Goal: Task Accomplishment & Management: Use online tool/utility

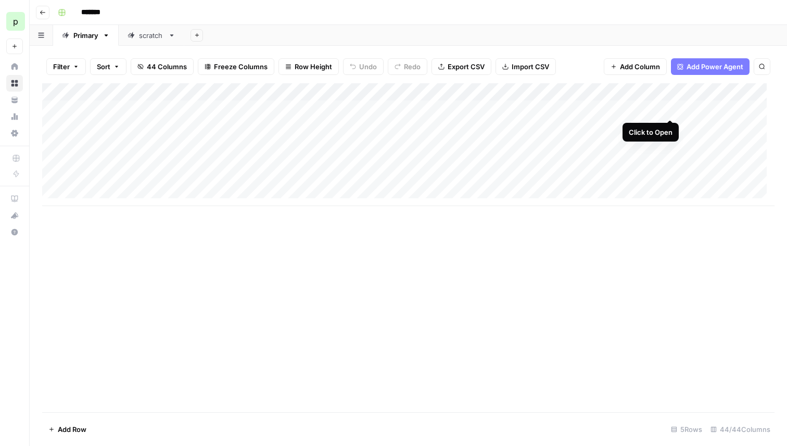
click at [670, 107] on div "Add Column" at bounding box center [408, 144] width 733 height 123
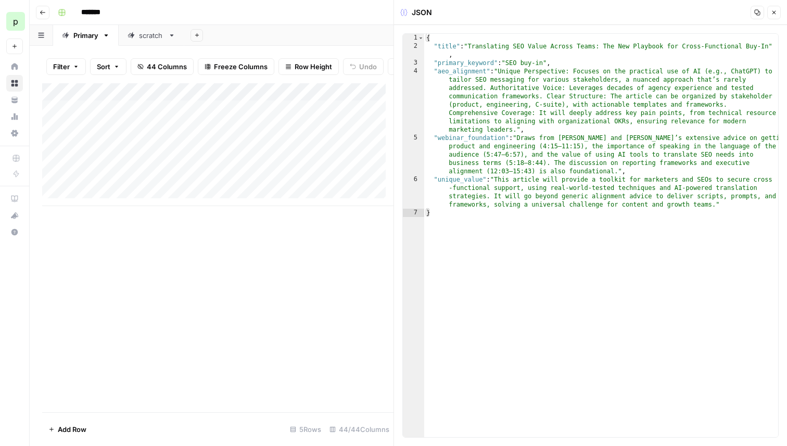
type textarea "**********"
click at [468, 62] on div "{ "title" : "Translating SEO Value Across Teams: The New Playbook for Cross-Fun…" at bounding box center [601, 244] width 354 height 420
click at [252, 148] on div "Add Column" at bounding box center [217, 144] width 351 height 123
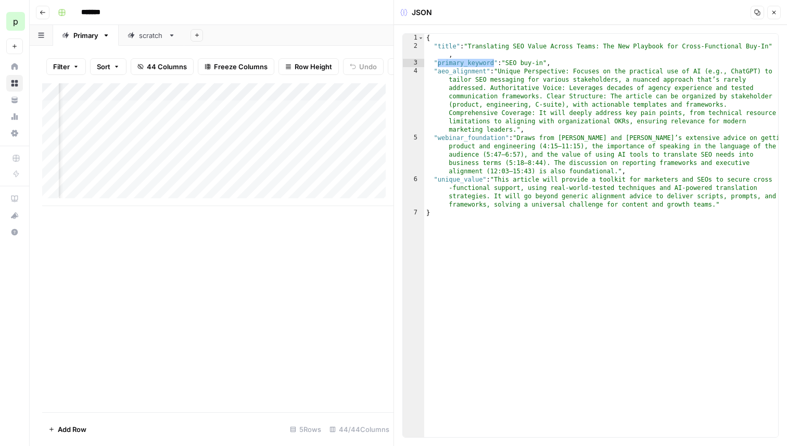
click at [228, 100] on div "Add Column" at bounding box center [217, 144] width 351 height 123
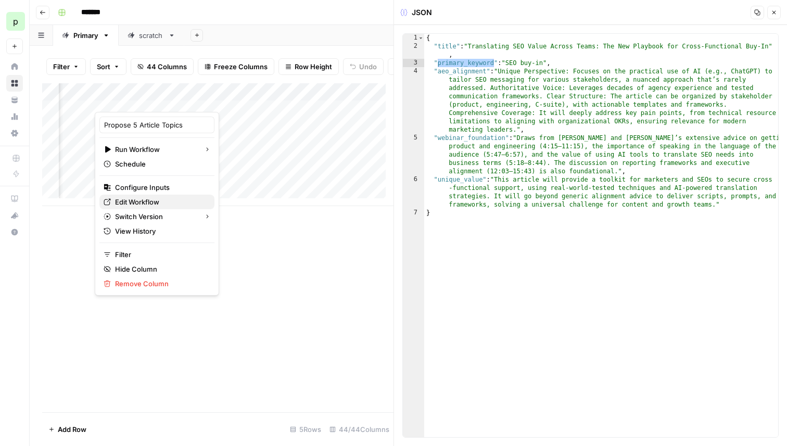
click at [143, 201] on span "Edit Workflow" at bounding box center [160, 202] width 91 height 10
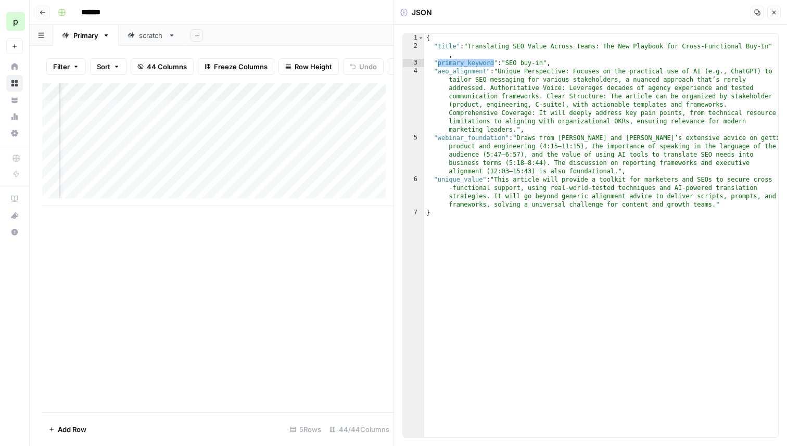
scroll to position [0, 558]
click at [367, 99] on div "Add Column" at bounding box center [217, 144] width 351 height 123
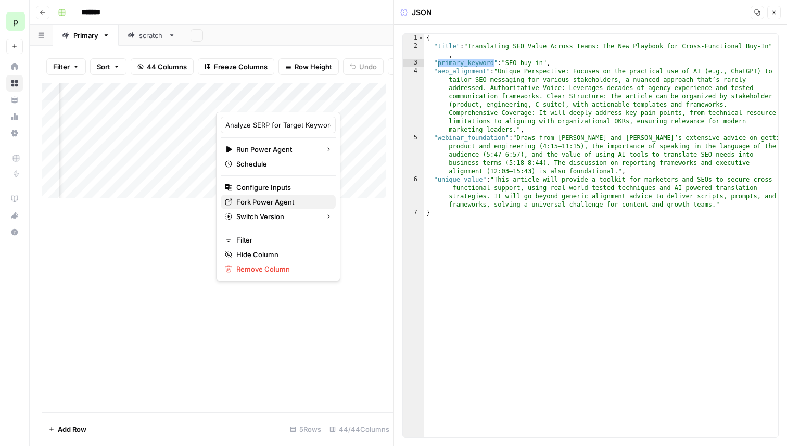
click at [273, 198] on span "Fork Power Agent" at bounding box center [281, 202] width 91 height 10
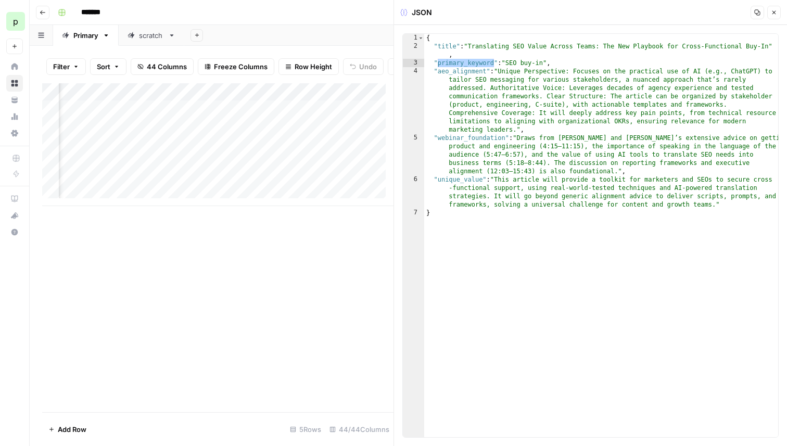
click at [364, 100] on div "Add Column" at bounding box center [217, 144] width 351 height 123
click at [331, 275] on div "Add Column" at bounding box center [217, 247] width 351 height 329
click at [769, 12] on button "Close" at bounding box center [774, 13] width 14 height 14
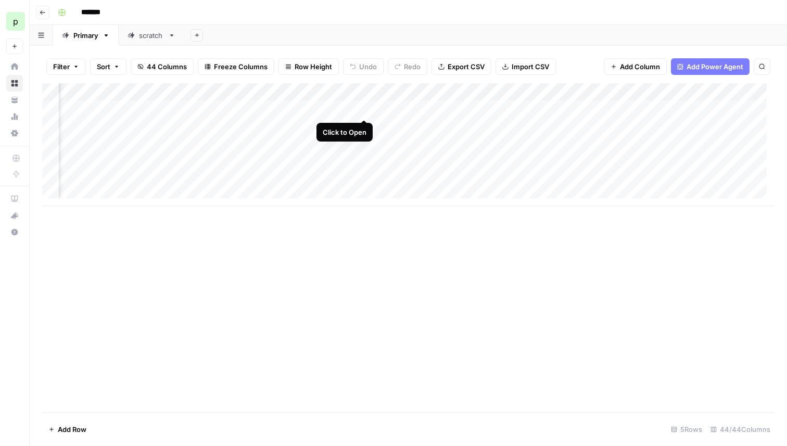
click at [363, 109] on div "Add Column" at bounding box center [408, 144] width 733 height 123
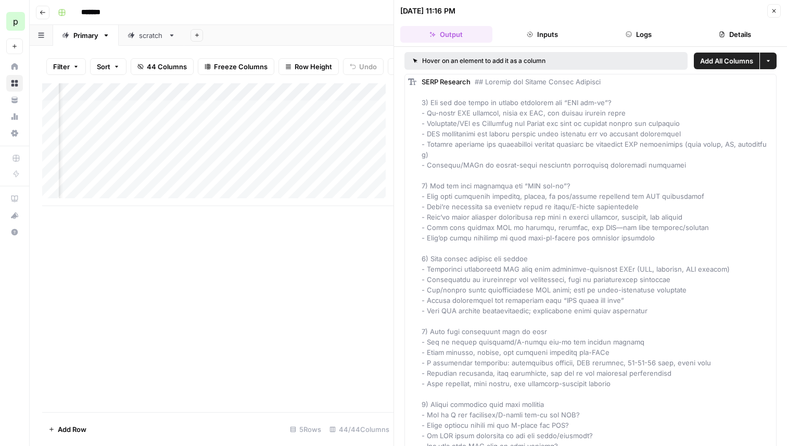
click at [534, 30] on button "Inputs" at bounding box center [543, 34] width 92 height 17
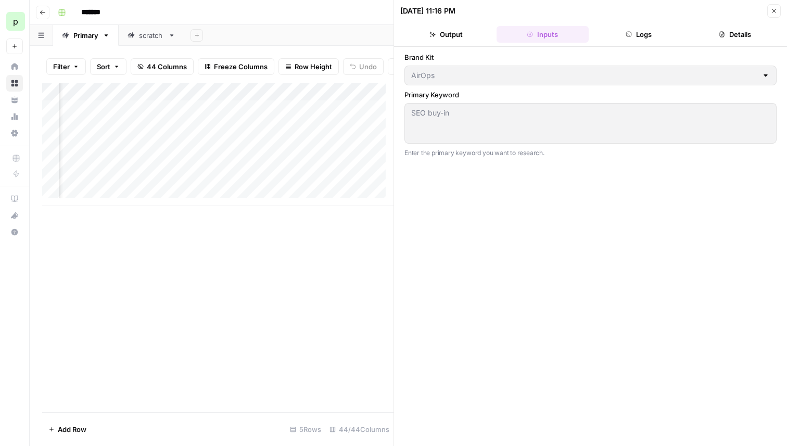
click at [774, 11] on icon "button" at bounding box center [775, 11] width 4 height 4
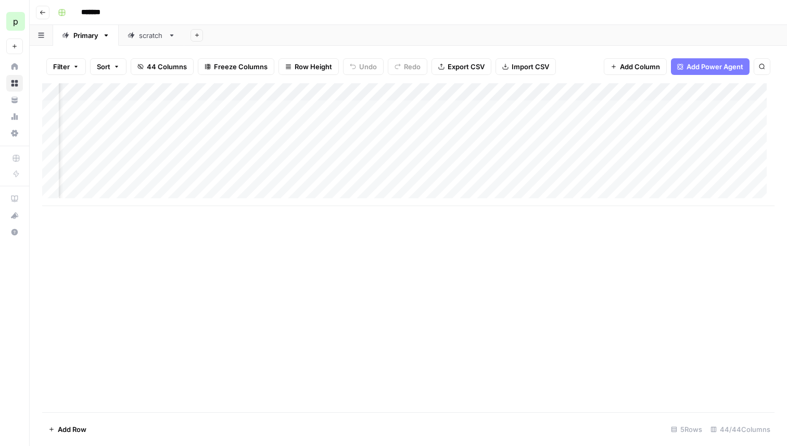
scroll to position [0, 935]
click at [422, 93] on div "Add Column" at bounding box center [408, 144] width 733 height 123
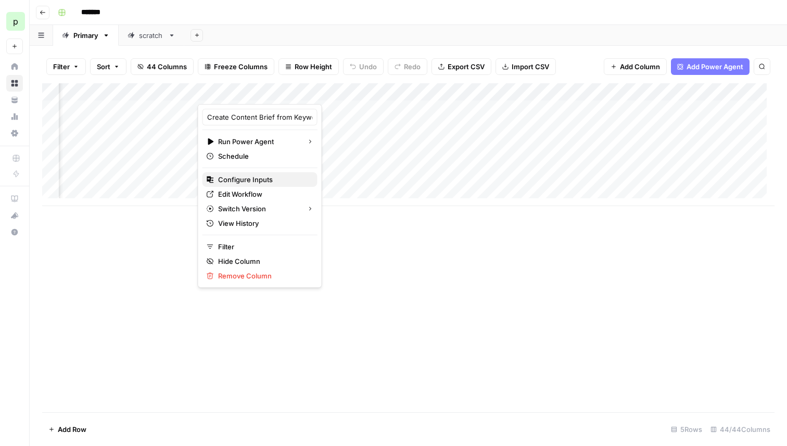
click at [245, 182] on span "Configure Inputs" at bounding box center [263, 179] width 91 height 10
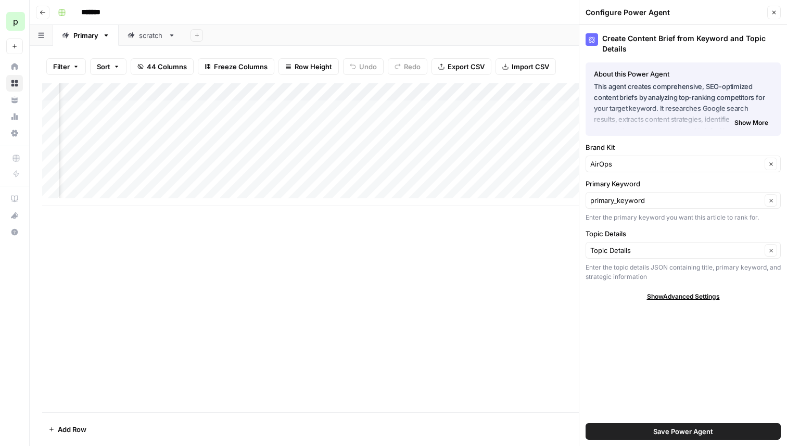
scroll to position [0, 486]
click at [148, 111] on div "Add Column" at bounding box center [408, 144] width 733 height 123
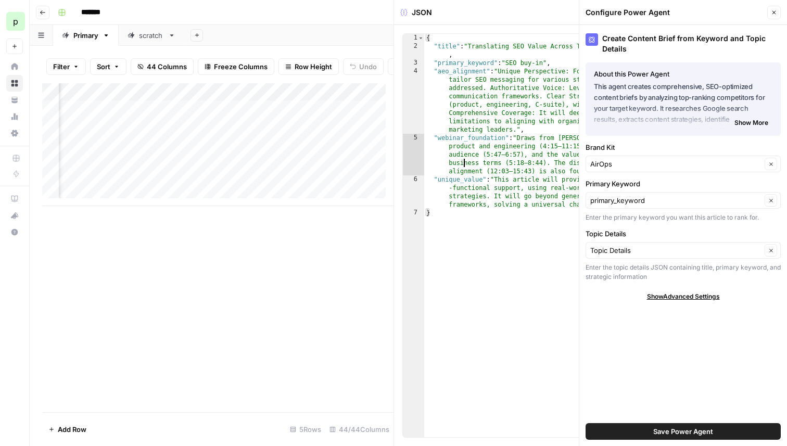
click at [463, 165] on div "{ "title" : "Translating SEO Value Across Teams: The New Playbook for Cross-Fun…" at bounding box center [601, 244] width 354 height 420
type textarea "**********"
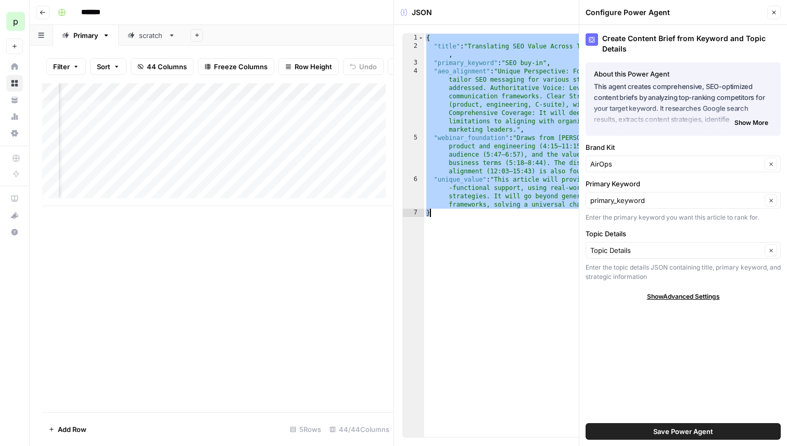
scroll to position [0, 1055]
click at [300, 100] on div "Add Column" at bounding box center [217, 144] width 351 height 123
click at [775, 14] on icon "button" at bounding box center [774, 12] width 6 height 6
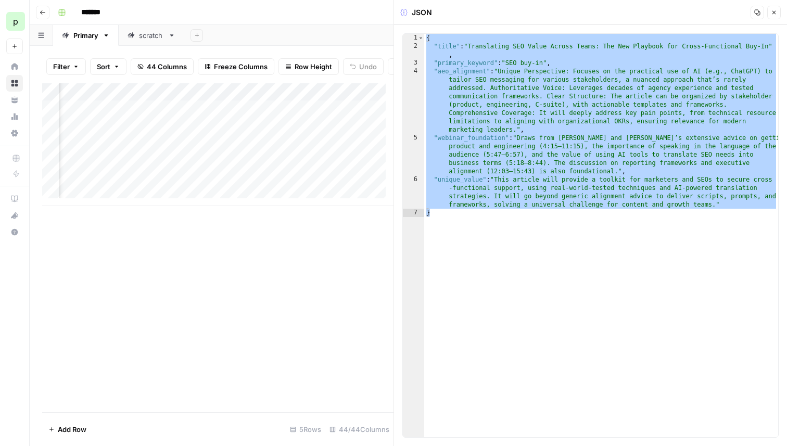
click at [775, 14] on icon "button" at bounding box center [774, 12] width 6 height 6
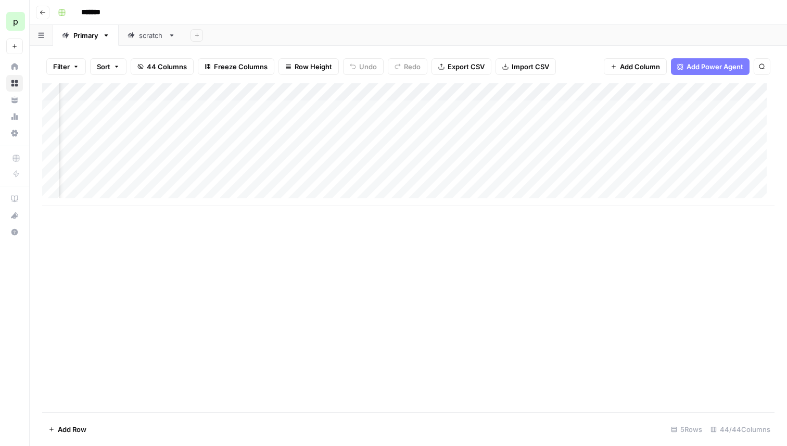
click at [301, 94] on div "Add Column" at bounding box center [408, 144] width 733 height 123
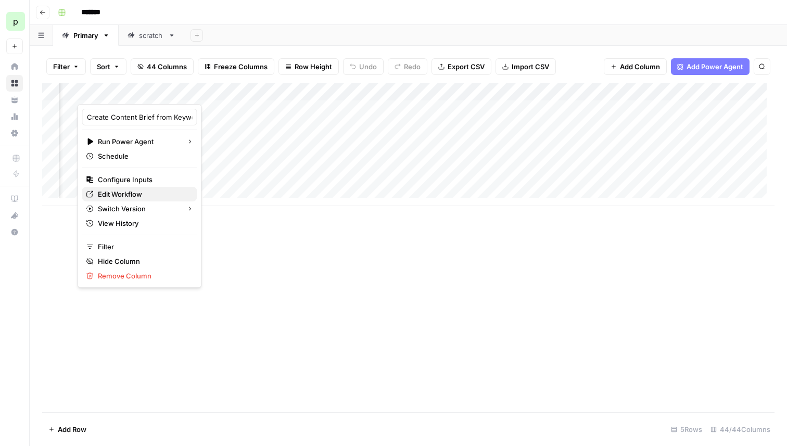
click at [123, 191] on span "Edit Workflow" at bounding box center [143, 194] width 91 height 10
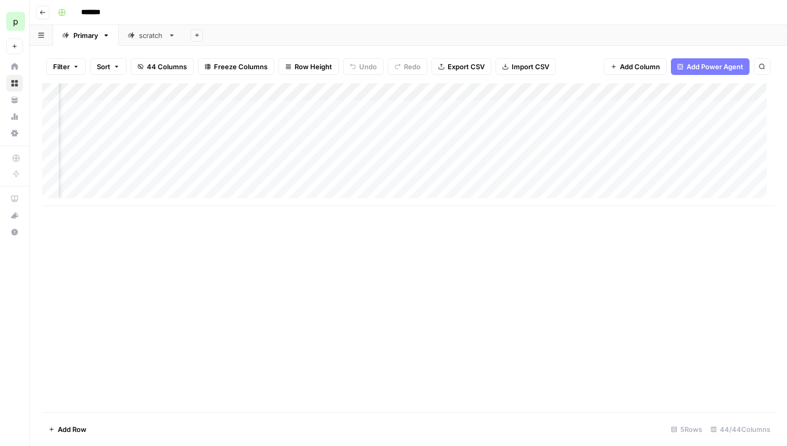
click at [679, 130] on div "Add Column" at bounding box center [408, 144] width 733 height 123
click at [692, 67] on span "Add Power Agent" at bounding box center [715, 66] width 57 height 10
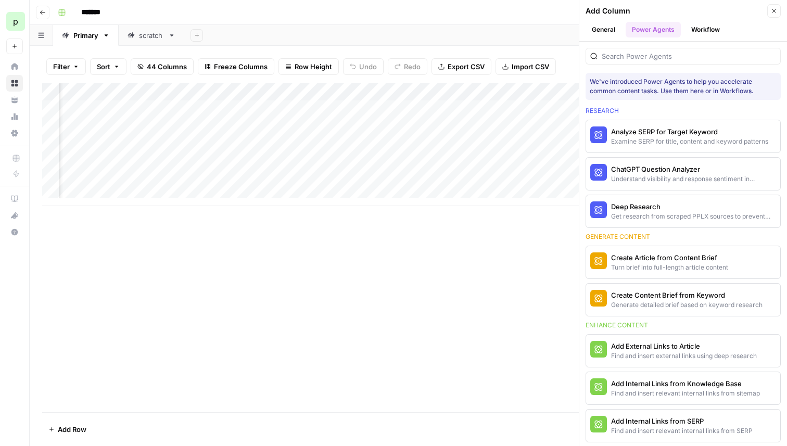
click at [770, 15] on button "Close" at bounding box center [774, 11] width 14 height 14
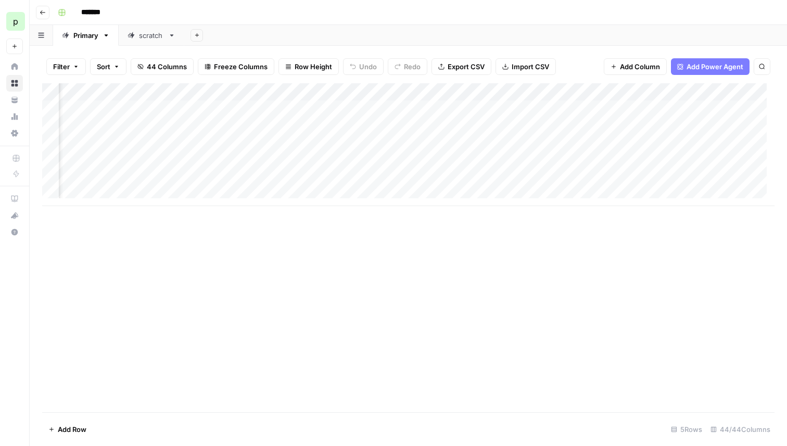
scroll to position [0, 1451]
click at [667, 110] on div "Add Column" at bounding box center [408, 144] width 733 height 123
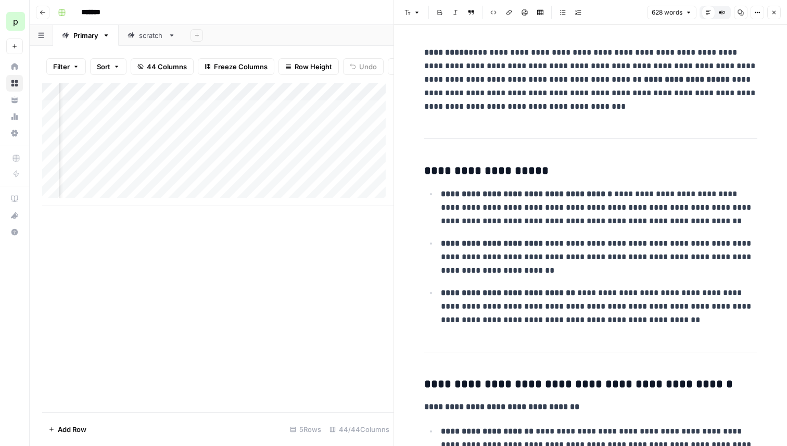
click at [777, 12] on button "Close" at bounding box center [774, 13] width 14 height 14
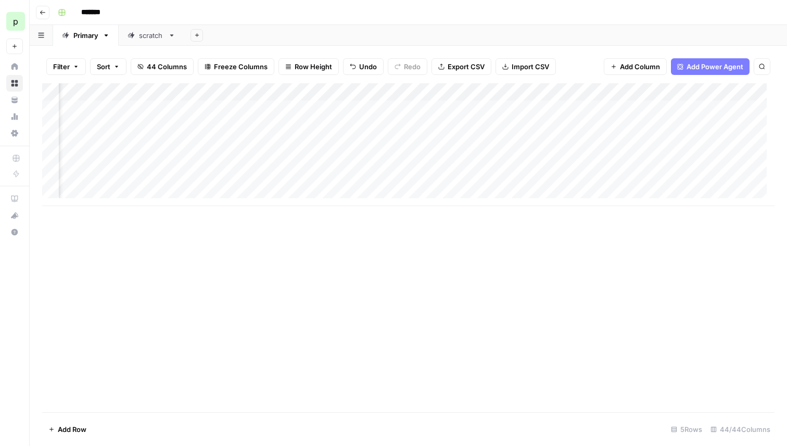
scroll to position [0, 1698]
click at [597, 93] on div "Add Column" at bounding box center [408, 144] width 733 height 123
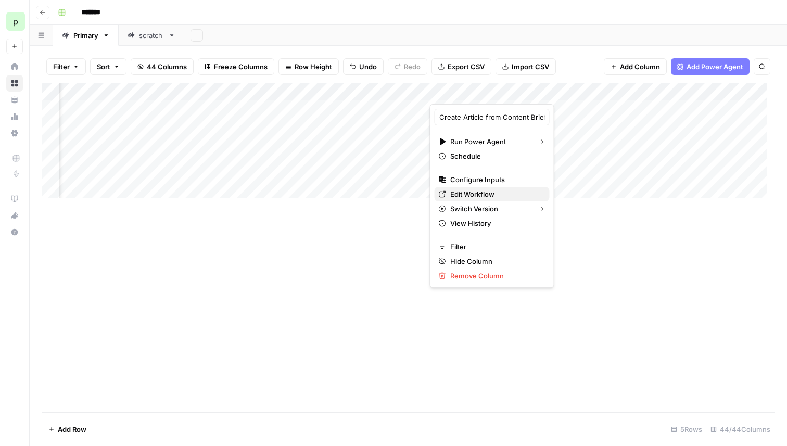
click at [489, 191] on span "Edit Workflow" at bounding box center [495, 194] width 91 height 10
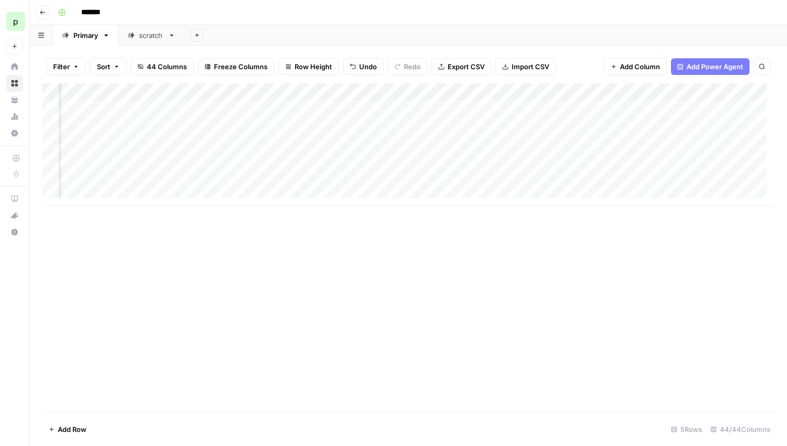
scroll to position [0, 1963]
click at [333, 91] on div "Add Column" at bounding box center [408, 144] width 733 height 123
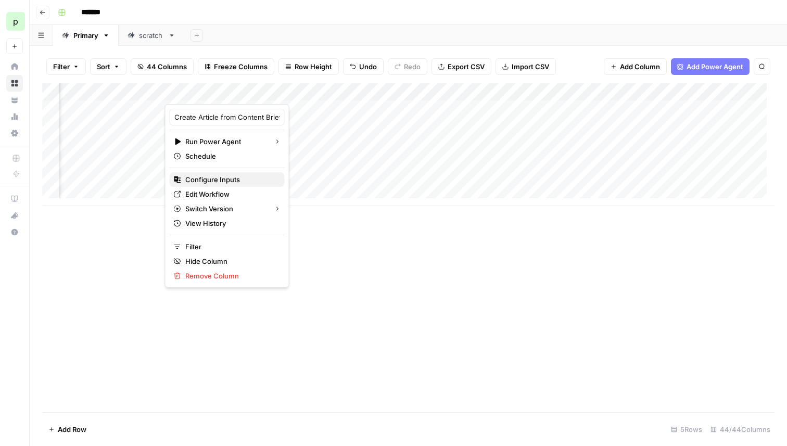
click at [225, 180] on span "Configure Inputs" at bounding box center [230, 179] width 91 height 10
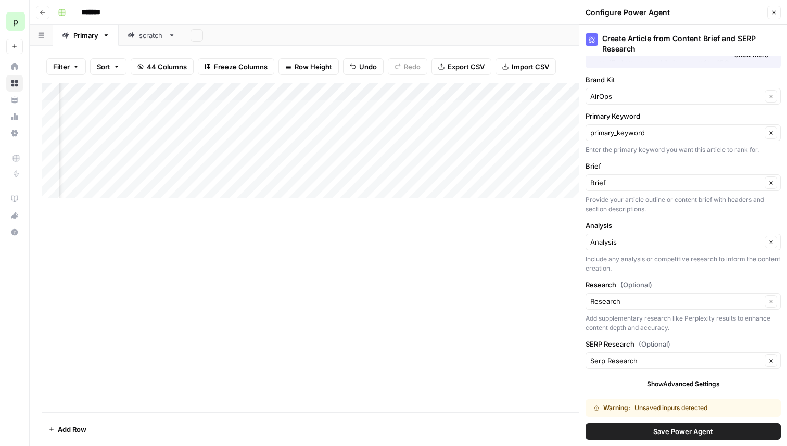
scroll to position [0, 2212]
click at [320, 93] on div "Add Column" at bounding box center [408, 144] width 733 height 123
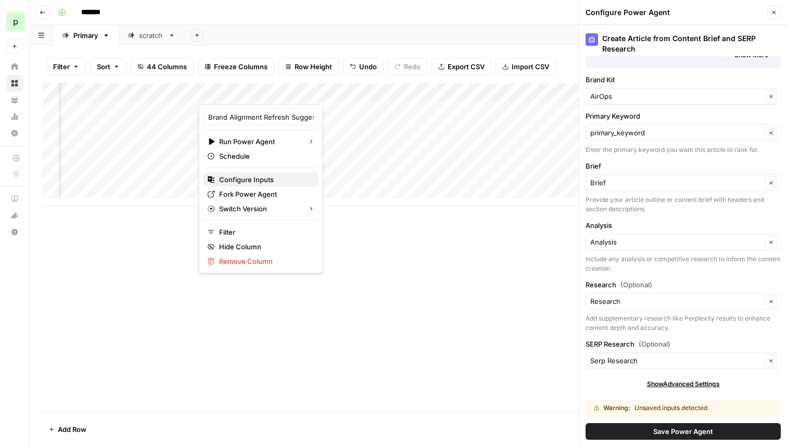
click at [253, 177] on span "Configure Inputs" at bounding box center [264, 179] width 91 height 10
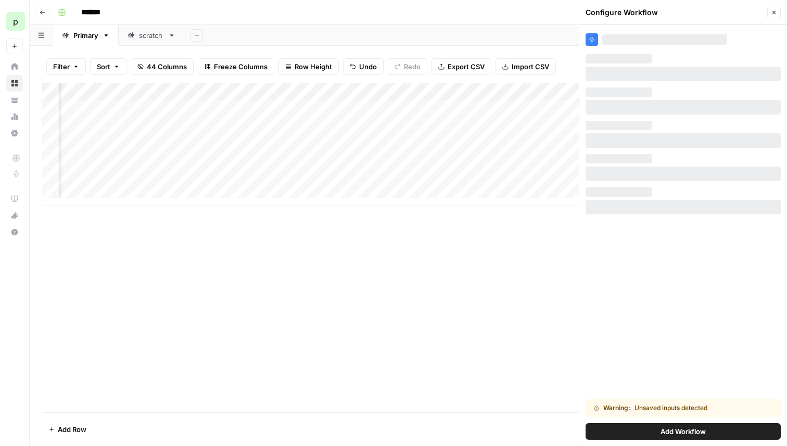
scroll to position [0, 0]
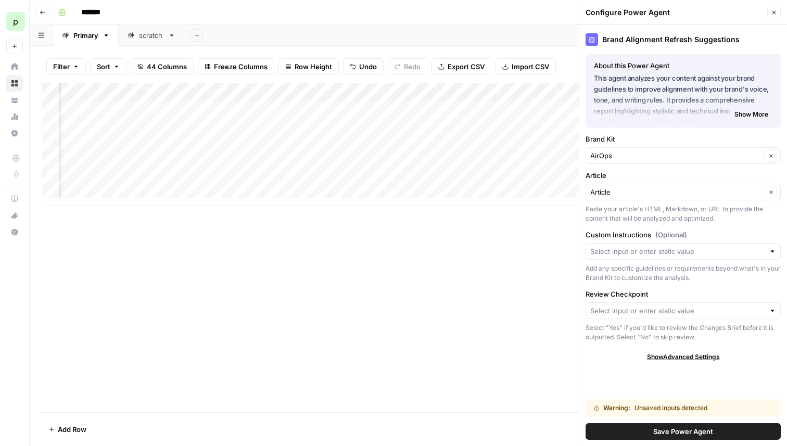
click at [663, 428] on span "Save Power Agent" at bounding box center [683, 431] width 60 height 10
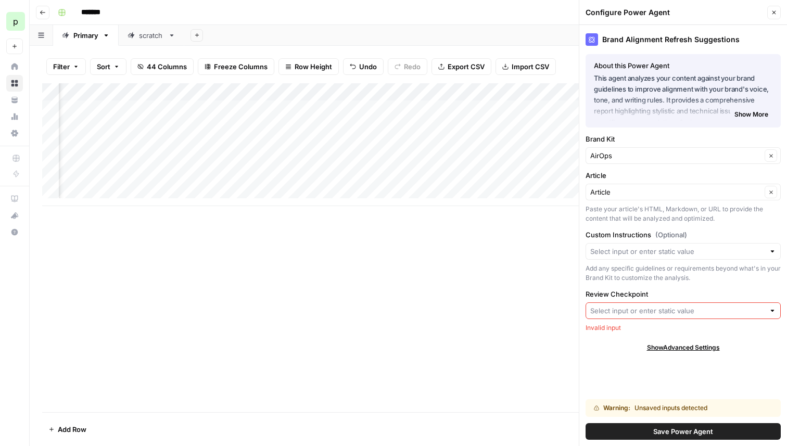
click at [661, 309] on input "Review Checkpoint" at bounding box center [677, 311] width 174 height 10
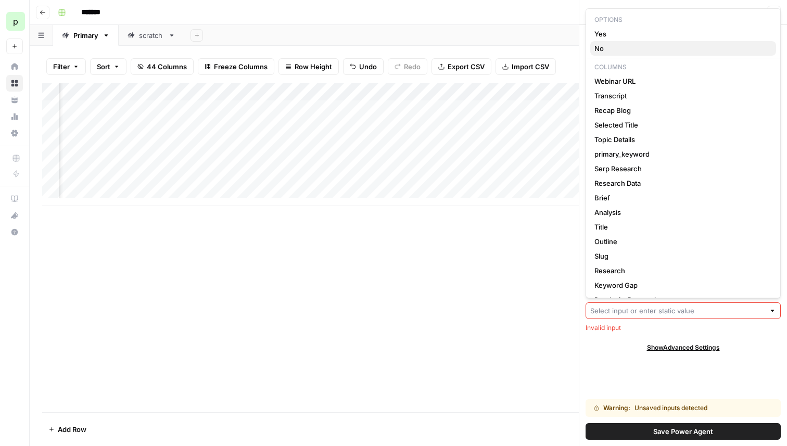
click at [607, 43] on span "No" at bounding box center [681, 48] width 173 height 10
type input "No"
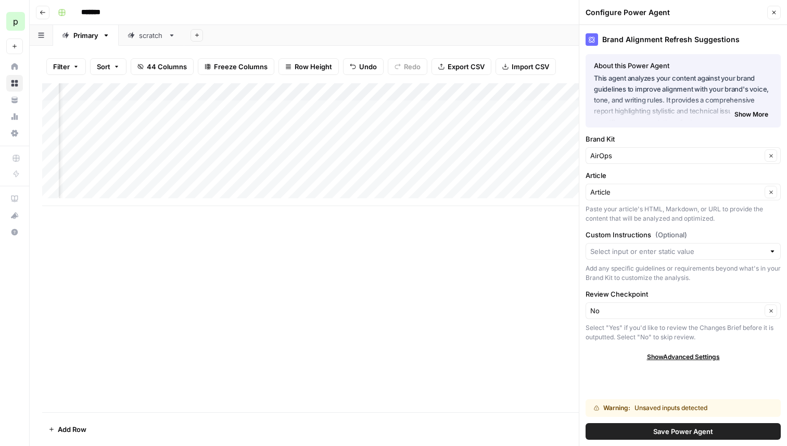
click at [642, 431] on button "Save Power Agent" at bounding box center [683, 431] width 195 height 17
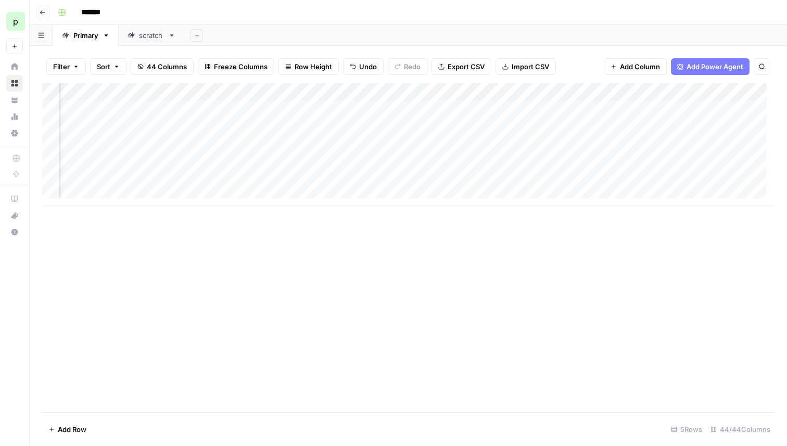
click at [353, 91] on div "Add Column" at bounding box center [408, 144] width 733 height 123
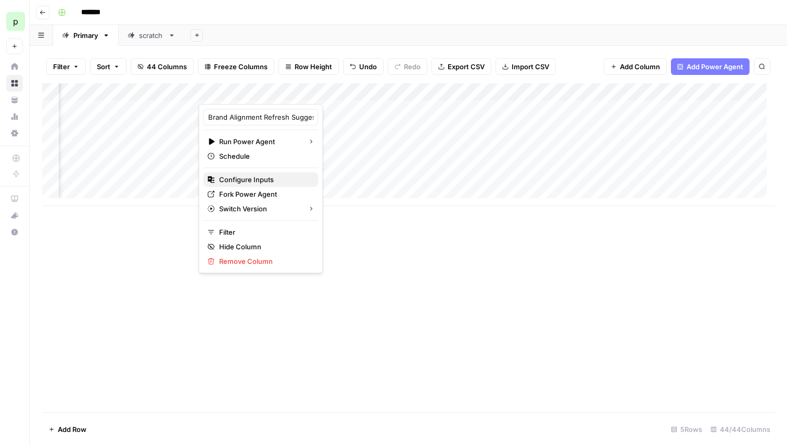
click at [258, 179] on span "Configure Inputs" at bounding box center [264, 179] width 91 height 10
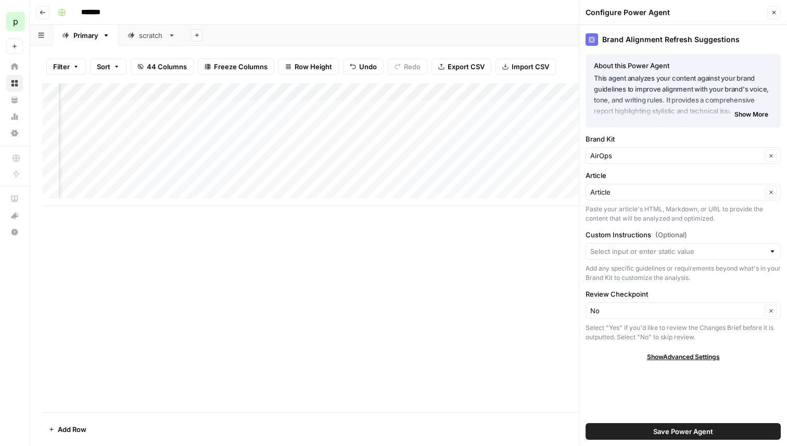
click at [670, 40] on div "Brand Alignment Refresh Suggestions" at bounding box center [683, 39] width 195 height 12
copy div "Brand Alignment Refresh Suggestions"
click at [508, 93] on div "Add Column" at bounding box center [408, 144] width 733 height 123
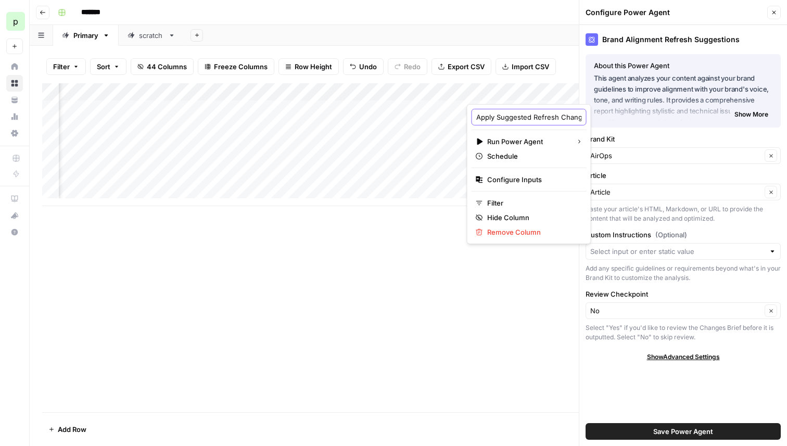
click at [535, 117] on input "Apply Suggested Refresh Changes" at bounding box center [529, 117] width 106 height 10
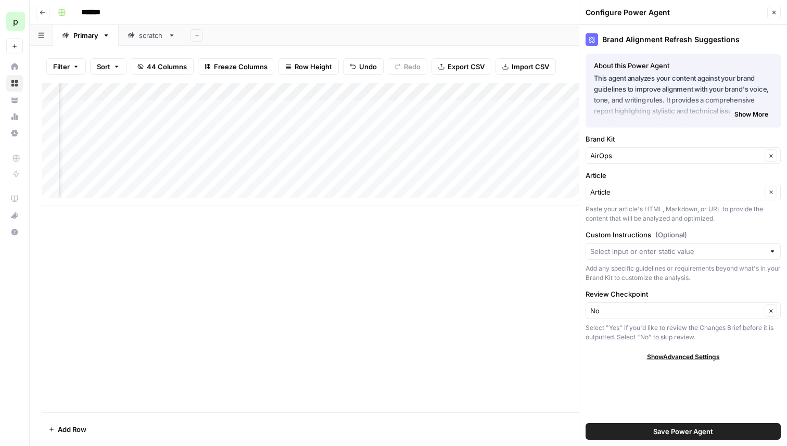
scroll to position [0, 2838]
click at [384, 104] on div "Add Column" at bounding box center [408, 144] width 733 height 123
click at [448, 93] on div "Add Column" at bounding box center [408, 144] width 733 height 123
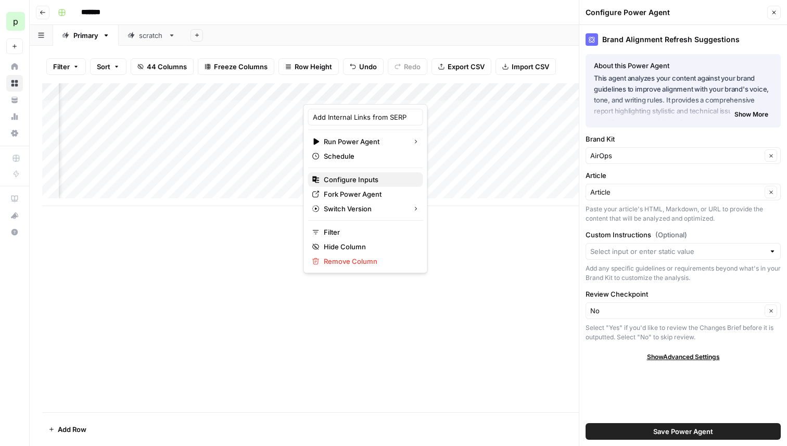
click at [366, 178] on span "Configure Inputs" at bounding box center [369, 179] width 91 height 10
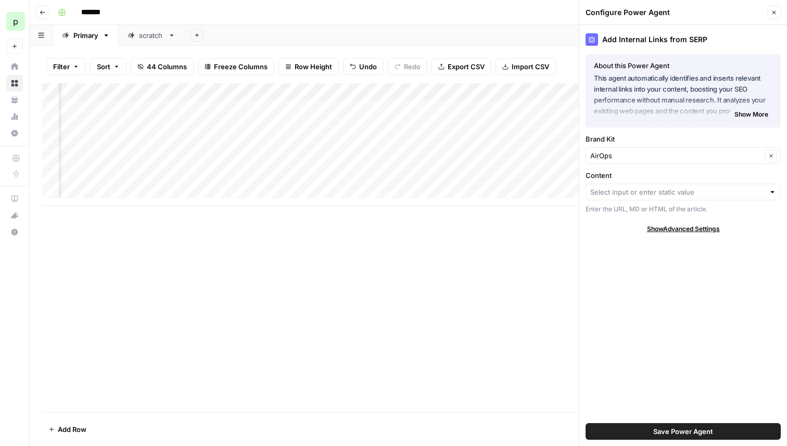
click at [665, 40] on div "Add Internal Links from SERP" at bounding box center [683, 39] width 195 height 12
copy div "Add Internal Links from SERP"
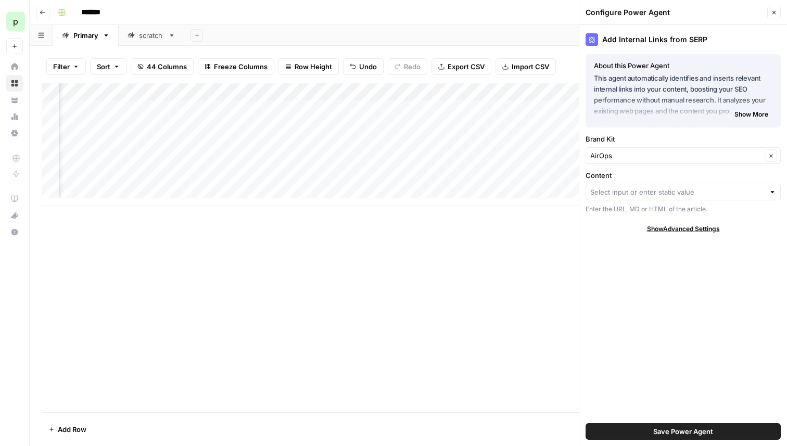
click at [417, 92] on div "Add Column" at bounding box center [408, 144] width 733 height 123
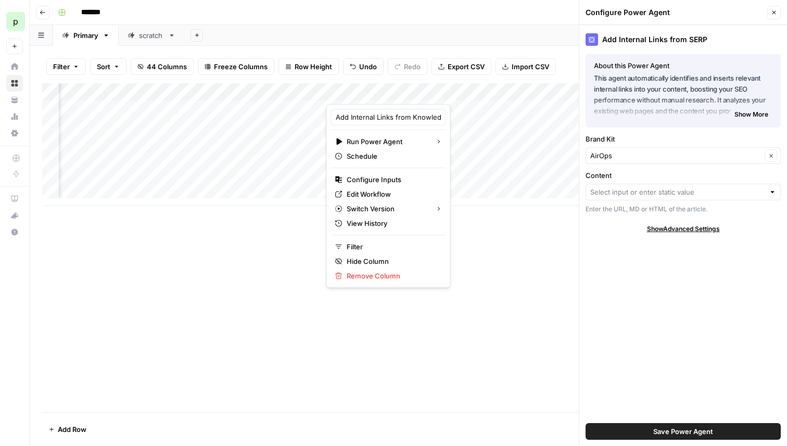
click at [417, 92] on div at bounding box center [394, 93] width 136 height 21
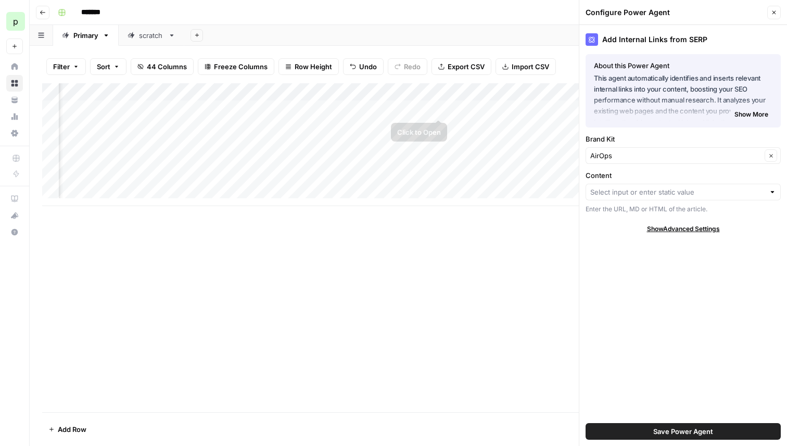
click at [435, 119] on div "Add Column" at bounding box center [408, 144] width 733 height 123
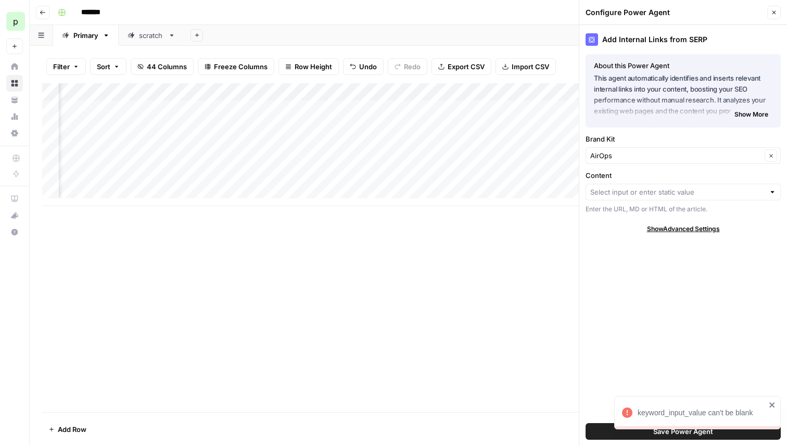
click at [407, 108] on div "Add Column" at bounding box center [408, 144] width 733 height 123
click at [645, 194] on input "Content" at bounding box center [677, 192] width 174 height 10
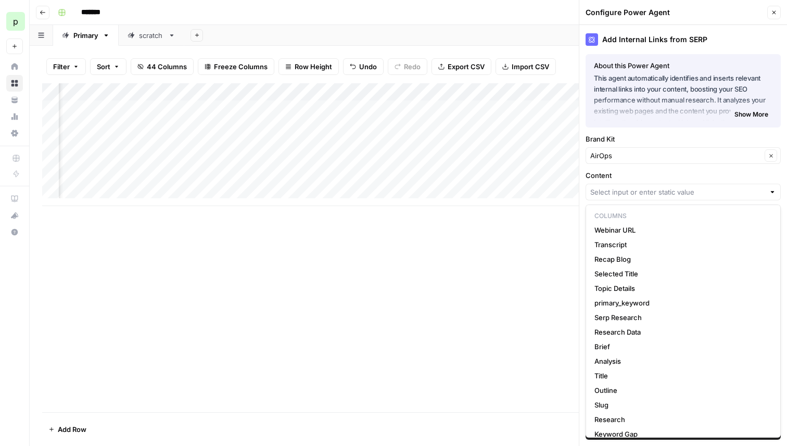
click at [523, 248] on div "Add Column" at bounding box center [408, 247] width 733 height 329
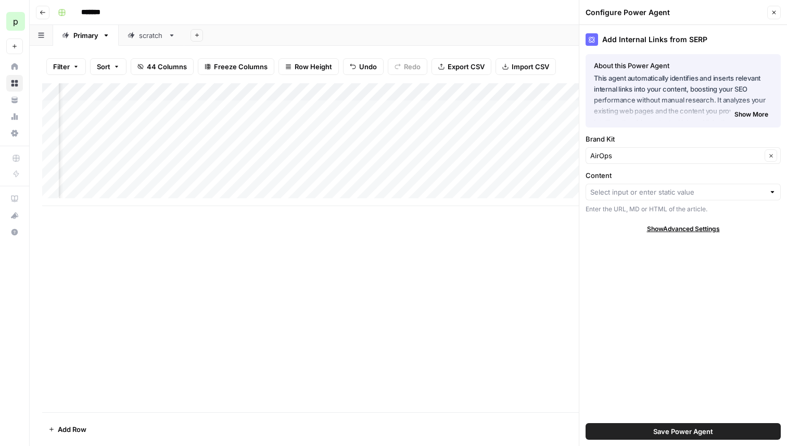
click at [772, 193] on div at bounding box center [772, 192] width 7 height 10
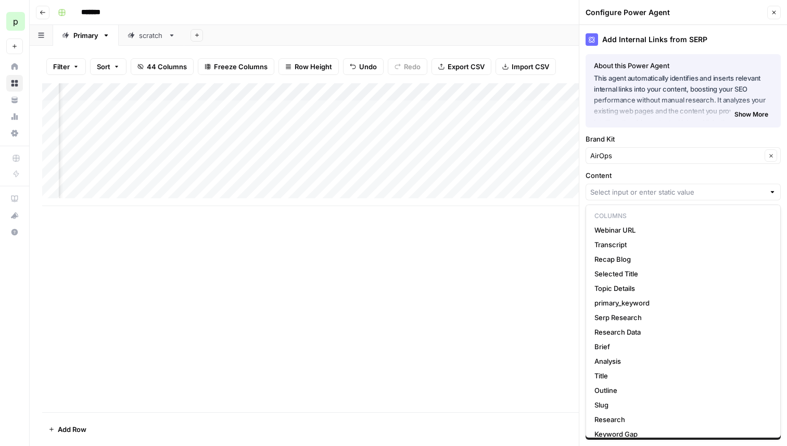
scroll to position [242, 0]
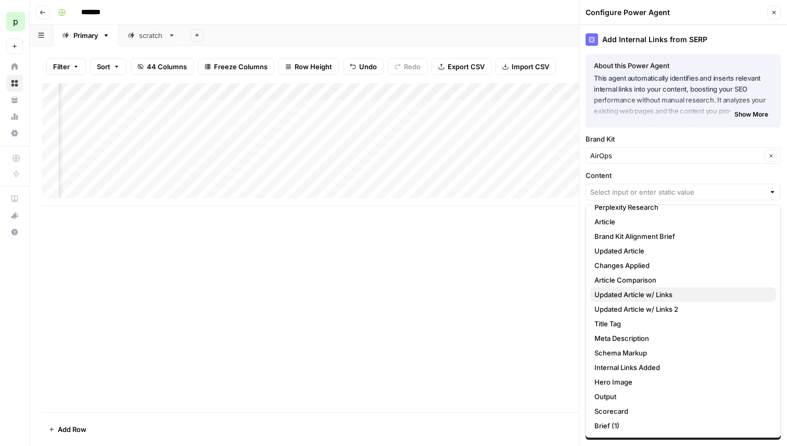
click at [656, 295] on span "Updated Article w/ Links" at bounding box center [681, 294] width 173 height 10
type input "Updated Article w/ Links"
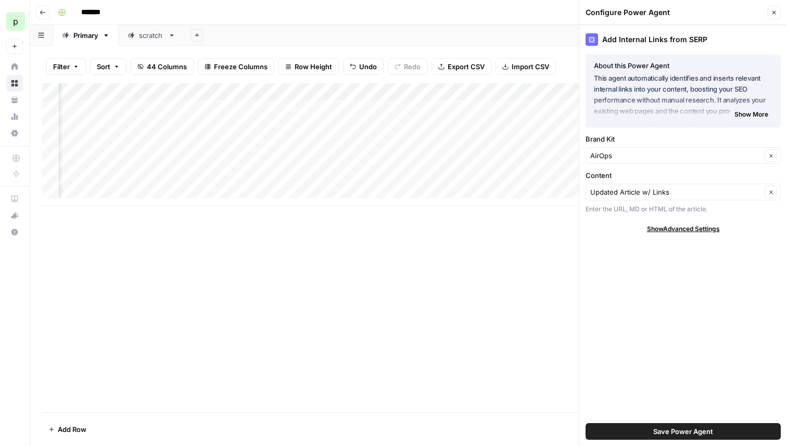
click at [697, 429] on span "Save Power Agent" at bounding box center [683, 431] width 60 height 10
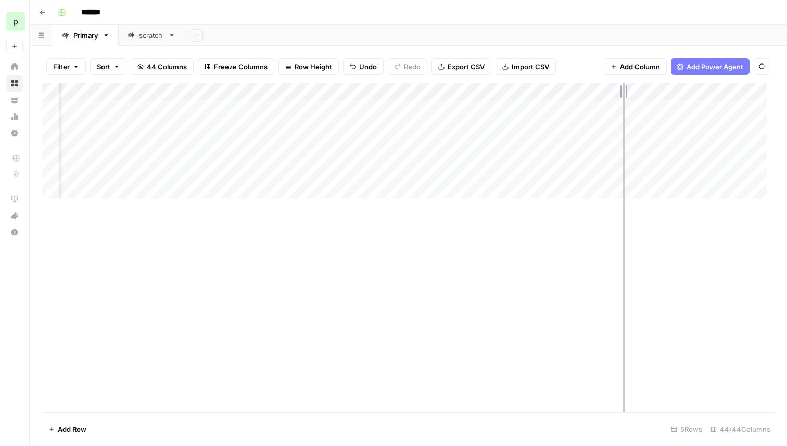
drag, startPoint x: 462, startPoint y: 92, endPoint x: 617, endPoint y: 82, distance: 155.4
click at [617, 82] on div "Filter Sort 44 Columns Freeze Columns Row Height Undo Redo Export CSV Import CS…" at bounding box center [409, 246] width 758 height 400
drag, startPoint x: 619, startPoint y: 89, endPoint x: 450, endPoint y: 89, distance: 168.7
click at [450, 89] on div "Add Column" at bounding box center [408, 144] width 733 height 123
click at [429, 92] on div "Add Column" at bounding box center [408, 144] width 733 height 123
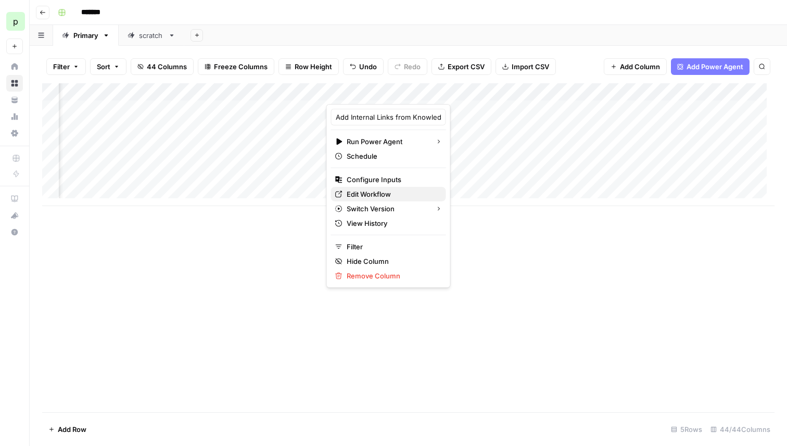
click at [379, 191] on span "Edit Workflow" at bounding box center [392, 194] width 91 height 10
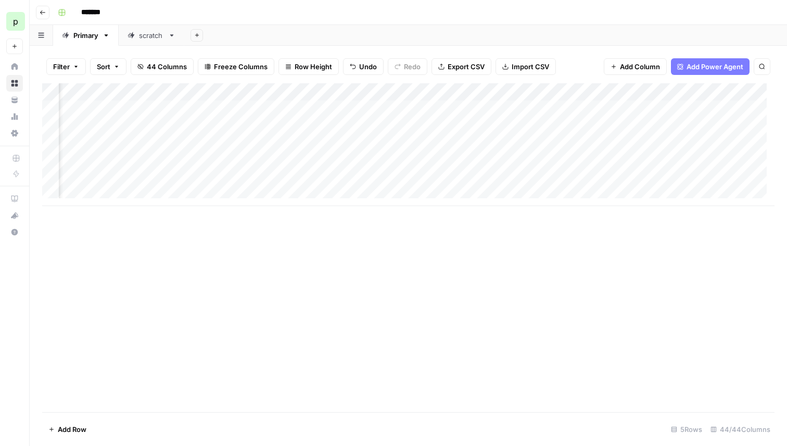
scroll to position [0, 3361]
click at [286, 91] on div "Add Column" at bounding box center [408, 144] width 733 height 123
click at [228, 116] on input "Updated Article w/ Links 2" at bounding box center [228, 117] width 106 height 10
type input "Updated Article w/ Links 2xx"
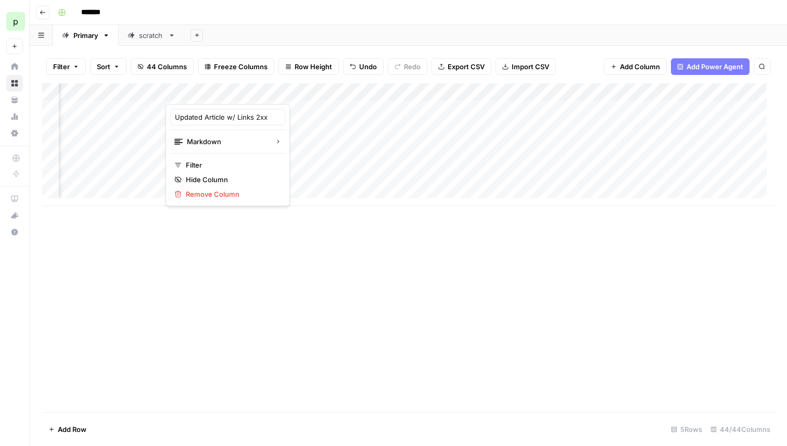
click at [385, 207] on div "Add Column" at bounding box center [408, 247] width 733 height 329
click at [287, 91] on div "Add Column" at bounding box center [408, 144] width 733 height 123
click at [239, 110] on div "Updated Article w/ Links 2" at bounding box center [227, 117] width 115 height 17
type input "Updated Article w/ Links 2x"
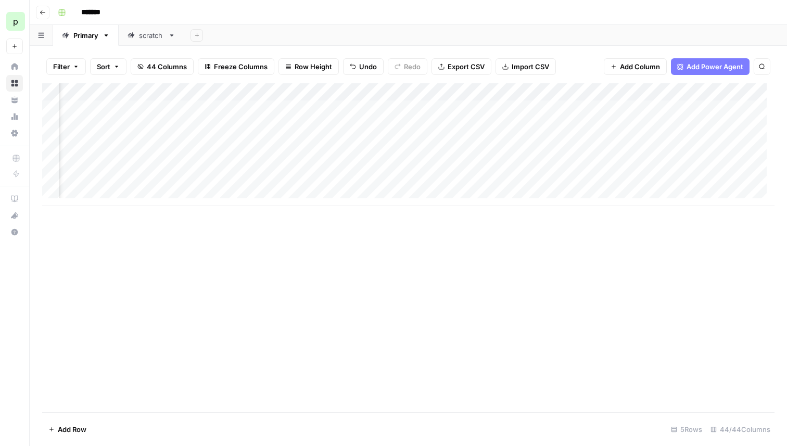
click at [501, 92] on div "Add Column" at bounding box center [408, 144] width 733 height 123
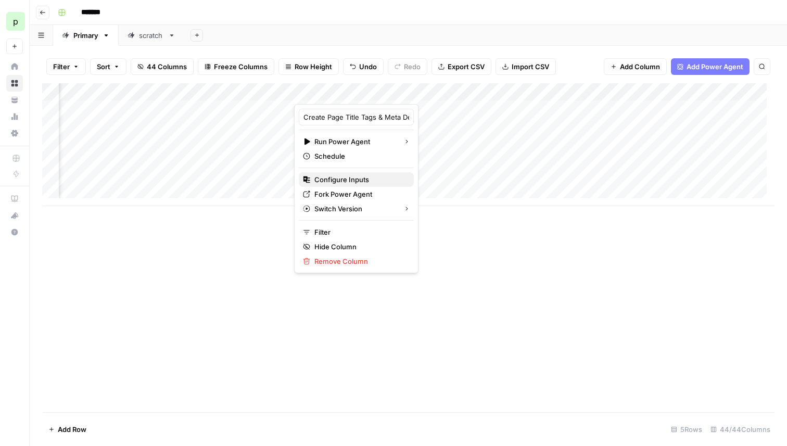
click at [340, 182] on span "Configure Inputs" at bounding box center [359, 179] width 91 height 10
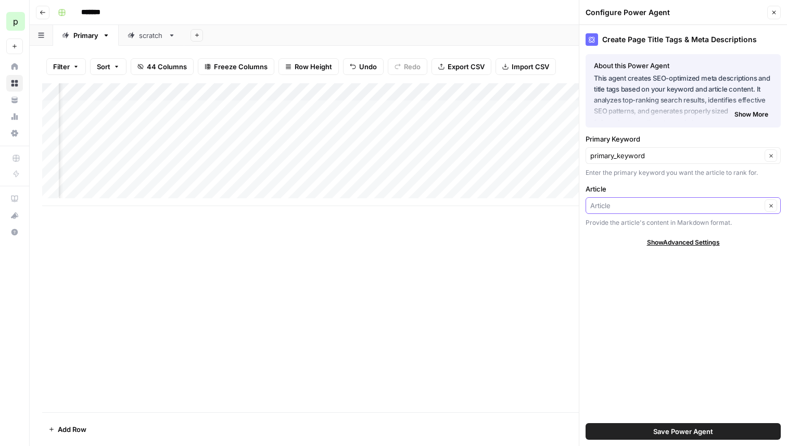
click at [605, 210] on input "Article" at bounding box center [675, 205] width 171 height 10
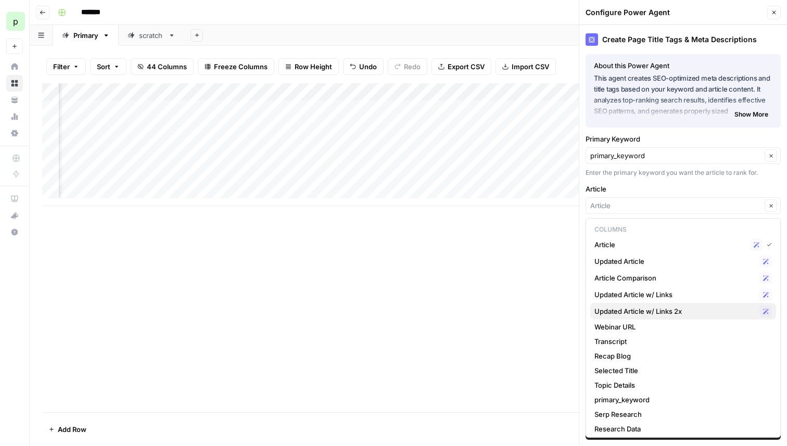
click at [627, 308] on span "Updated Article w/ Links 2x" at bounding box center [675, 311] width 161 height 10
type input "Updated Article w/ Links 2x"
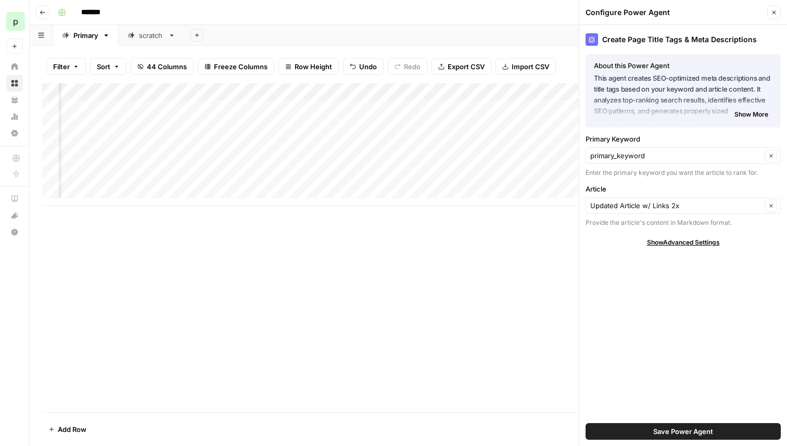
click at [663, 433] on span "Save Power Agent" at bounding box center [683, 431] width 60 height 10
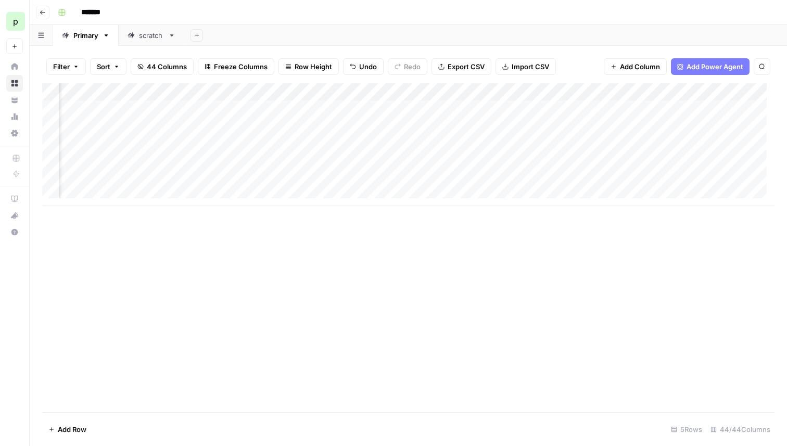
scroll to position [0, 2118]
click at [283, 93] on div "Add Column" at bounding box center [408, 144] width 733 height 123
click at [238, 117] on input "Article" at bounding box center [261, 117] width 106 height 10
type input "draft_artc"
type input "Draft Article"
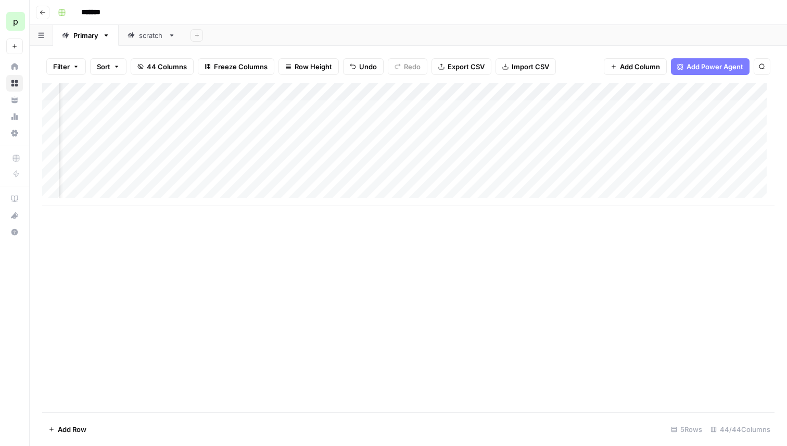
scroll to position [0, 2354]
click at [591, 95] on div "Add Column" at bounding box center [408, 144] width 733 height 123
click at [567, 118] on input "Updated Article" at bounding box center [568, 117] width 106 height 10
type input "Brand-refreshed Article"
click at [316, 91] on div "Add Column" at bounding box center [408, 144] width 733 height 123
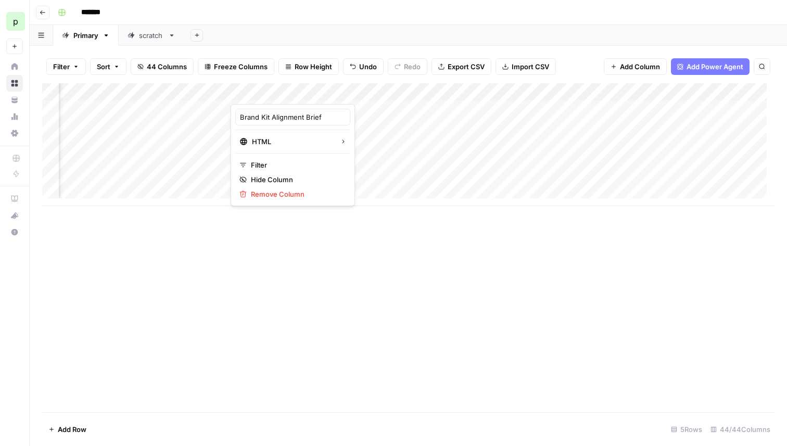
click at [206, 94] on div "Add Column" at bounding box center [408, 144] width 733 height 123
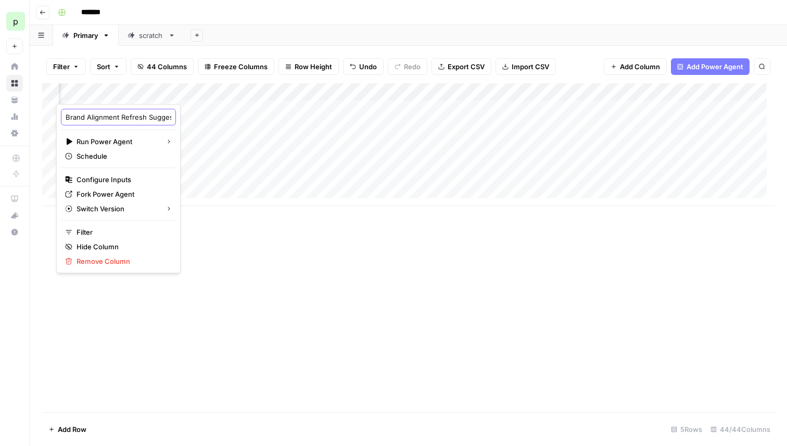
click at [120, 118] on input "Brand Alignment Refresh Suggestions" at bounding box center [119, 117] width 106 height 10
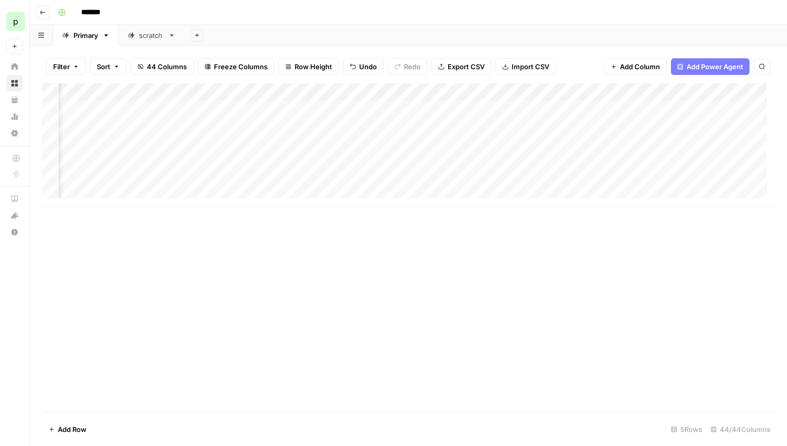
click at [291, 234] on div "Add Column" at bounding box center [408, 247] width 733 height 329
click at [518, 90] on div "Add Column" at bounding box center [408, 144] width 733 height 123
click at [496, 115] on input "Updated Article w/ Links" at bounding box center [495, 117] width 106 height 10
type input "SERP Links Article"
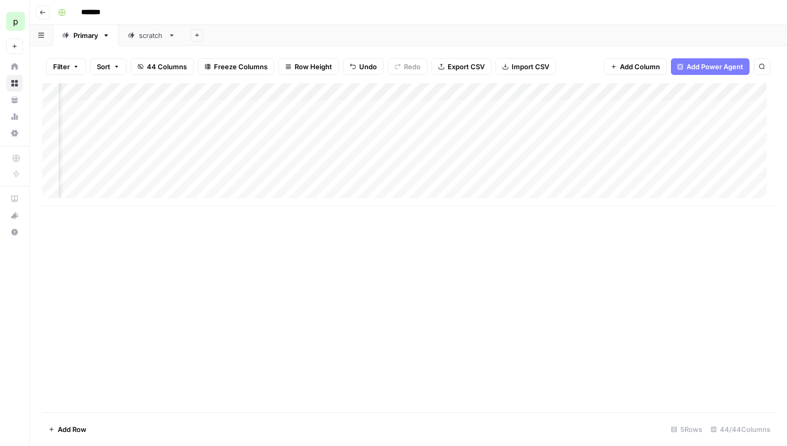
scroll to position [0, 3175]
click at [472, 94] on div "Add Column" at bounding box center [408, 144] width 733 height 123
click at [410, 117] on input "Updated Article w/ Links 2x" at bounding box center [414, 117] width 106 height 10
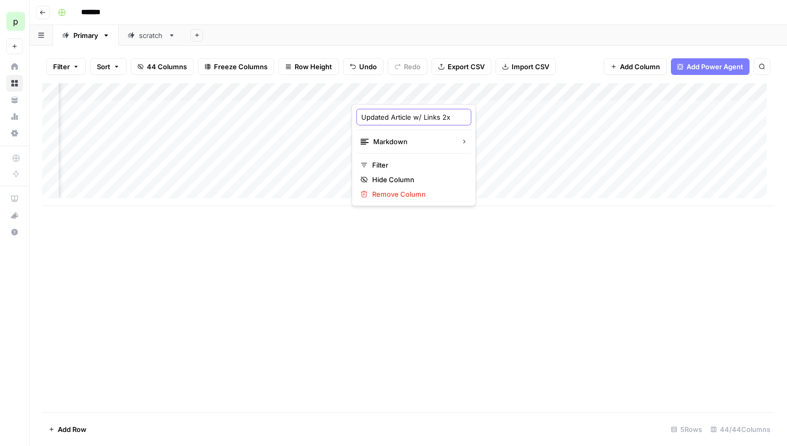
click at [410, 117] on input "Updated Article w/ Links 2x" at bounding box center [414, 117] width 106 height 10
type input "Final Article Content Draft"
click at [423, 93] on div "Add Column" at bounding box center [408, 144] width 733 height 123
click at [398, 117] on input "Final Article Content Draft" at bounding box center [414, 117] width 106 height 10
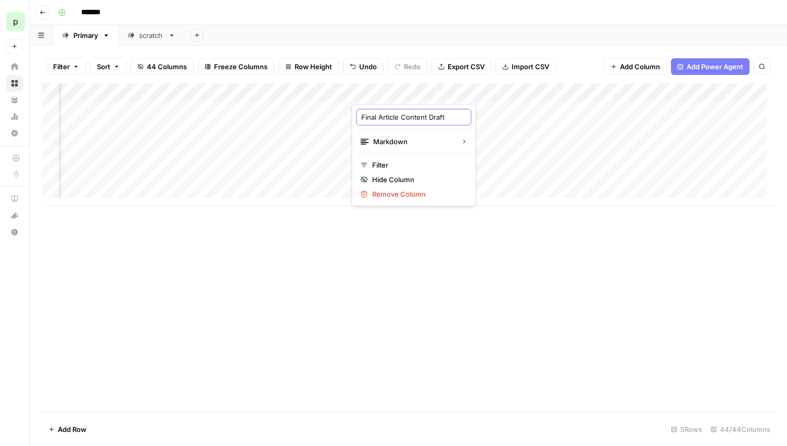
click at [398, 117] on input "Final Article Content Draft" at bounding box center [414, 117] width 106 height 10
click at [689, 93] on div "Add Column" at bounding box center [408, 144] width 733 height 123
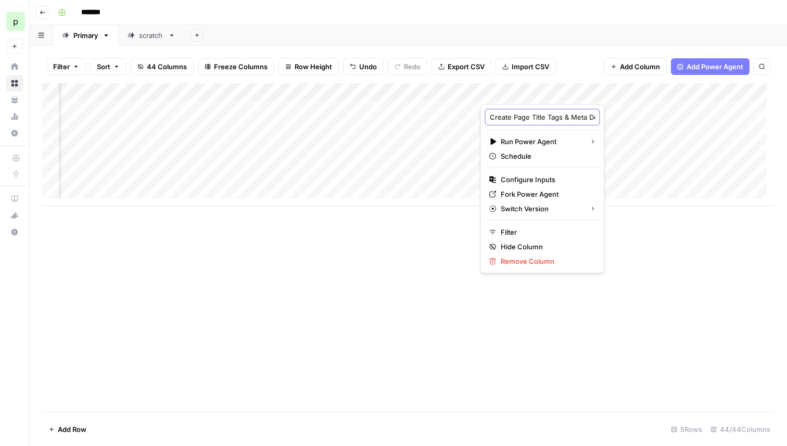
click at [545, 118] on input "Create Page Title Tags & Meta Descriptions" at bounding box center [543, 117] width 106 height 10
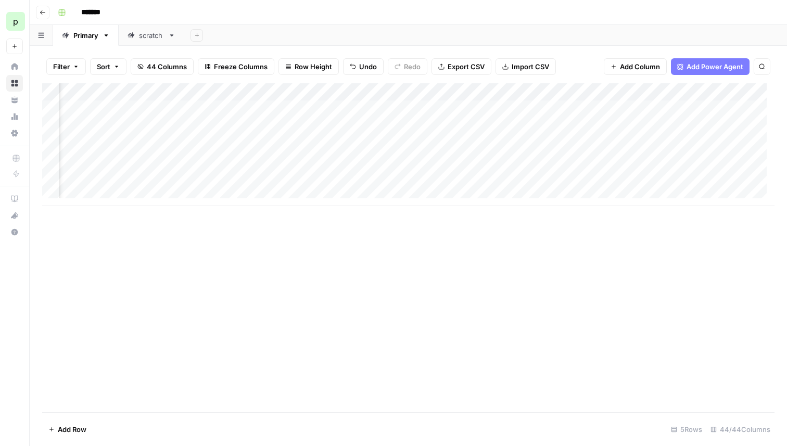
click at [687, 91] on div "Add Column" at bounding box center [408, 144] width 733 height 123
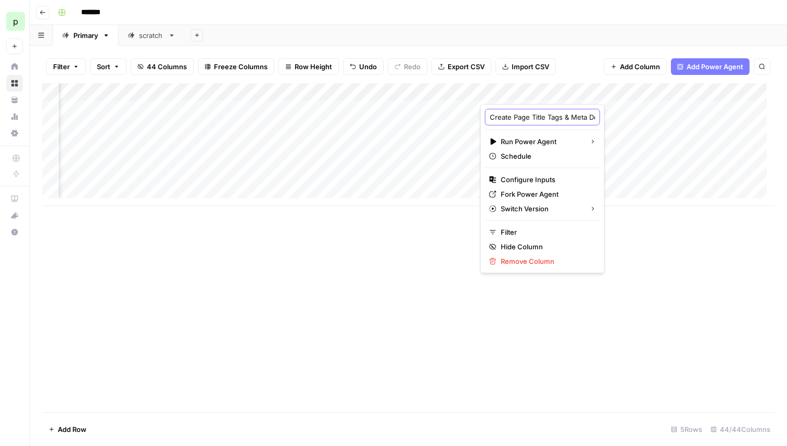
click at [544, 117] on input "Create Page Title Tags & Meta Descriptions" at bounding box center [543, 117] width 106 height 10
click at [545, 118] on input "Create Page Title Tags & Meta Descriptions" at bounding box center [543, 117] width 106 height 10
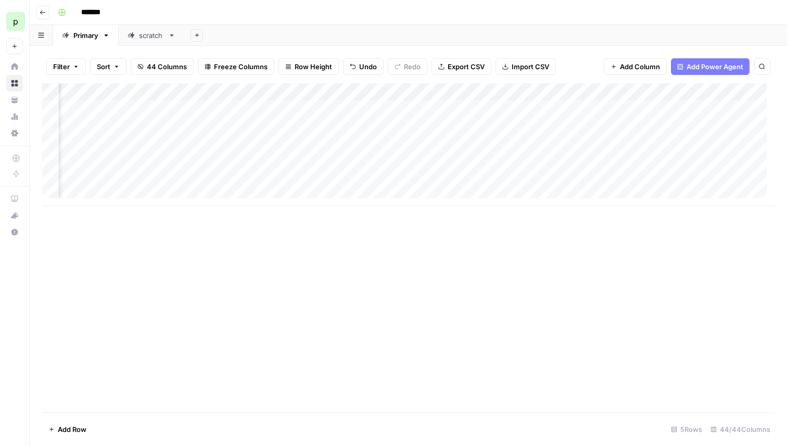
scroll to position [0, 3462]
click at [509, 91] on div "Add Column" at bounding box center [408, 144] width 733 height 123
click at [456, 122] on input "Title Tag" at bounding box center [484, 117] width 106 height 10
click at [456, 122] on div "Title Tag" at bounding box center [483, 117] width 115 height 17
click at [503, 93] on div "Add Column" at bounding box center [408, 144] width 733 height 123
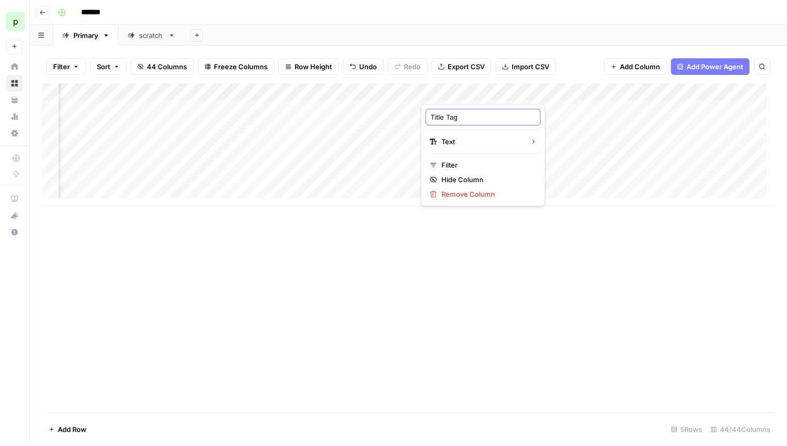
click at [469, 117] on input "Title Tag" at bounding box center [484, 117] width 106 height 10
click at [601, 90] on div "Add Column" at bounding box center [408, 144] width 733 height 123
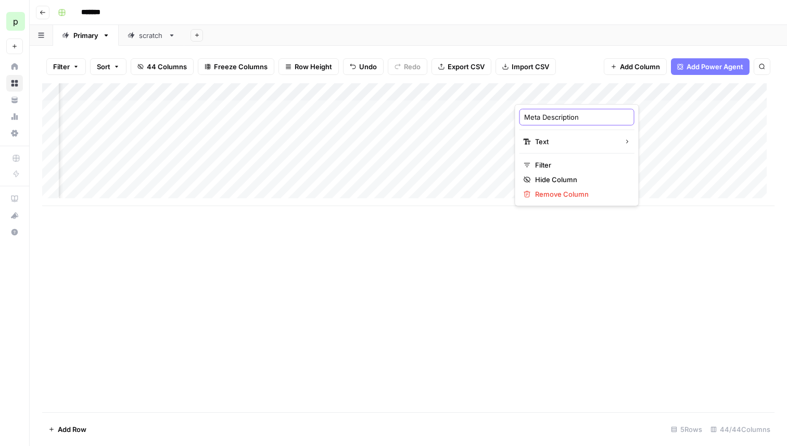
click at [554, 119] on input "Meta Description" at bounding box center [577, 117] width 106 height 10
click at [400, 94] on div "Add Column" at bounding box center [408, 144] width 733 height 123
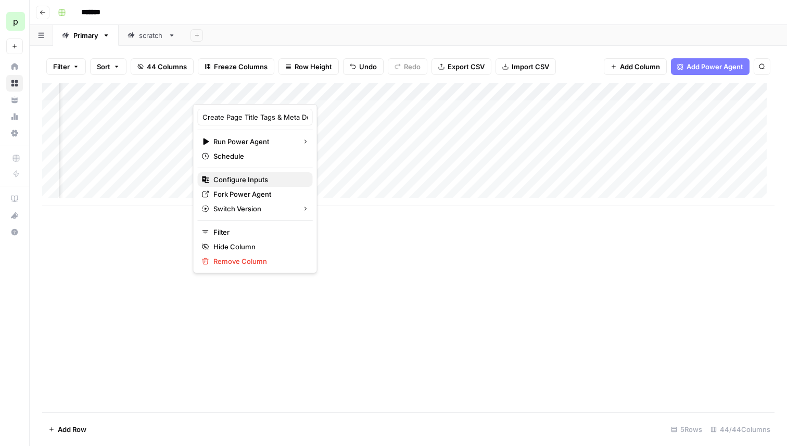
click at [240, 178] on span "Configure Inputs" at bounding box center [258, 179] width 91 height 10
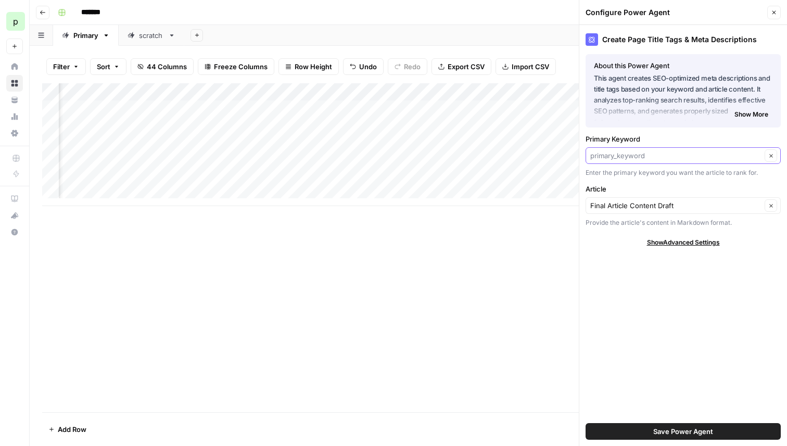
click at [634, 157] on input "Primary Keyword" at bounding box center [675, 155] width 171 height 10
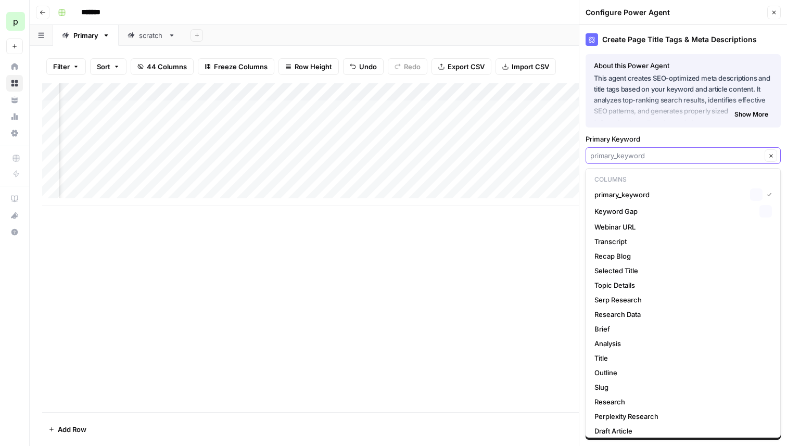
click at [634, 157] on input "Primary Keyword" at bounding box center [675, 155] width 171 height 10
type input "primary_keyword"
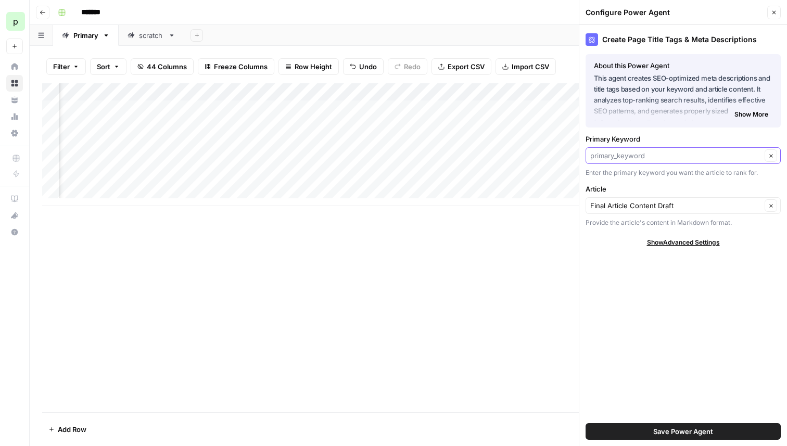
scroll to position [0, 3870]
type input "primary_keyword"
click at [331, 92] on div "Add Column" at bounding box center [408, 144] width 733 height 123
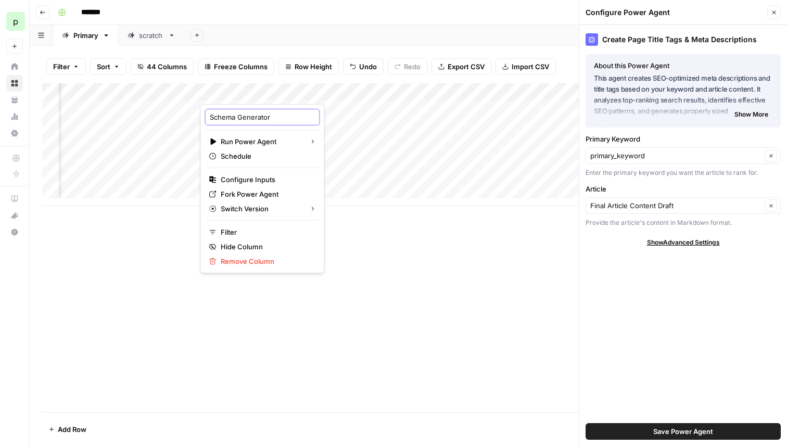
click at [243, 117] on input "Schema Generator" at bounding box center [263, 117] width 106 height 10
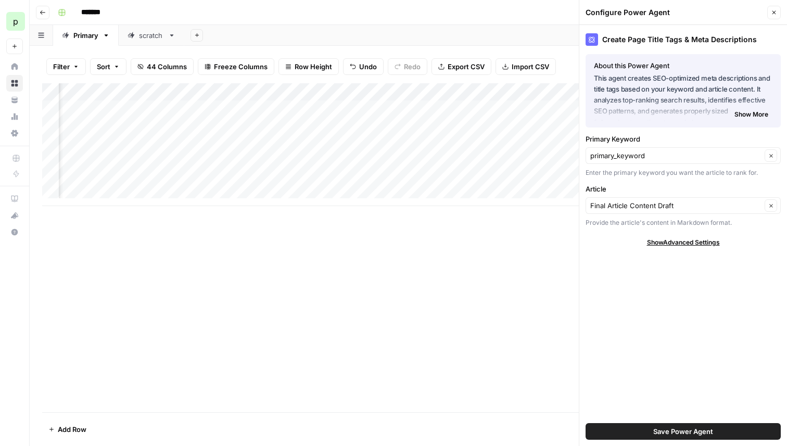
click at [440, 92] on div "Add Column" at bounding box center [408, 144] width 733 height 123
click at [329, 91] on div "Add Column" at bounding box center [408, 144] width 733 height 123
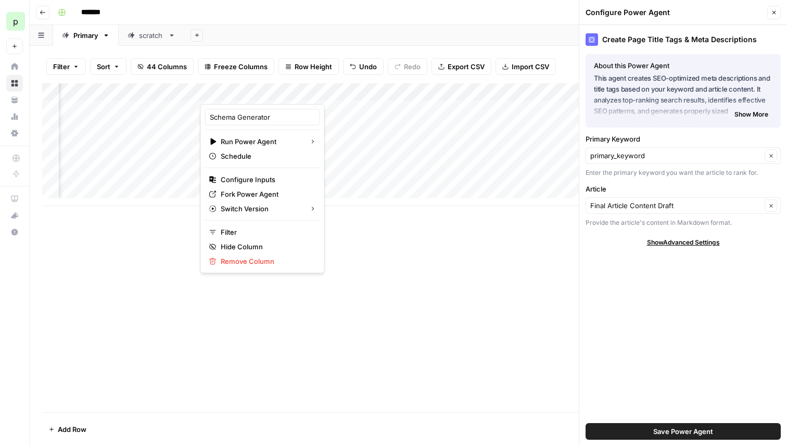
click at [273, 111] on div "Schema Generator" at bounding box center [262, 117] width 115 height 17
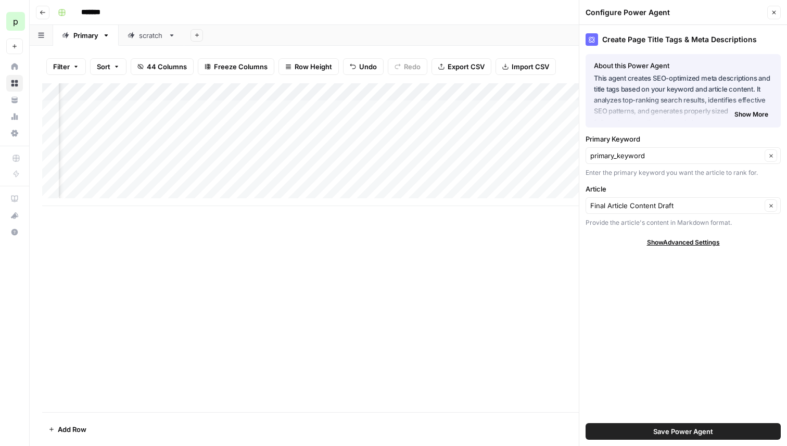
click at [273, 111] on div "Add Column" at bounding box center [408, 144] width 733 height 123
click at [324, 90] on div "Add Column" at bounding box center [408, 144] width 733 height 123
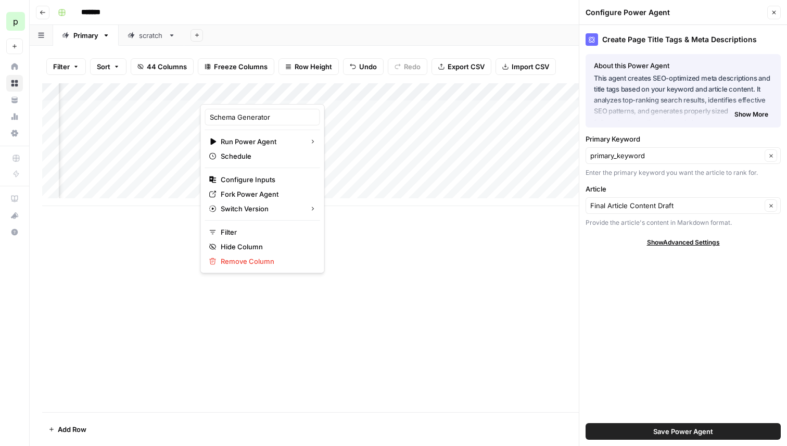
click at [228, 122] on div "Schema Generator" at bounding box center [262, 117] width 115 height 17
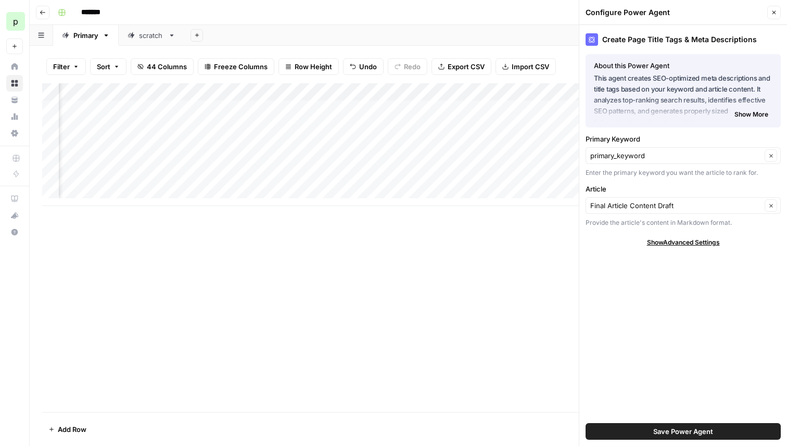
click at [228, 122] on div "Add Column" at bounding box center [408, 144] width 733 height 123
click at [327, 93] on div "Add Column" at bounding box center [408, 144] width 733 height 123
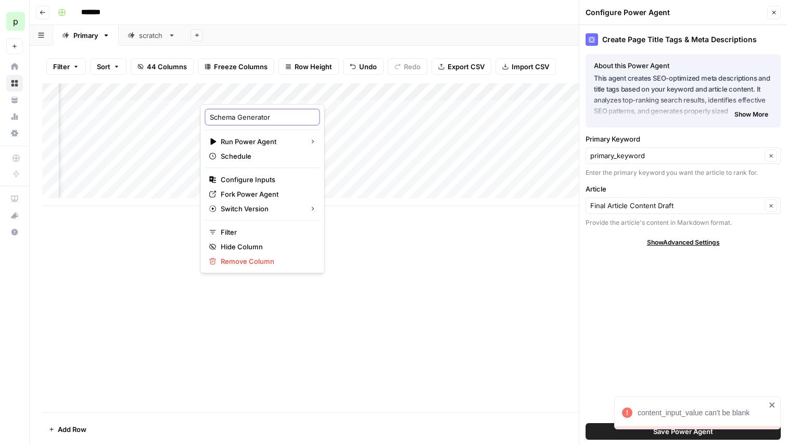
click at [255, 115] on input "Schema Generator" at bounding box center [263, 117] width 106 height 10
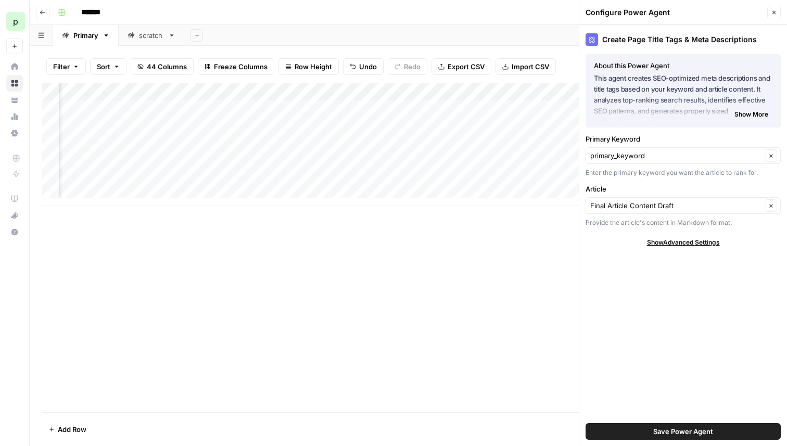
scroll to position [0, 3588]
click at [162, 90] on div "Add Column" at bounding box center [408, 144] width 733 height 123
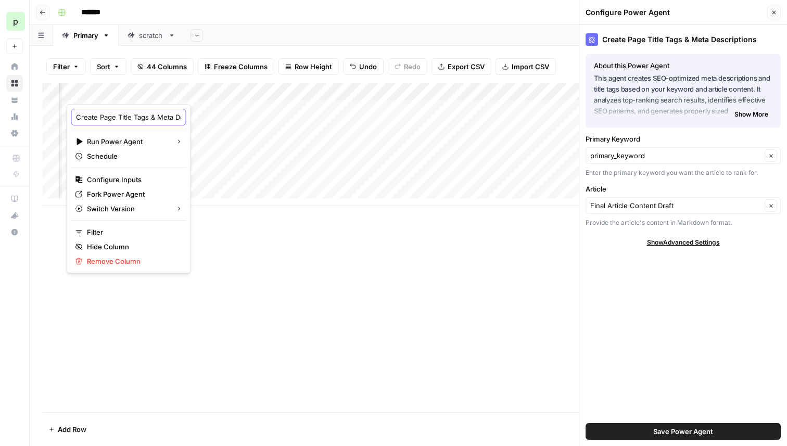
click at [135, 117] on input "Create Page Title Tags & Meta Descriptions" at bounding box center [129, 117] width 106 height 10
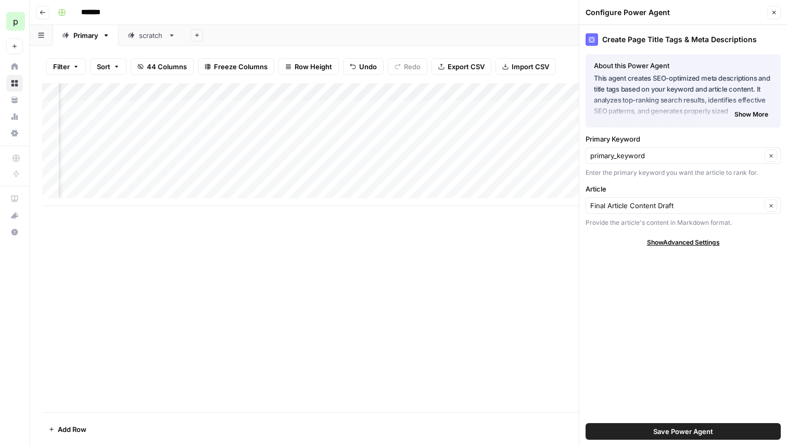
scroll to position [0, 3994]
click at [204, 93] on div "Add Column" at bounding box center [408, 144] width 733 height 123
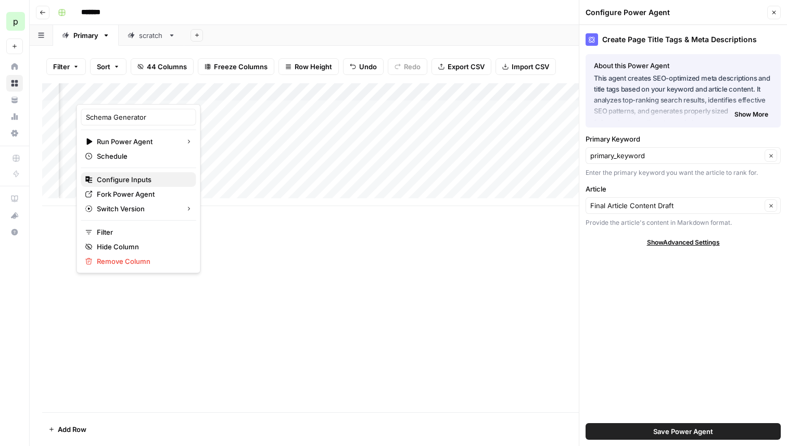
click at [139, 179] on span "Configure Inputs" at bounding box center [142, 179] width 91 height 10
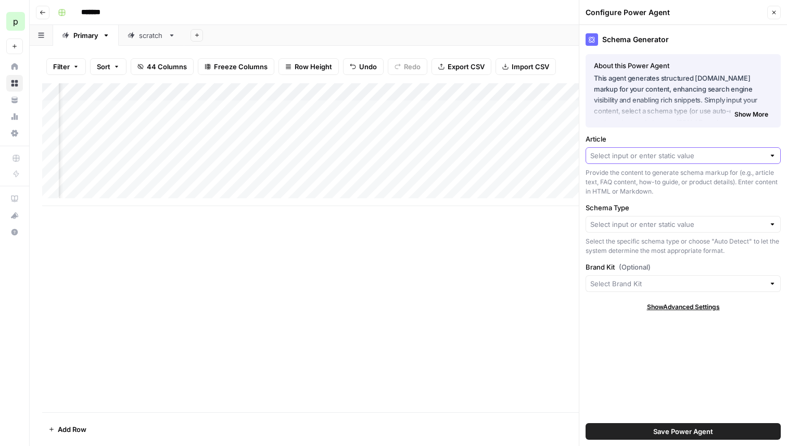
click at [654, 158] on input "Article" at bounding box center [677, 155] width 174 height 10
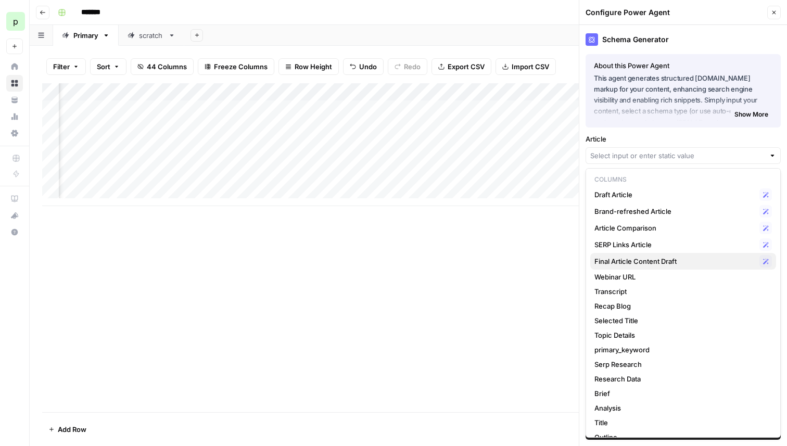
click at [635, 258] on span "Final Article Content Draft" at bounding box center [675, 261] width 161 height 10
type input "Final Article Content Draft"
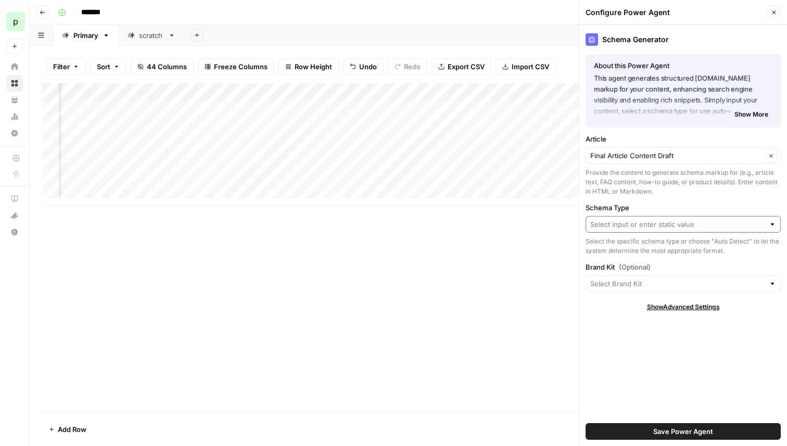
click at [622, 224] on input "Schema Type" at bounding box center [677, 224] width 174 height 10
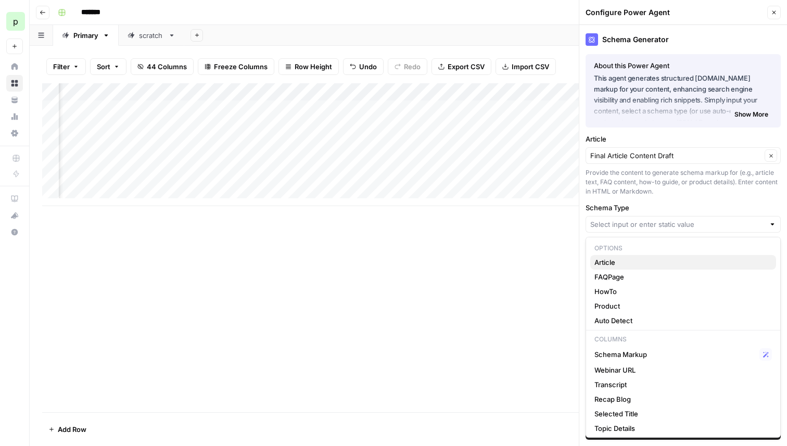
click at [621, 258] on span "Article" at bounding box center [681, 262] width 173 height 10
type input "Article"
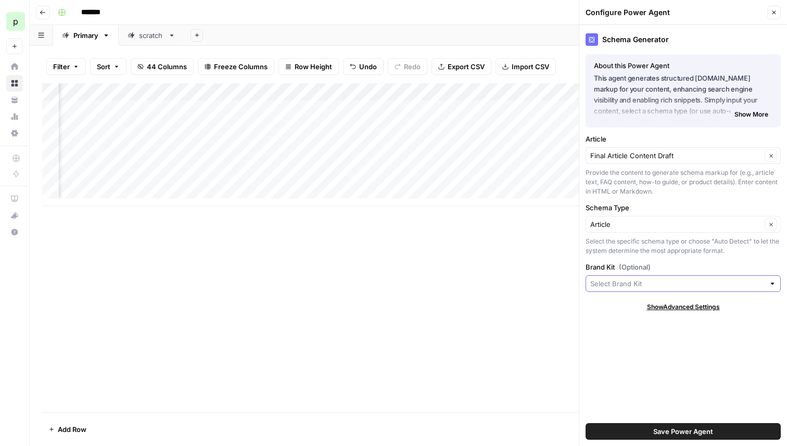
click at [620, 286] on input "Brand Kit (Optional)" at bounding box center [677, 284] width 174 height 10
click at [614, 304] on span "AirOps" at bounding box center [681, 308] width 173 height 10
type input "AirOps"
click at [682, 431] on span "Save Power Agent" at bounding box center [683, 431] width 60 height 10
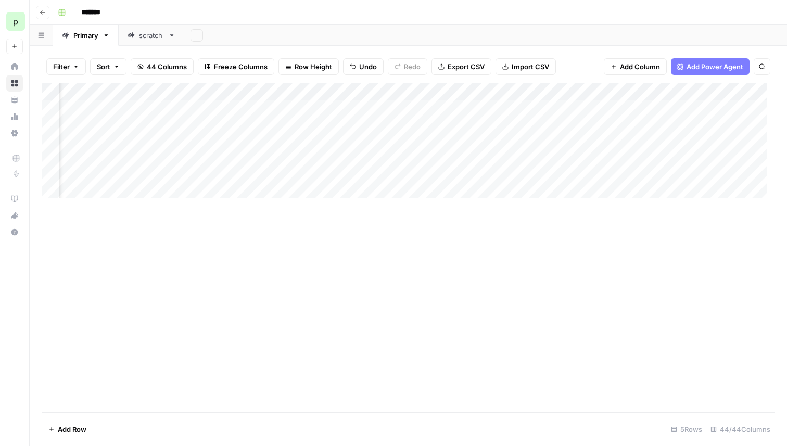
scroll to position [0, 3715]
click at [147, 87] on div "Add Column" at bounding box center [408, 144] width 733 height 123
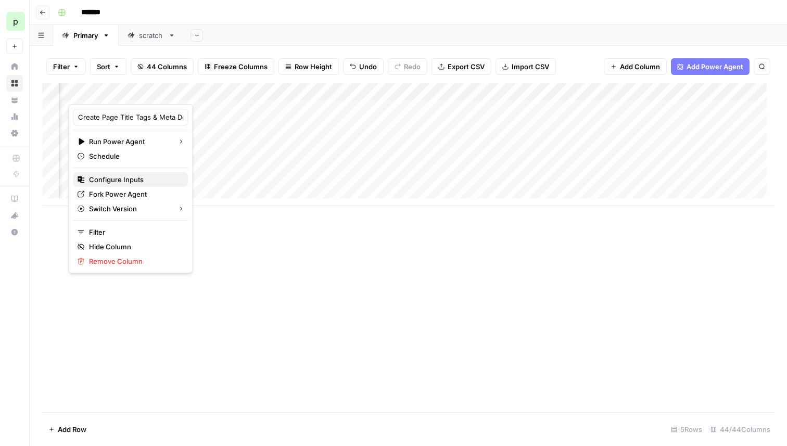
click at [115, 179] on span "Configure Inputs" at bounding box center [134, 179] width 91 height 10
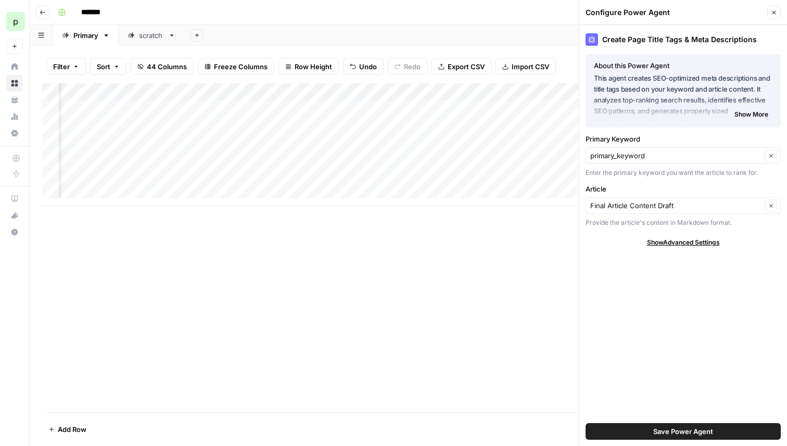
scroll to position [0, 3890]
click at [307, 89] on div "Add Column" at bounding box center [408, 144] width 733 height 123
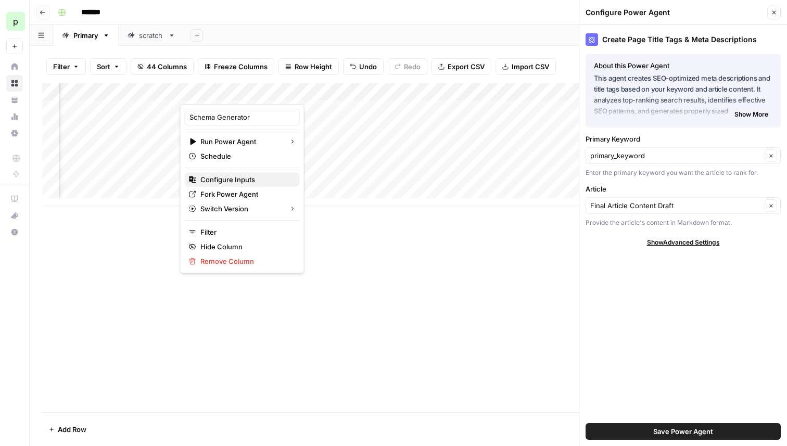
click at [210, 175] on span "Configure Inputs" at bounding box center [245, 179] width 91 height 10
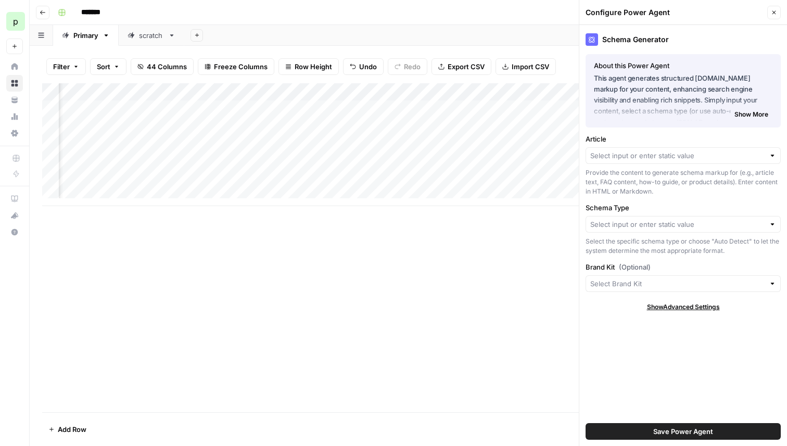
click at [745, 113] on span "Show More" at bounding box center [752, 114] width 34 height 9
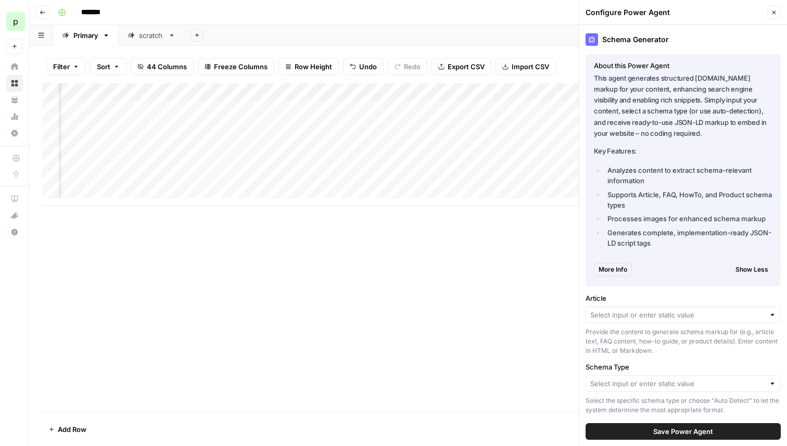
click at [621, 268] on span "More Info" at bounding box center [613, 269] width 29 height 9
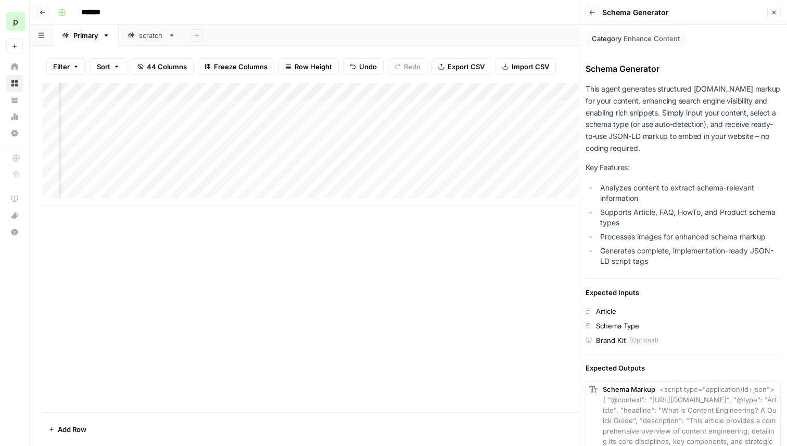
scroll to position [143, 0]
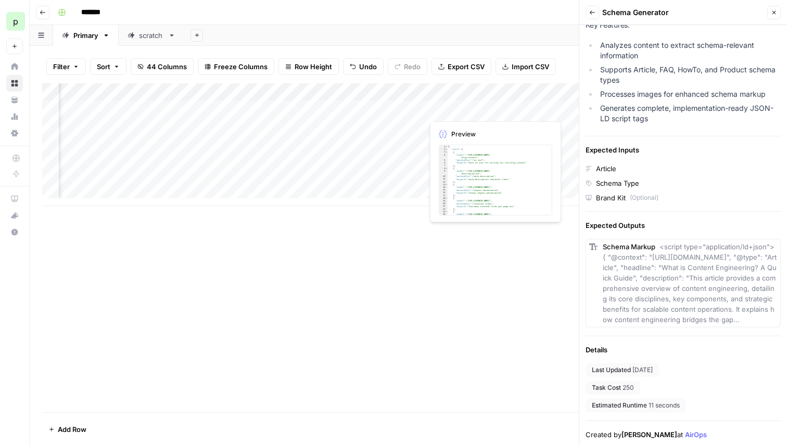
click at [486, 110] on div "Add Column" at bounding box center [408, 144] width 733 height 123
drag, startPoint x: 460, startPoint y: 91, endPoint x: 256, endPoint y: 100, distance: 203.8
click at [256, 100] on div "Add Column" at bounding box center [408, 144] width 733 height 123
drag, startPoint x: 424, startPoint y: 92, endPoint x: 155, endPoint y: 100, distance: 269.3
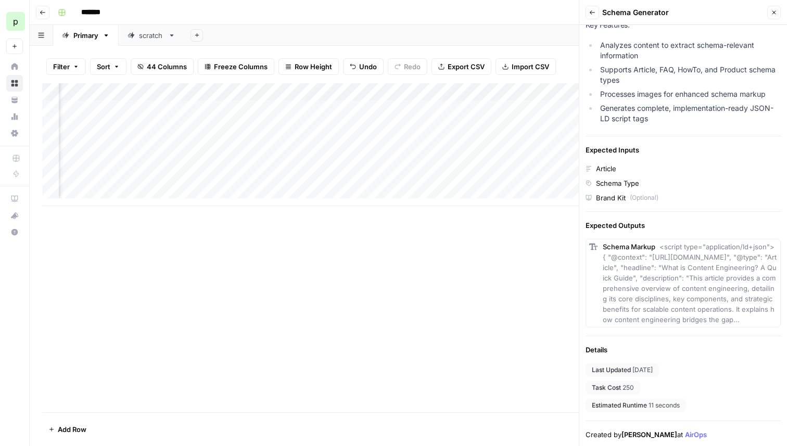
click at [155, 100] on div "Add Column" at bounding box center [408, 144] width 733 height 123
click at [291, 90] on div "Add Column" at bounding box center [408, 144] width 733 height 123
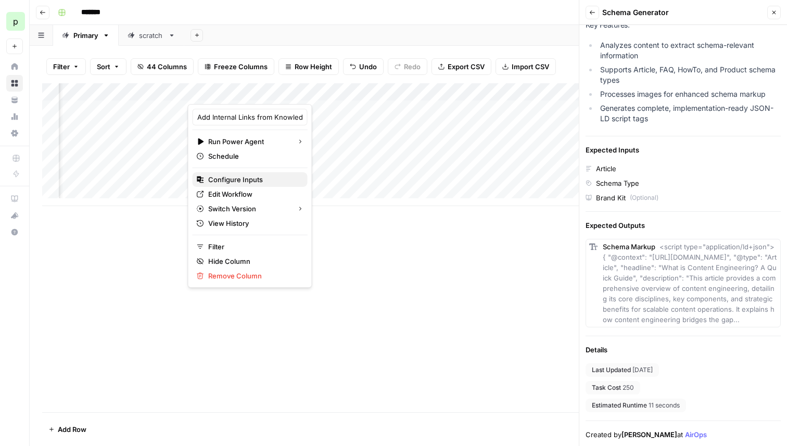
click at [229, 176] on span "Configure Inputs" at bounding box center [253, 179] width 91 height 10
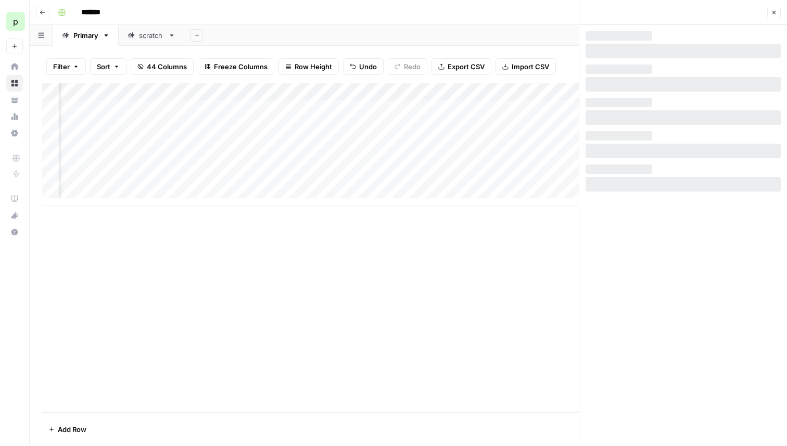
scroll to position [0, 0]
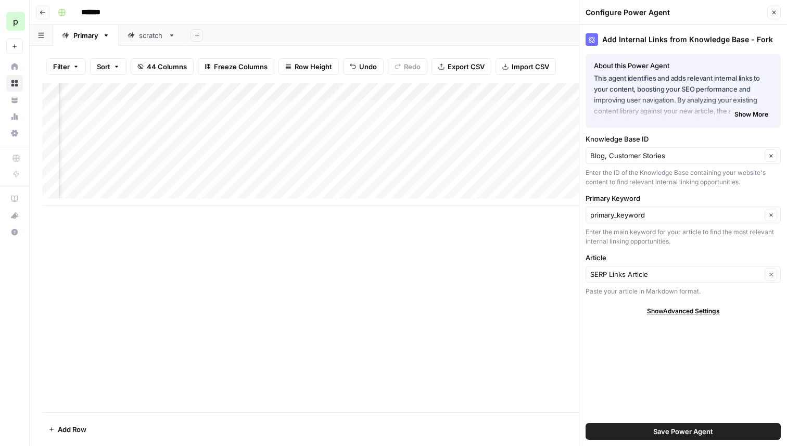
click at [747, 110] on span "Show More" at bounding box center [752, 114] width 34 height 9
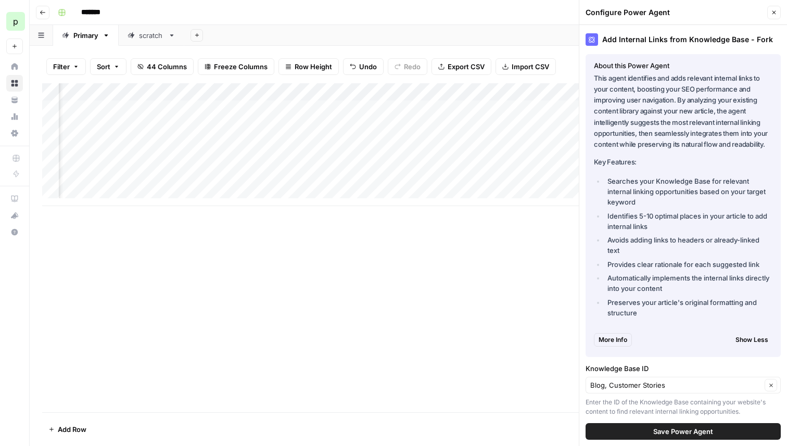
click at [625, 338] on span "More Info" at bounding box center [613, 339] width 29 height 9
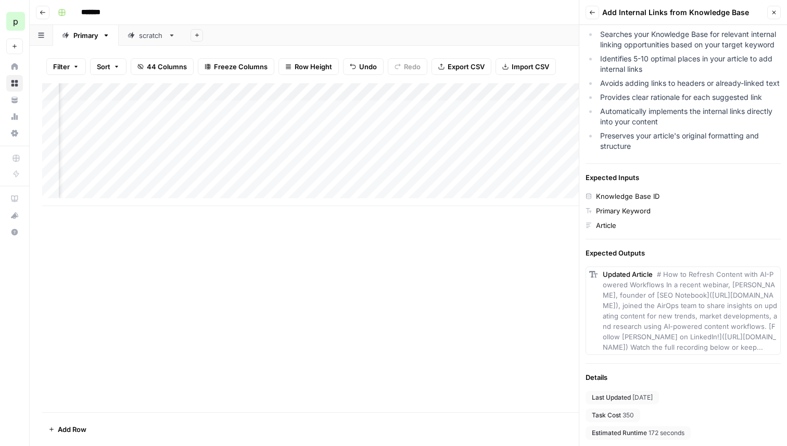
scroll to position [0, 2962]
click at [325, 92] on div "Add Column" at bounding box center [408, 144] width 733 height 123
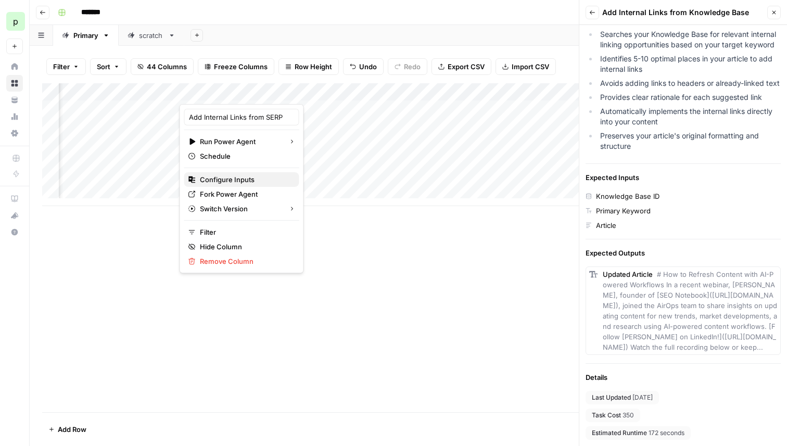
click at [227, 180] on span "Configure Inputs" at bounding box center [245, 179] width 91 height 10
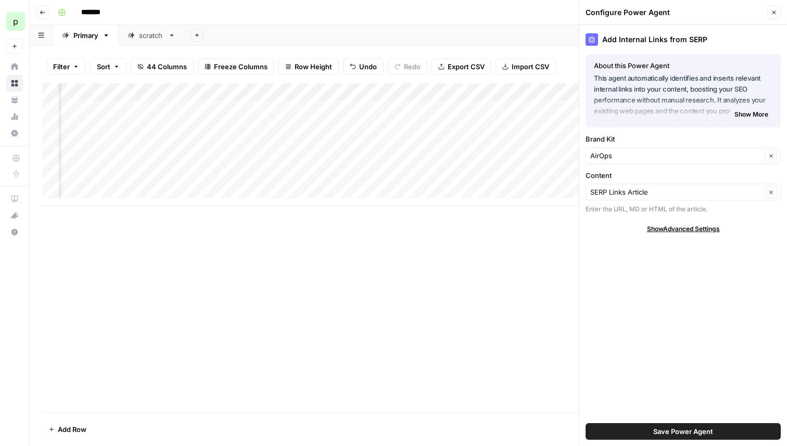
click at [742, 110] on span "Show More" at bounding box center [752, 114] width 34 height 9
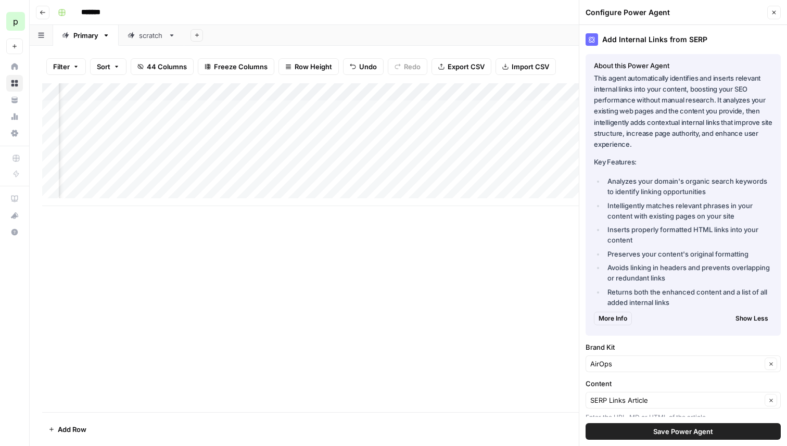
click at [628, 314] on button "More Info" at bounding box center [613, 319] width 38 height 14
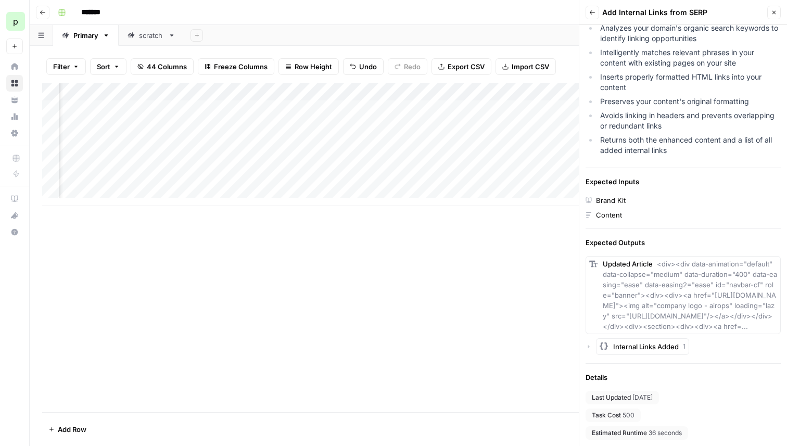
scroll to position [0, 3378]
drag, startPoint x: 326, startPoint y: 94, endPoint x: 138, endPoint y: 91, distance: 188.0
click at [138, 91] on div "Add Column" at bounding box center [408, 144] width 733 height 123
drag, startPoint x: 243, startPoint y: 91, endPoint x: 351, endPoint y: 85, distance: 108.5
click at [351, 85] on div "Add Column" at bounding box center [408, 144] width 733 height 123
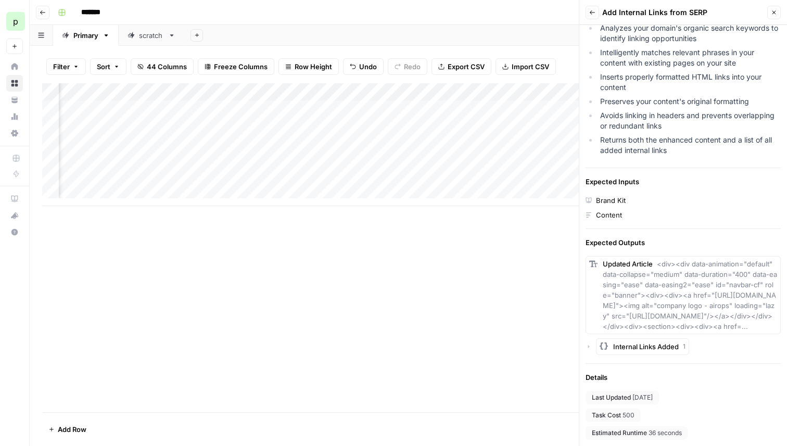
scroll to position [0, 4244]
click at [417, 87] on div "Add Column" at bounding box center [408, 144] width 733 height 123
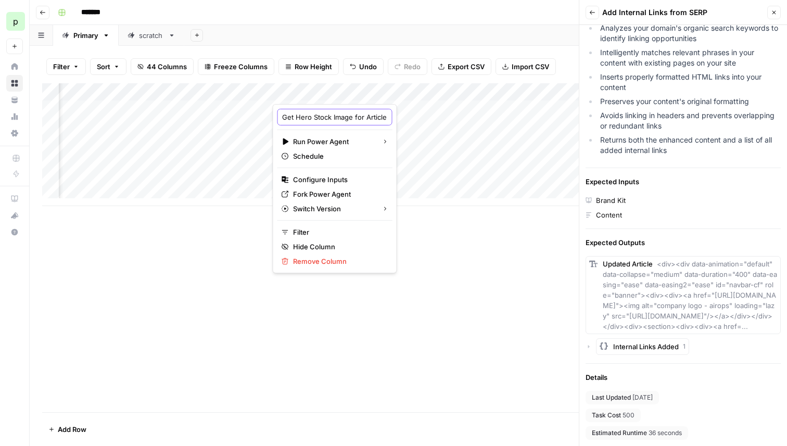
click at [322, 119] on input "Get Hero Stock Image for Article" at bounding box center [335, 117] width 106 height 10
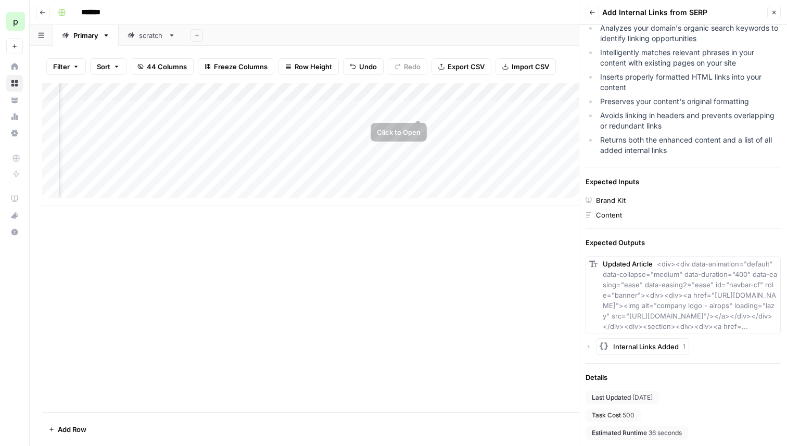
click at [422, 90] on div "Add Column" at bounding box center [408, 144] width 733 height 123
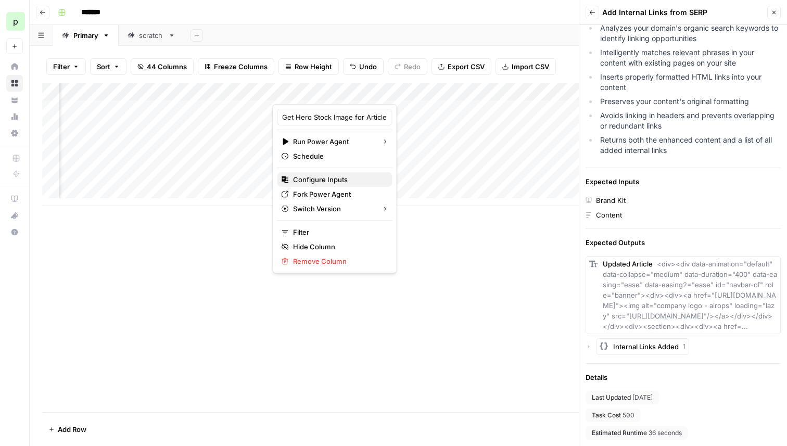
click at [323, 175] on span "Configure Inputs" at bounding box center [338, 179] width 91 height 10
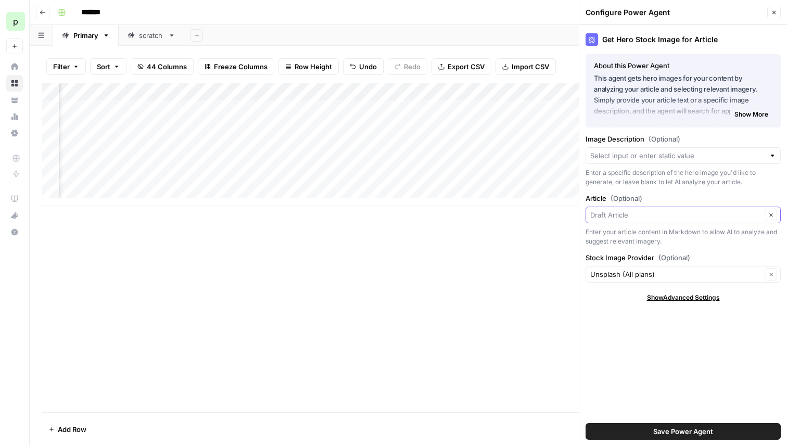
click at [632, 212] on input "Article (Optional)" at bounding box center [675, 215] width 171 height 10
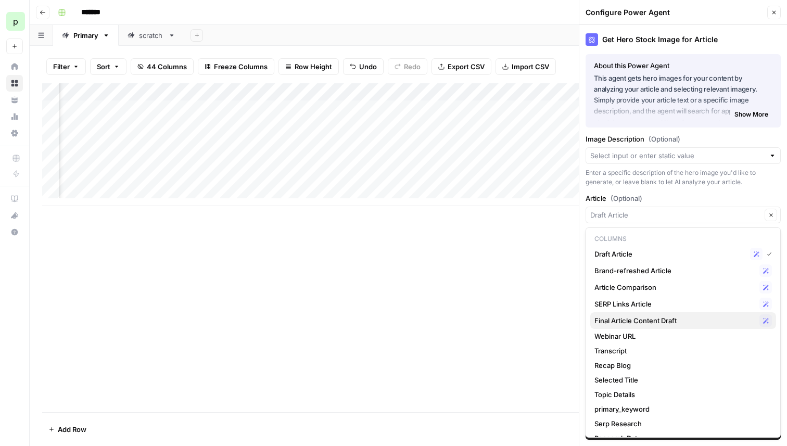
click at [632, 320] on span "Final Article Content Draft" at bounding box center [675, 321] width 161 height 10
type input "Final Article Content Draft"
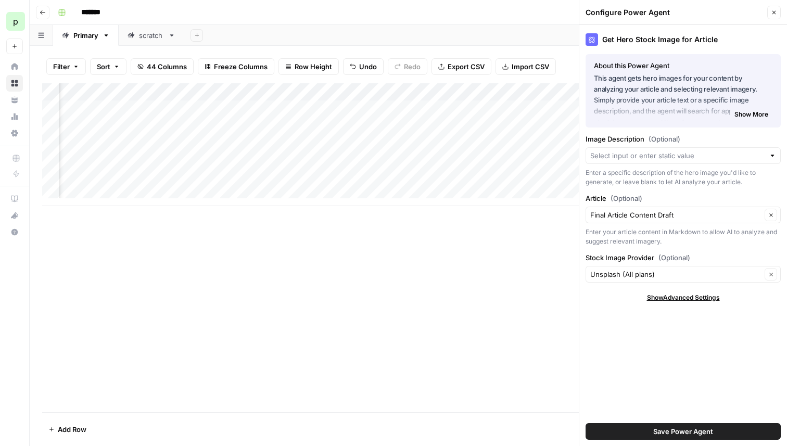
click at [689, 433] on span "Save Power Agent" at bounding box center [683, 431] width 60 height 10
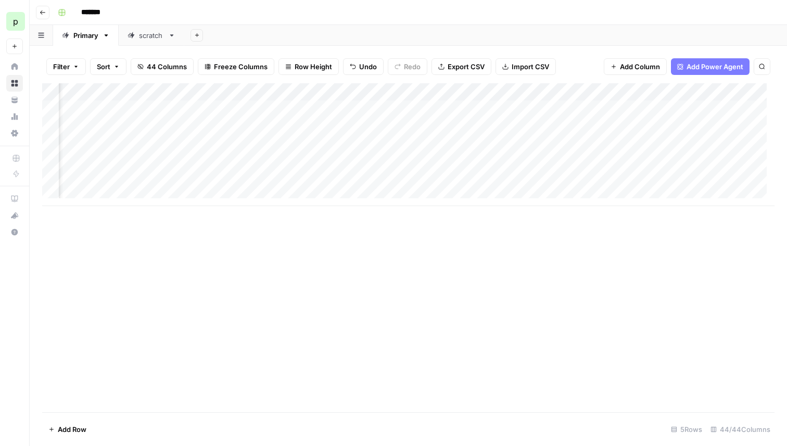
click at [422, 92] on div "Add Column" at bounding box center [408, 144] width 733 height 123
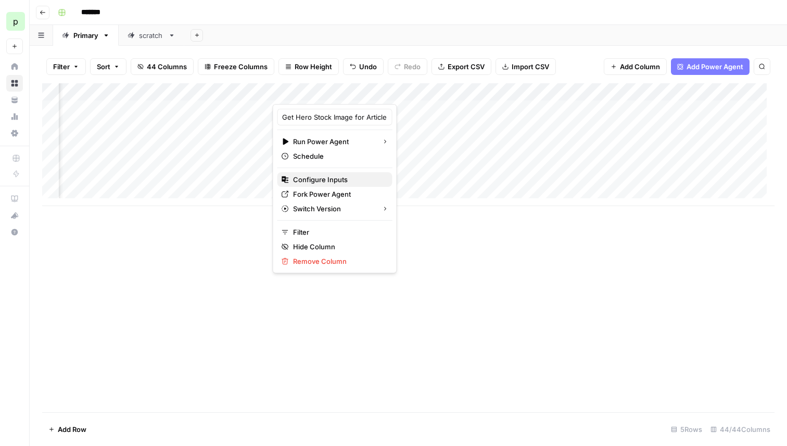
click at [322, 179] on span "Configure Inputs" at bounding box center [338, 179] width 91 height 10
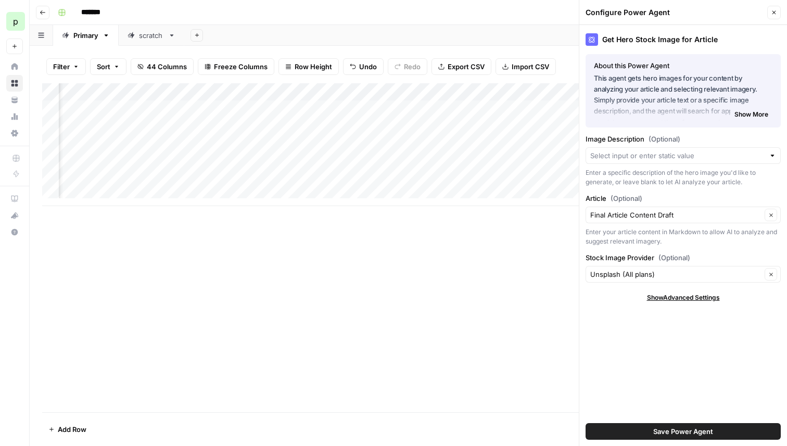
click at [774, 6] on button "Close" at bounding box center [774, 13] width 14 height 14
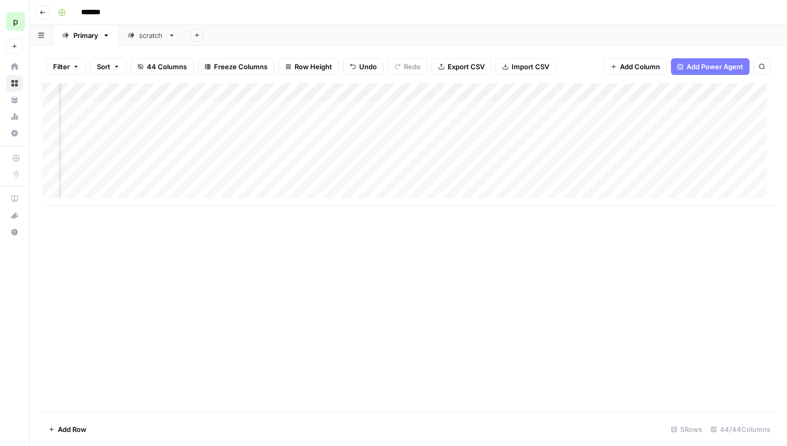
click at [684, 92] on div "Add Column" at bounding box center [408, 144] width 733 height 123
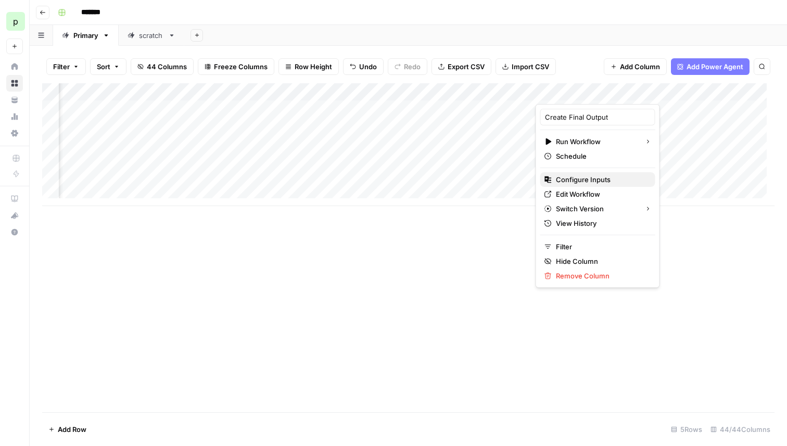
click at [585, 185] on button "Configure Inputs" at bounding box center [597, 179] width 115 height 15
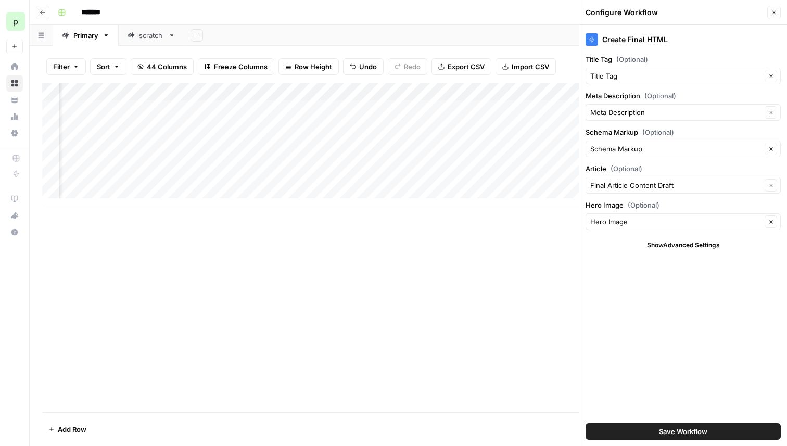
scroll to position [0, 3319]
click at [389, 93] on div "Add Column" at bounding box center [408, 144] width 733 height 123
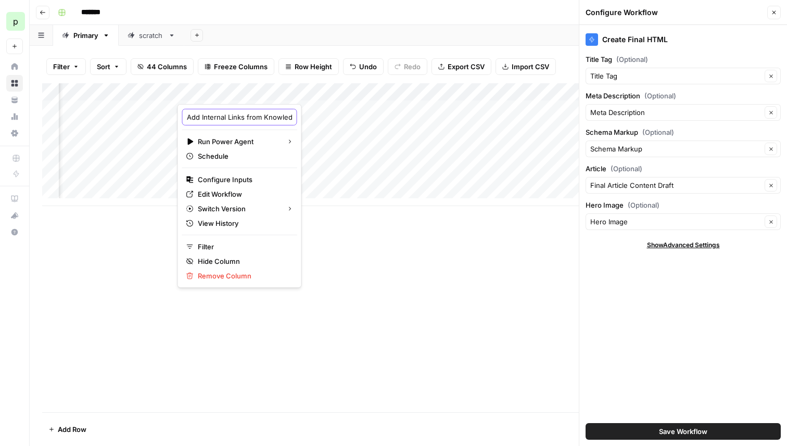
click at [236, 115] on input "Add Internal Links from Knowledge Base - Fork" at bounding box center [240, 117] width 106 height 10
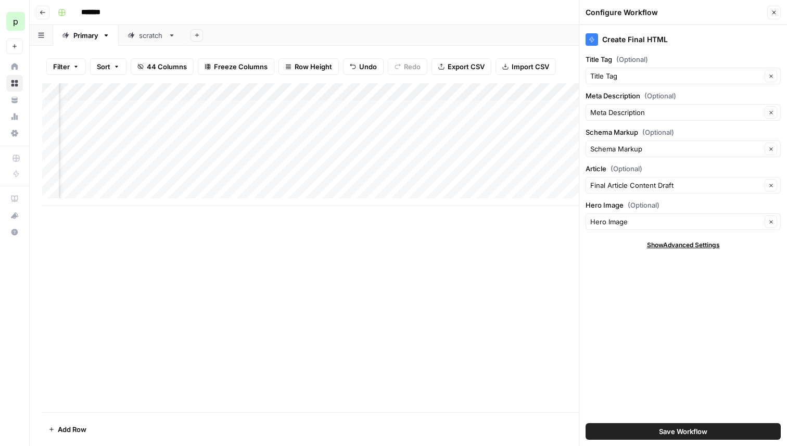
scroll to position [0, 4479]
click at [445, 93] on div "Add Column" at bounding box center [408, 144] width 733 height 123
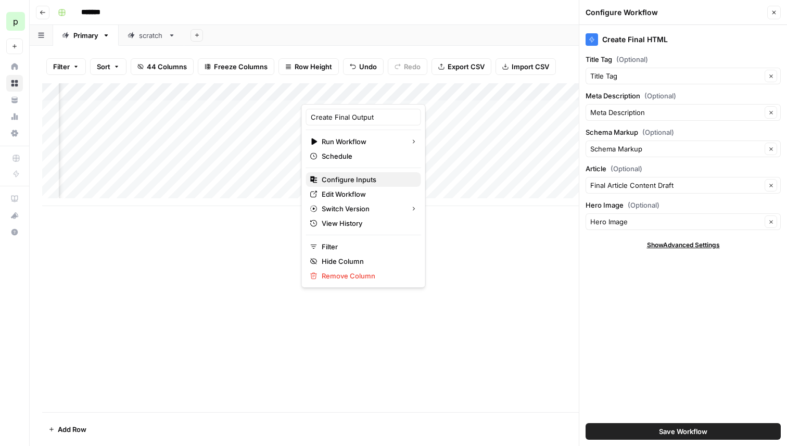
click at [348, 178] on span "Configure Inputs" at bounding box center [367, 179] width 91 height 10
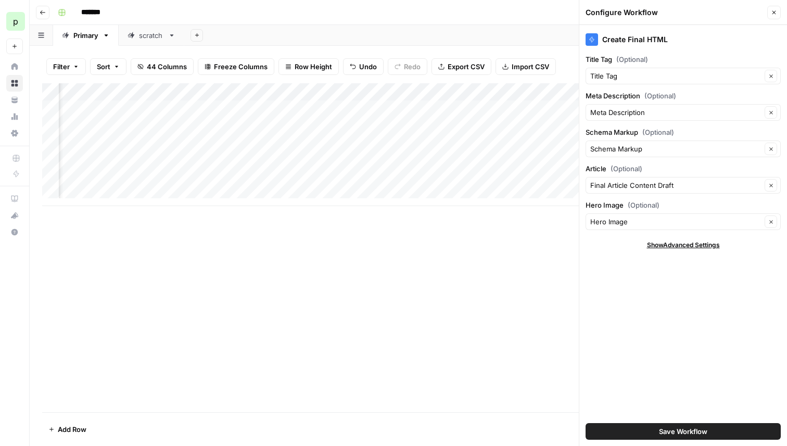
scroll to position [0, 4598]
click at [331, 94] on div "Add Column" at bounding box center [408, 144] width 733 height 123
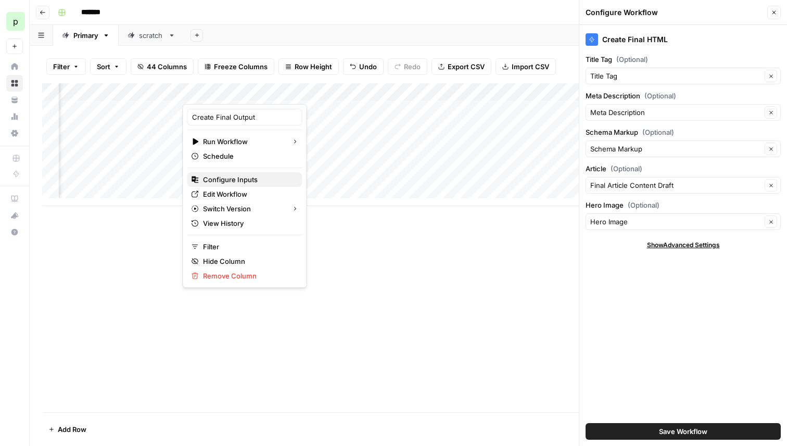
click at [225, 181] on span "Configure Inputs" at bounding box center [248, 179] width 91 height 10
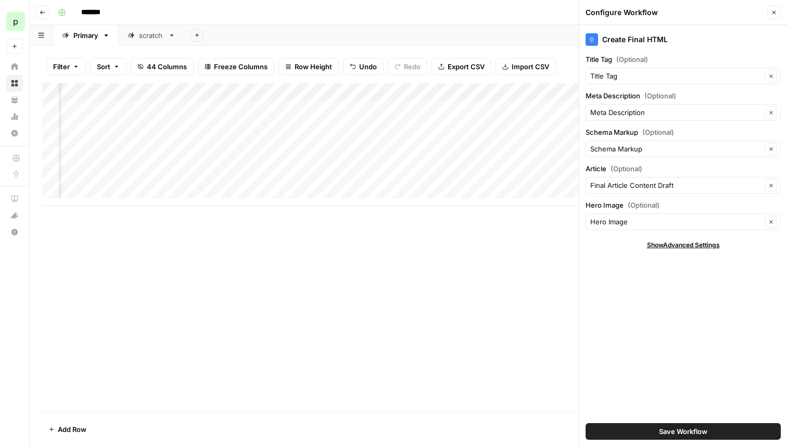
click at [329, 94] on div "Add Column" at bounding box center [408, 144] width 733 height 123
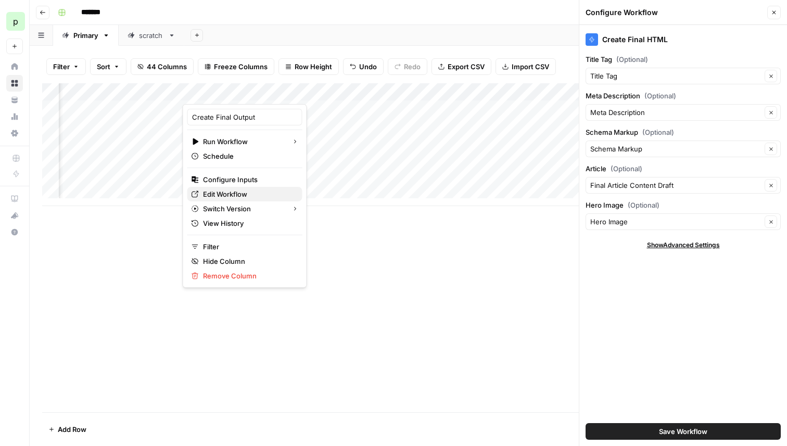
click at [230, 196] on span "Edit Workflow" at bounding box center [248, 194] width 91 height 10
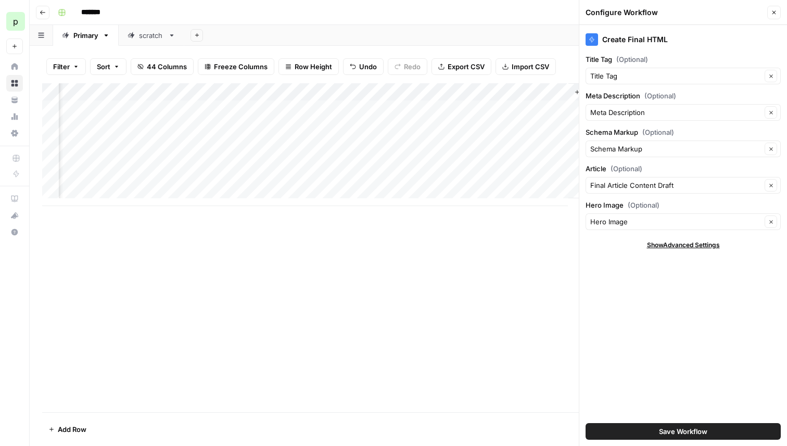
scroll to position [0, 4823]
click at [459, 108] on div "Add Column" at bounding box center [408, 144] width 733 height 123
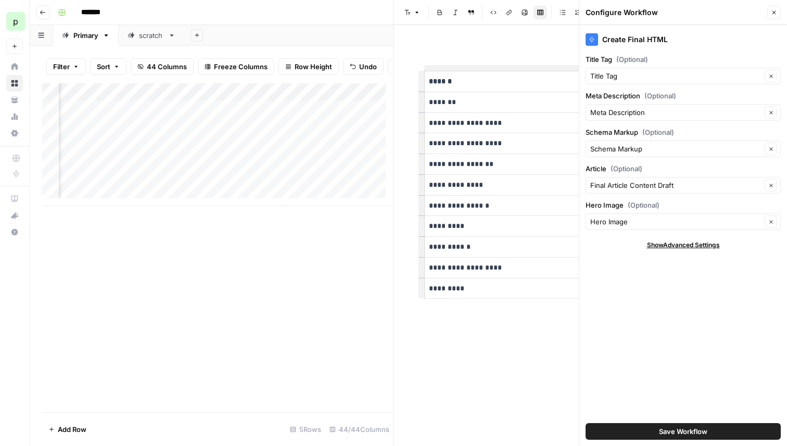
click at [774, 12] on icon "button" at bounding box center [775, 13] width 4 height 4
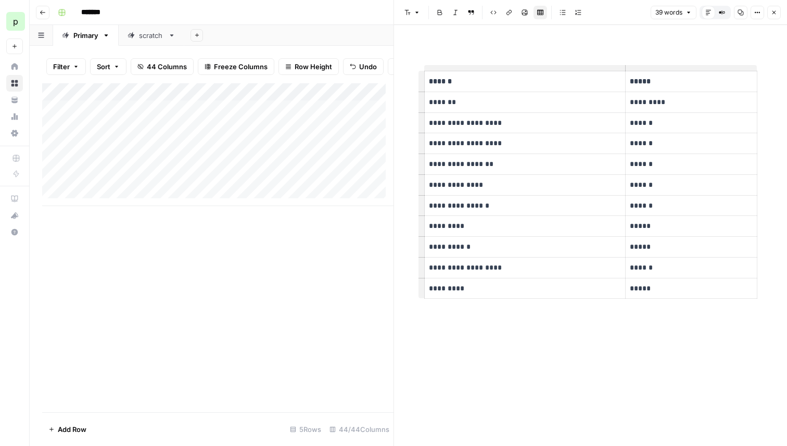
click at [774, 15] on icon "button" at bounding box center [774, 12] width 6 height 6
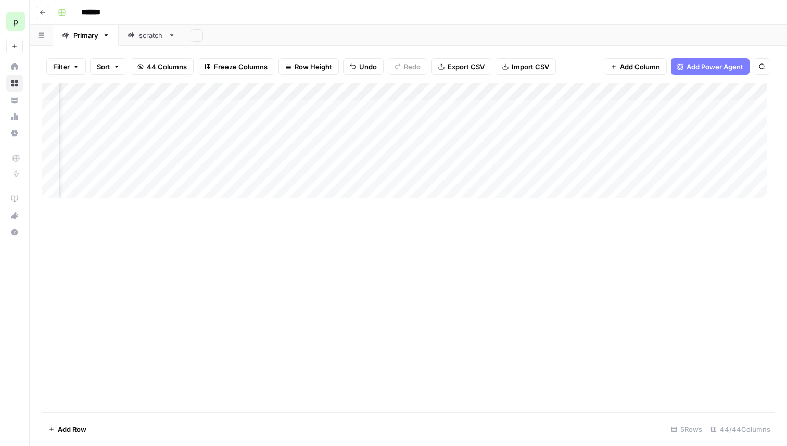
scroll to position [0, 1855]
click at [439, 91] on div "Add Column" at bounding box center [408, 144] width 733 height 123
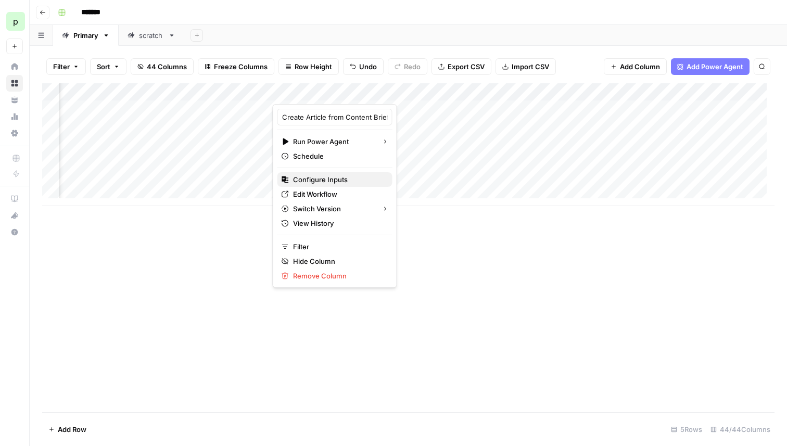
click at [313, 177] on span "Configure Inputs" at bounding box center [338, 179] width 91 height 10
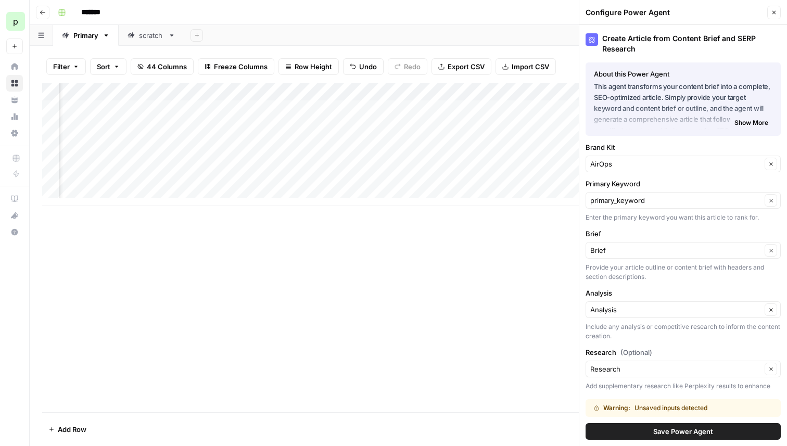
click at [442, 89] on div "Add Column" at bounding box center [408, 144] width 733 height 123
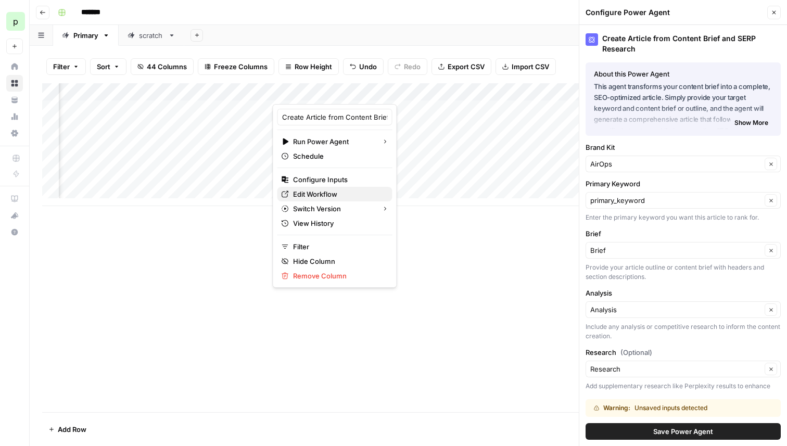
click at [322, 192] on span "Edit Workflow" at bounding box center [338, 194] width 91 height 10
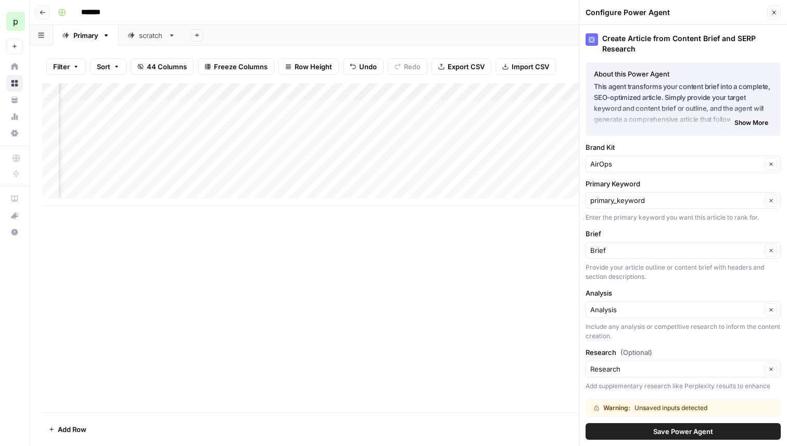
scroll to position [0, 4823]
click at [348, 94] on div "Add Column" at bounding box center [408, 144] width 733 height 123
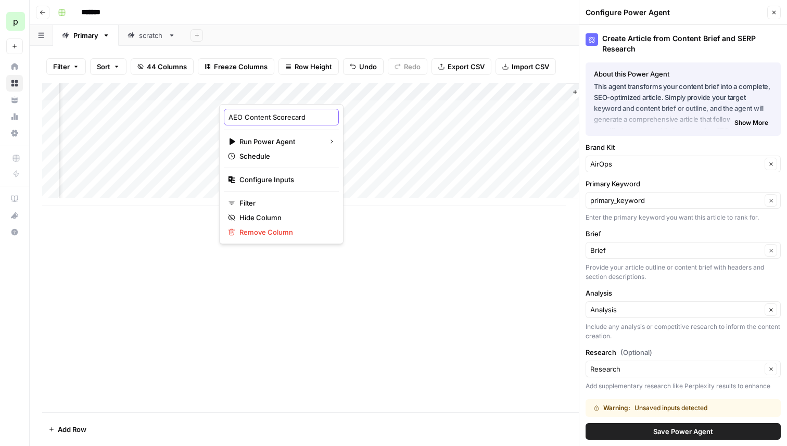
click at [281, 117] on input "AEO Content Scorecard" at bounding box center [282, 117] width 106 height 10
type input "Validation - AEO Content Scorecard"
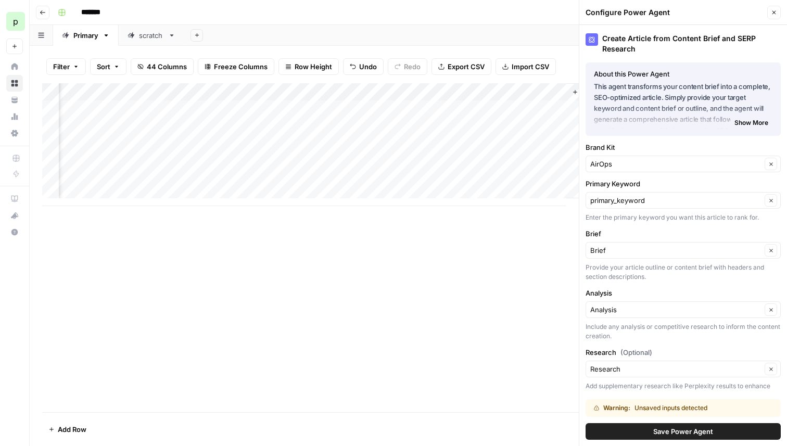
click at [489, 112] on div "Add Column" at bounding box center [408, 144] width 733 height 123
click at [538, 107] on div "Add Column" at bounding box center [408, 144] width 733 height 123
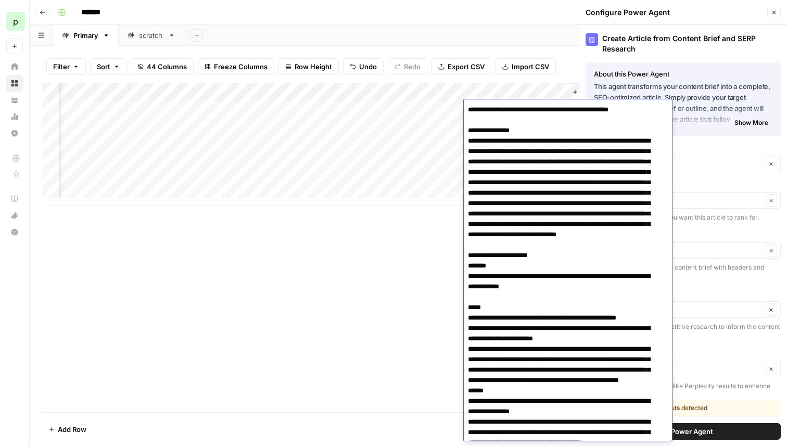
scroll to position [2873, 0]
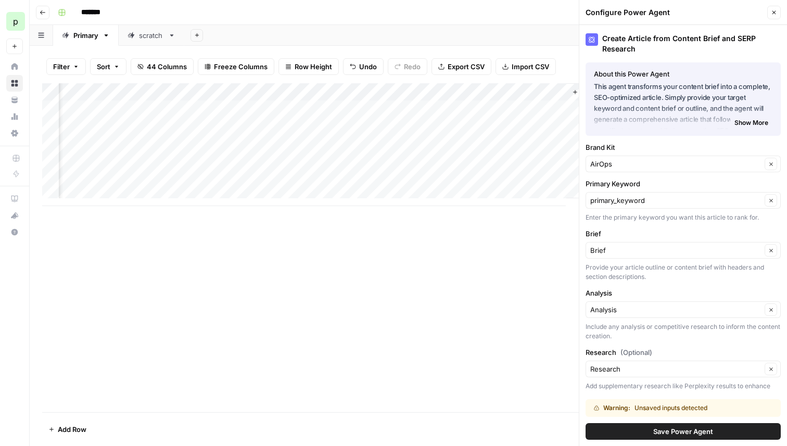
click at [450, 243] on div "Add Column" at bounding box center [408, 247] width 733 height 329
click at [776, 11] on icon "button" at bounding box center [774, 12] width 6 height 6
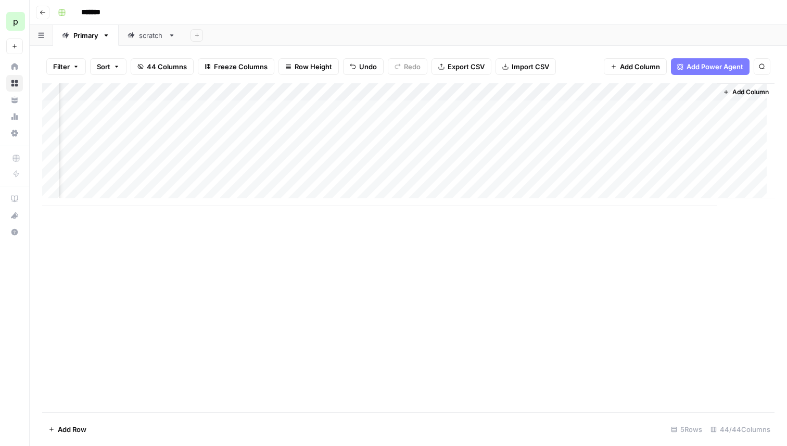
click at [678, 108] on div "Add Column" at bounding box center [408, 144] width 733 height 123
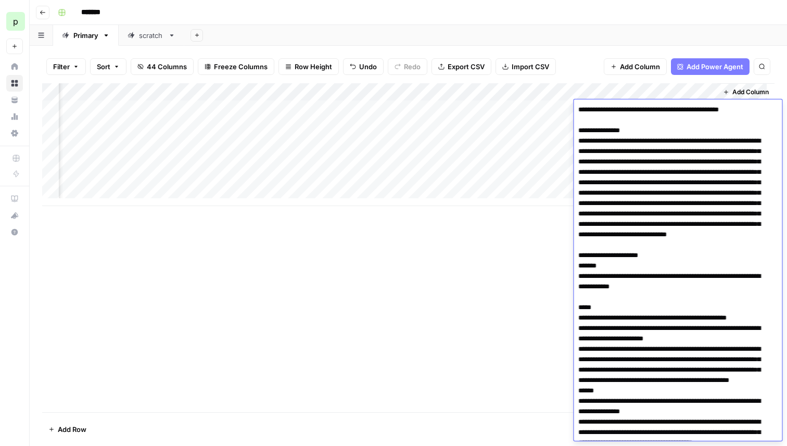
scroll to position [2873, 0]
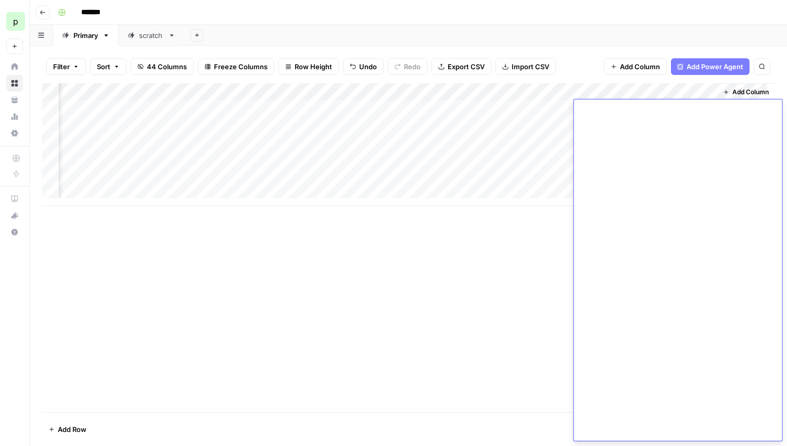
click at [407, 221] on div "Add Column" at bounding box center [408, 247] width 733 height 329
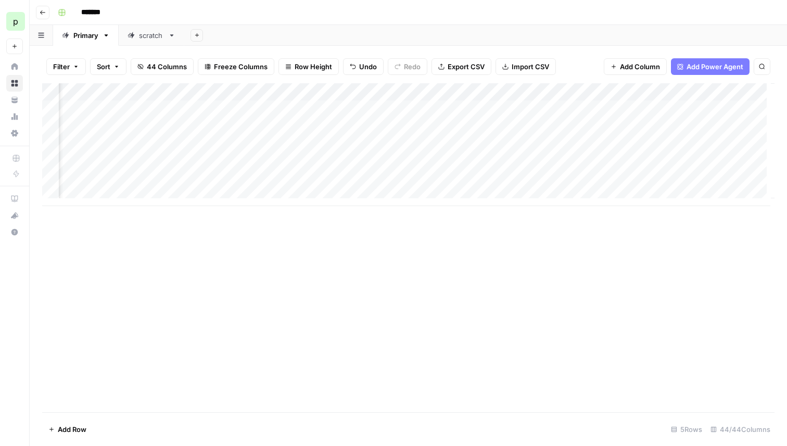
scroll to position [0, 4672]
click at [502, 122] on div "Add Column" at bounding box center [408, 144] width 733 height 123
click at [700, 92] on div "Add Column" at bounding box center [408, 144] width 733 height 123
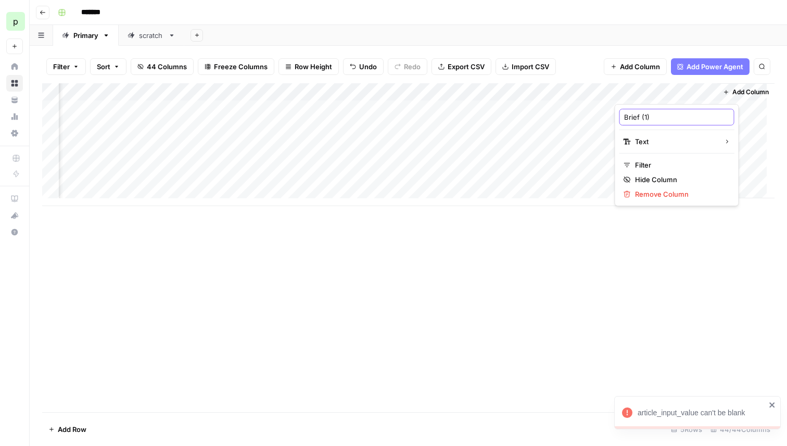
click at [665, 116] on input "Brief (1)" at bounding box center [677, 117] width 106 height 10
type input "Validation"
type input "AEO Scorecard Report"
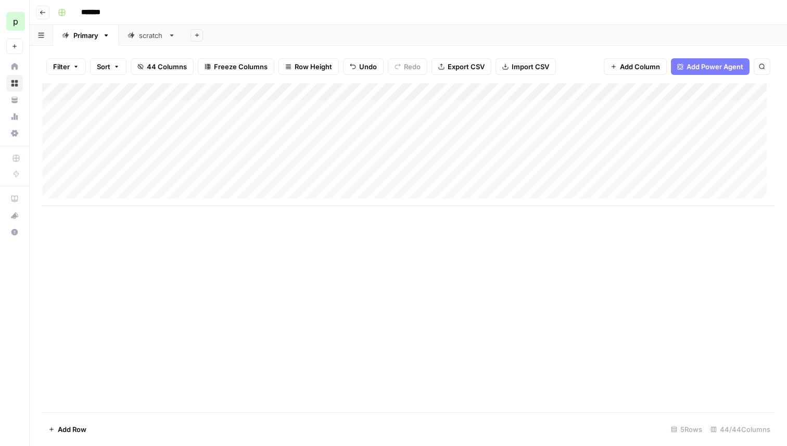
scroll to position [0, 0]
click at [92, 36] on div "Primary" at bounding box center [85, 35] width 25 height 10
type input "**********"
type input "*********"
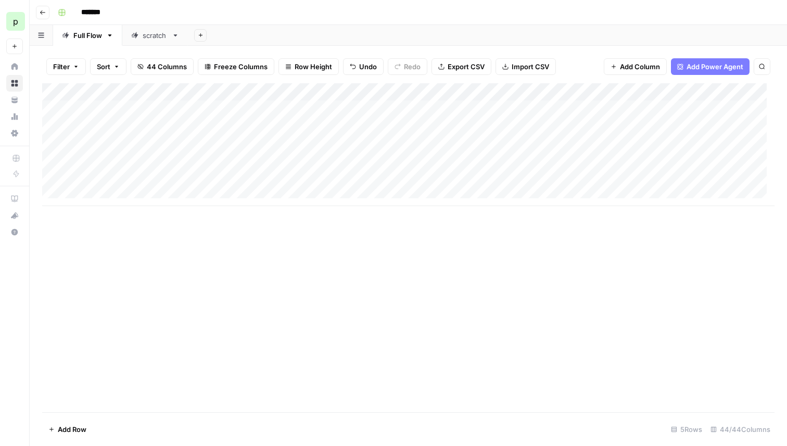
click at [89, 35] on div "Full Flow" at bounding box center [87, 35] width 29 height 10
type input "**********"
click at [102, 15] on input "*******" at bounding box center [106, 12] width 58 height 17
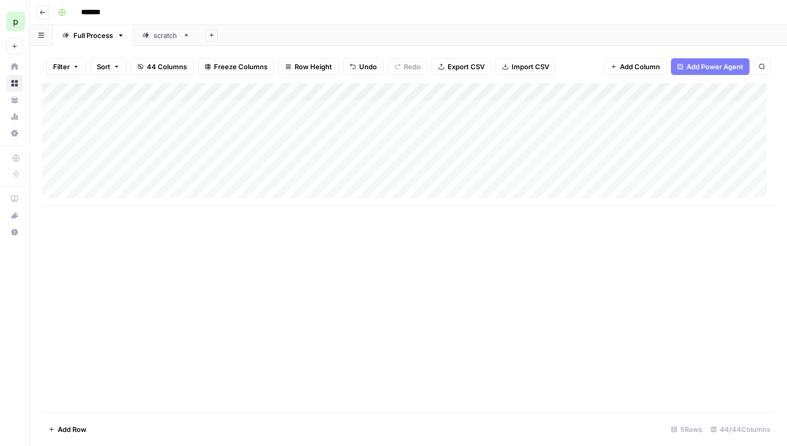
click at [114, 12] on input "*******" at bounding box center [106, 12] width 58 height 17
type input "**********"
click at [121, 35] on icon "button" at bounding box center [121, 35] width 4 height 2
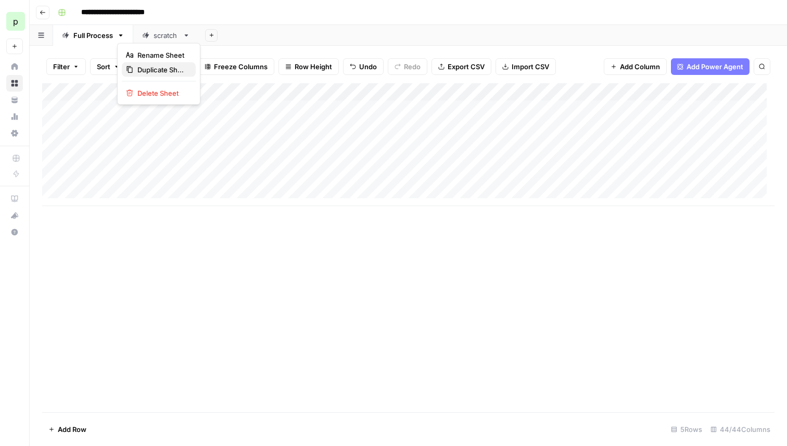
click at [142, 66] on span "Duplicate Sheet" at bounding box center [162, 70] width 50 height 10
click at [177, 37] on div "scratch" at bounding box center [166, 35] width 25 height 10
click at [187, 34] on icon "button" at bounding box center [187, 35] width 4 height 2
click at [175, 37] on div "scratch" at bounding box center [166, 35] width 25 height 10
drag, startPoint x: 175, startPoint y: 37, endPoint x: 273, endPoint y: 34, distance: 97.9
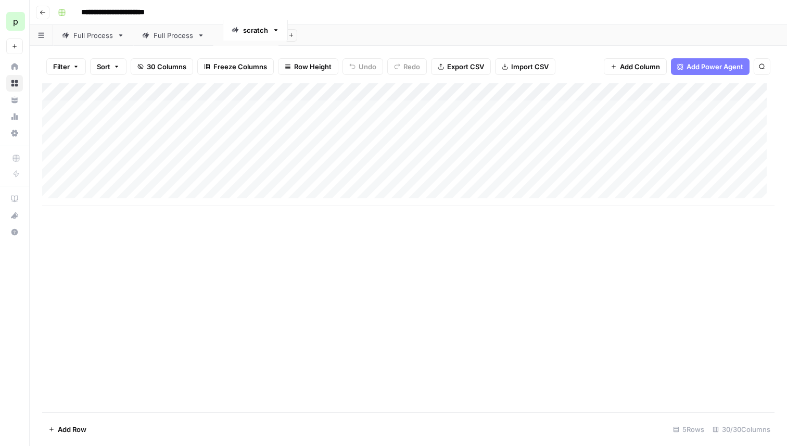
click at [273, 34] on div "Full Process scratch Full Process Add Sheet" at bounding box center [409, 35] width 758 height 21
click at [239, 35] on div "scratch" at bounding box center [246, 35] width 25 height 10
type input "**********"
click at [177, 39] on div "Full Process" at bounding box center [174, 35] width 40 height 10
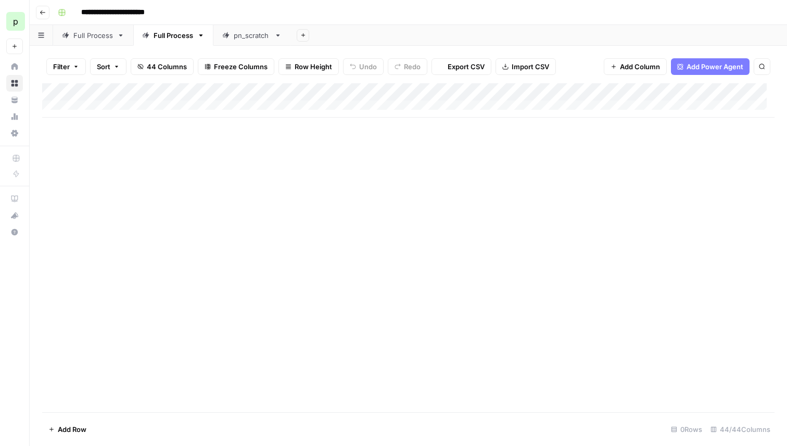
click at [174, 35] on div "Full Process" at bounding box center [174, 35] width 40 height 10
type input "**********"
type input "********"
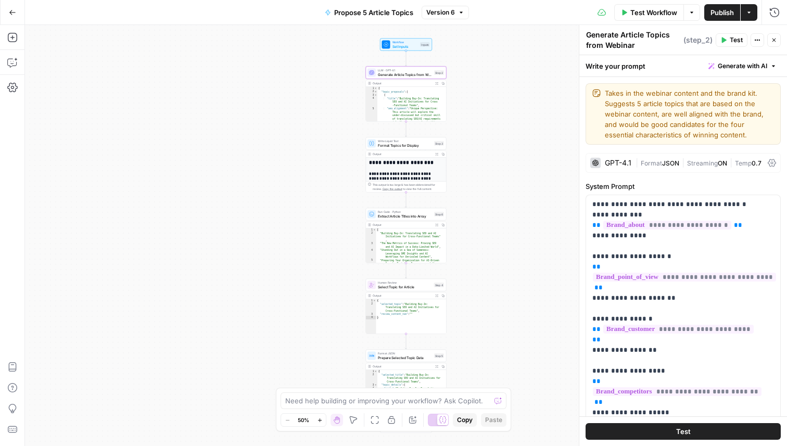
click at [681, 116] on textarea "Takes in the webinar content and the brand kit. Suggests 5 article topics that …" at bounding box center [689, 114] width 169 height 52
click at [772, 40] on icon "button" at bounding box center [774, 40] width 6 height 6
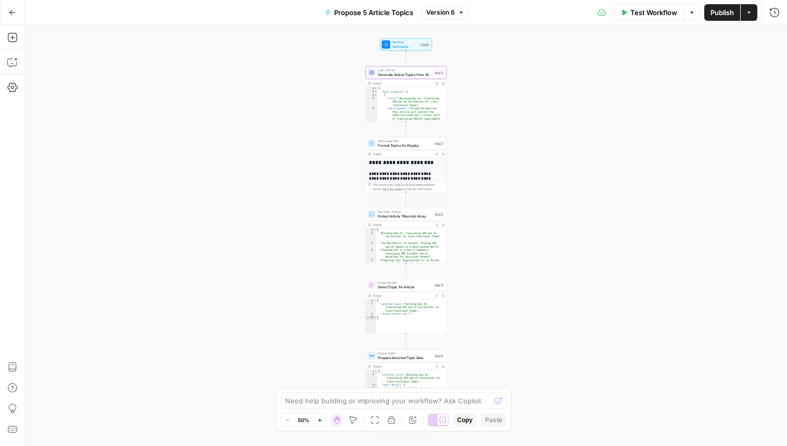
click at [15, 11] on icon "button" at bounding box center [12, 12] width 7 height 7
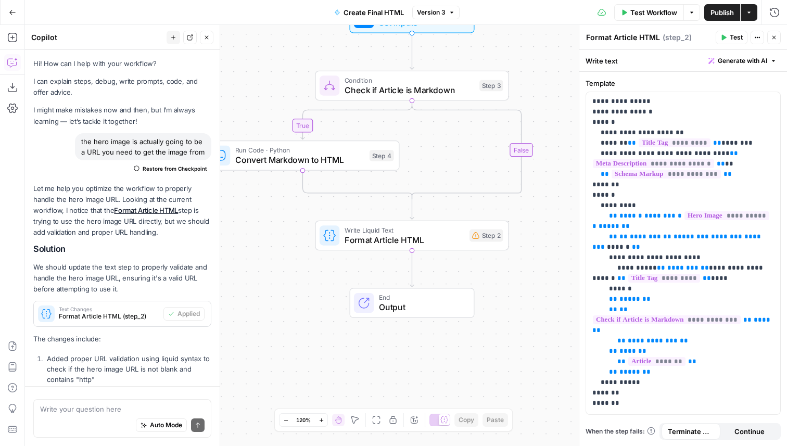
scroll to position [123, 0]
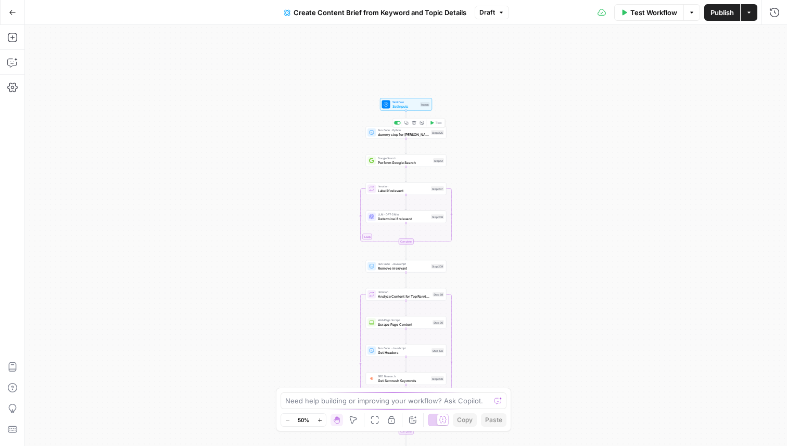
click at [416, 129] on span "Run Code · Python" at bounding box center [403, 130] width 51 height 4
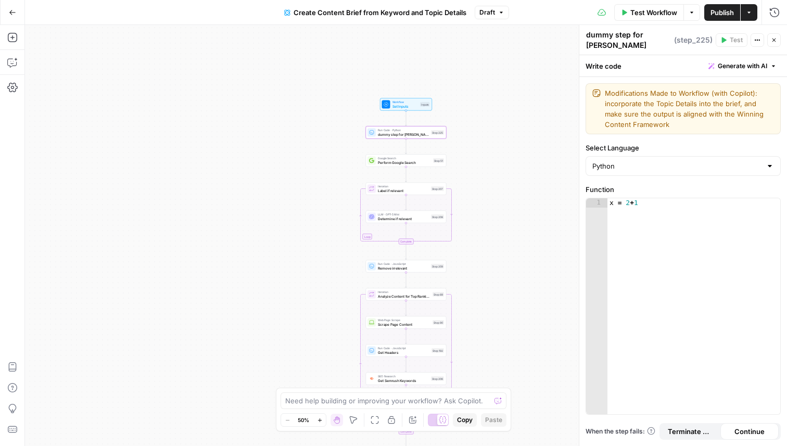
click at [409, 13] on span "Create Content Brief from Keyword and Topic Details" at bounding box center [380, 12] width 173 height 10
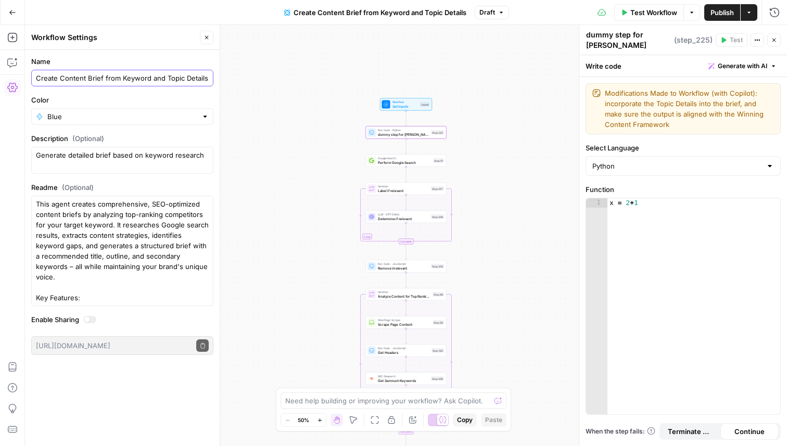
drag, startPoint x: 148, startPoint y: 79, endPoint x: 31, endPoint y: 73, distance: 117.3
click at [31, 73] on div "Create Content Brief from Keyword and Topic Details" at bounding box center [122, 78] width 182 height 17
click at [653, 138] on div "Modifications Made to Workflow (with Copilot): incorporate the Topic Details in…" at bounding box center [684, 261] width 208 height 369
drag, startPoint x: 657, startPoint y: 125, endPoint x: 603, endPoint y: 103, distance: 57.4
click at [603, 103] on div "Modifications Made to Workflow (with Copilot): incorporate the Topic Details in…" at bounding box center [683, 108] width 195 height 51
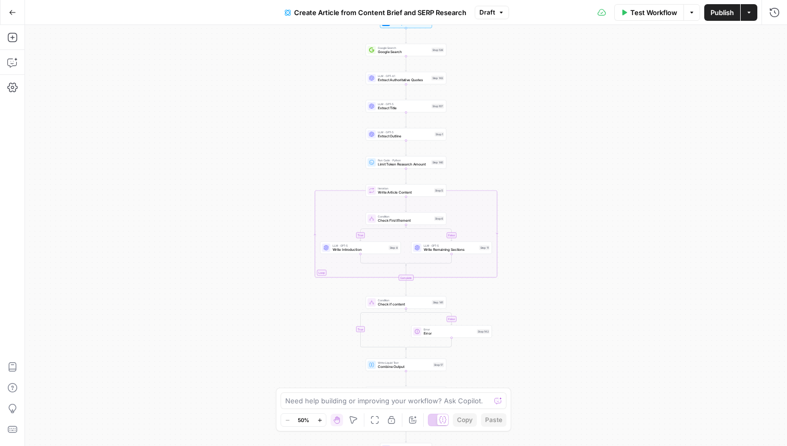
click at [293, 11] on button "Create Article from Content Brief and SERP Research" at bounding box center [376, 12] width 194 height 17
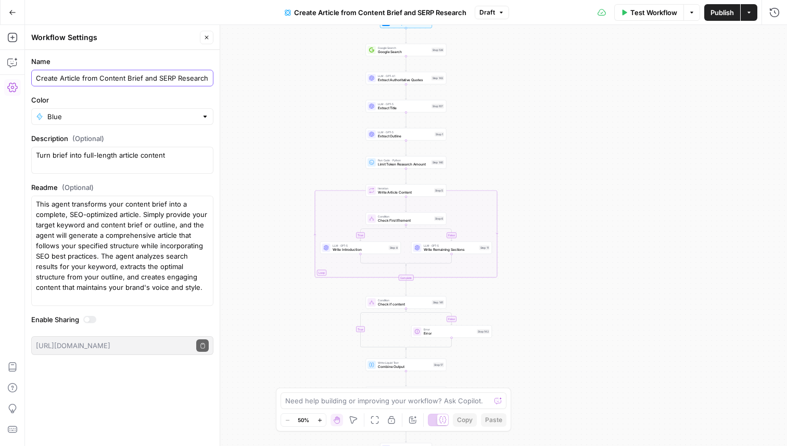
click at [182, 79] on input "Create Article from Content Brief and SERP Research" at bounding box center [122, 78] width 173 height 10
click at [177, 79] on input "Create Article from Content Brief and SERP Research" at bounding box center [122, 78] width 173 height 10
drag, startPoint x: 142, startPoint y: 77, endPoint x: 28, endPoint y: 77, distance: 113.5
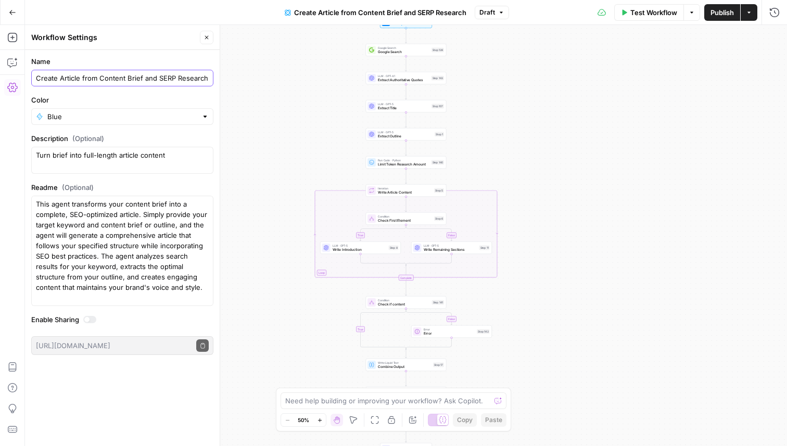
click at [28, 77] on form "Name Create Article from Content Brief and SERP Research Color Blue Description…" at bounding box center [122, 205] width 195 height 311
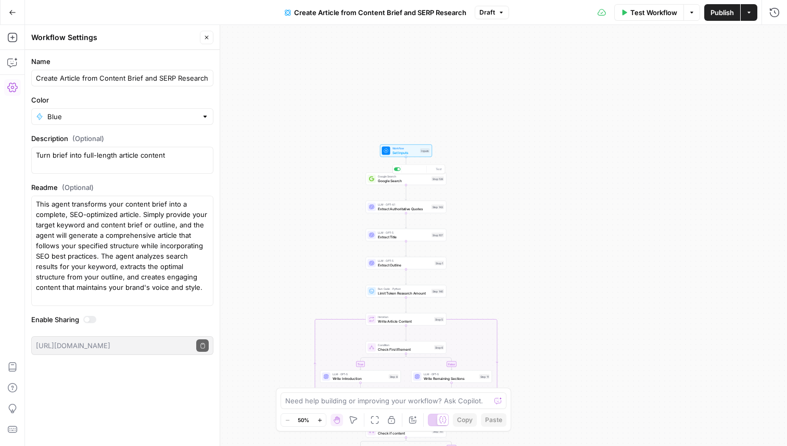
click at [407, 184] on div "Google Search Google Search Step 139 Copy step Delete step Add Note Test" at bounding box center [406, 179] width 81 height 12
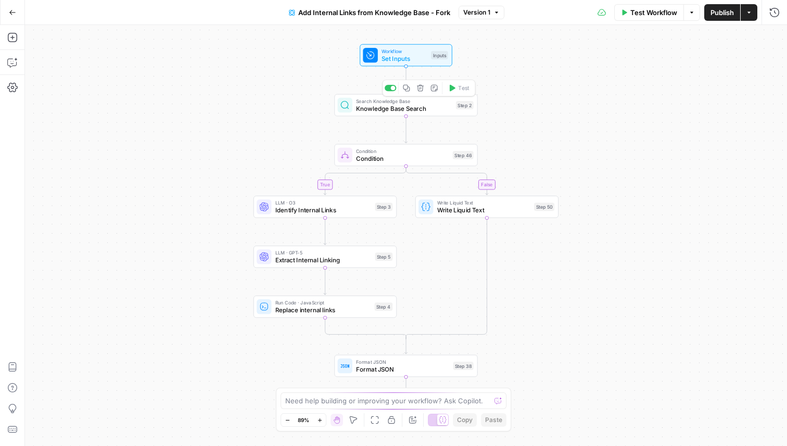
click at [373, 111] on span "Knowledge Base Search" at bounding box center [404, 108] width 96 height 9
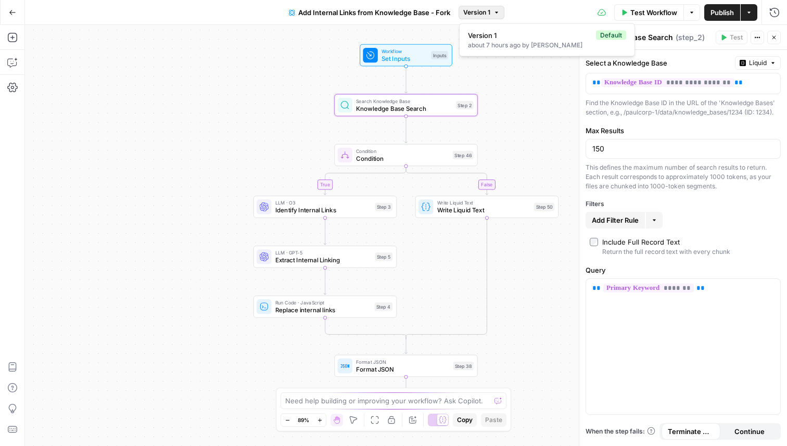
click at [498, 13] on icon "button" at bounding box center [497, 12] width 6 height 6
click at [532, 11] on div "Test Workflow Options Publish Actions Run History" at bounding box center [646, 12] width 283 height 24
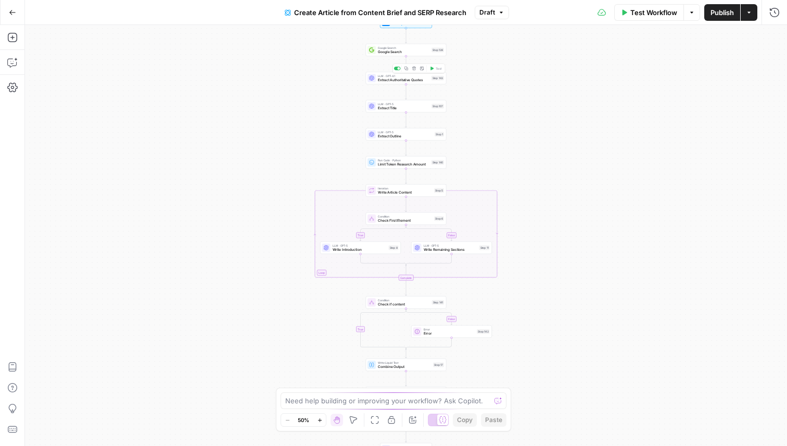
click at [420, 78] on span "Extract Authoritative Quotes" at bounding box center [404, 80] width 52 height 5
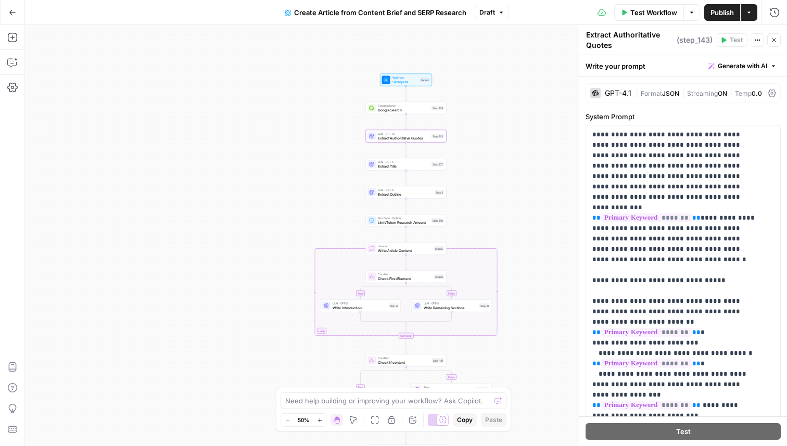
click at [420, 81] on div "Inputs" at bounding box center [425, 80] width 10 height 5
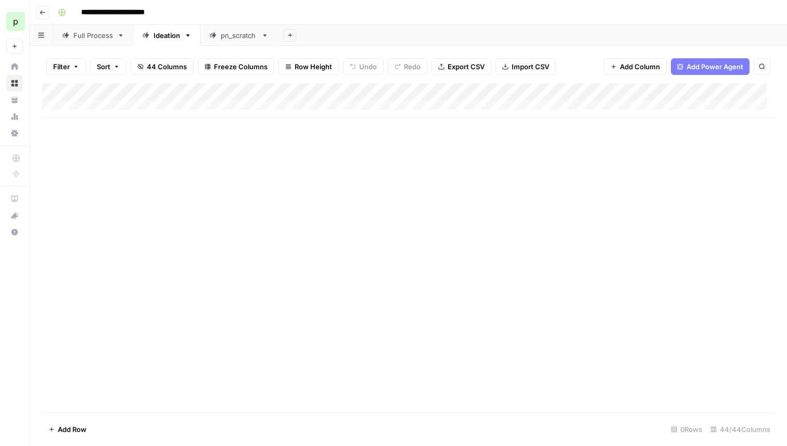
click at [71, 28] on link "Full Process" at bounding box center [93, 35] width 80 height 21
click at [170, 32] on div "Ideation" at bounding box center [167, 35] width 27 height 10
click at [105, 105] on div "Add Column" at bounding box center [408, 100] width 733 height 34
click at [109, 108] on div "Add Column" at bounding box center [408, 109] width 733 height 52
click at [97, 42] on link "Full Process" at bounding box center [93, 35] width 80 height 21
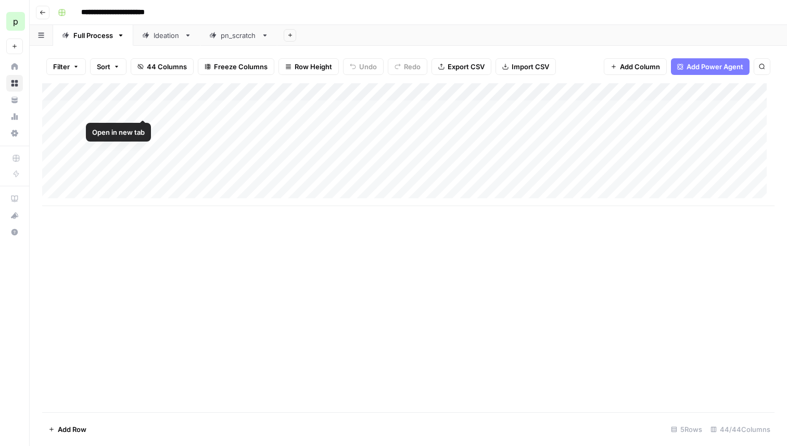
drag, startPoint x: 253, startPoint y: 115, endPoint x: 121, endPoint y: 110, distance: 131.8
click at [121, 110] on div "Add Column" at bounding box center [408, 144] width 733 height 123
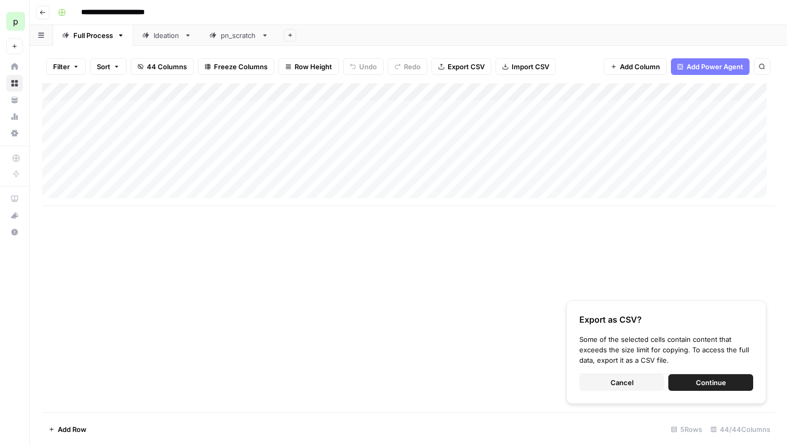
click at [156, 39] on div "Ideation" at bounding box center [167, 35] width 27 height 10
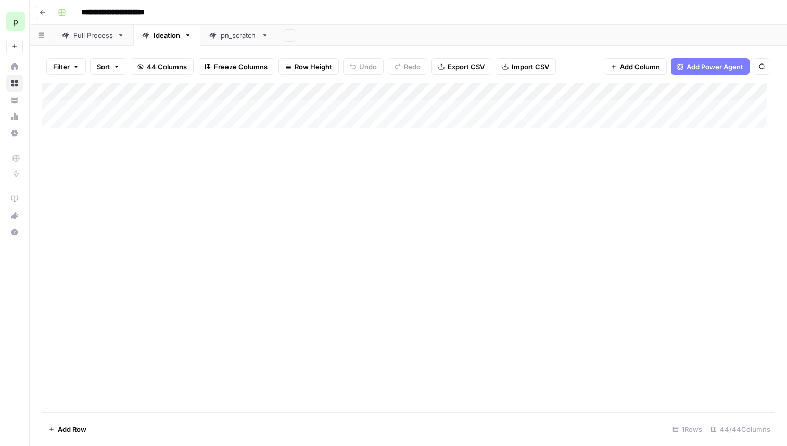
click at [103, 110] on div "Add Column" at bounding box center [408, 109] width 733 height 52
click at [95, 41] on link "Full Process" at bounding box center [93, 35] width 80 height 21
click at [119, 108] on div "Add Column" at bounding box center [408, 144] width 733 height 123
click at [150, 37] on div "Ideation" at bounding box center [161, 35] width 38 height 10
click at [96, 111] on div "Add Column" at bounding box center [408, 109] width 733 height 52
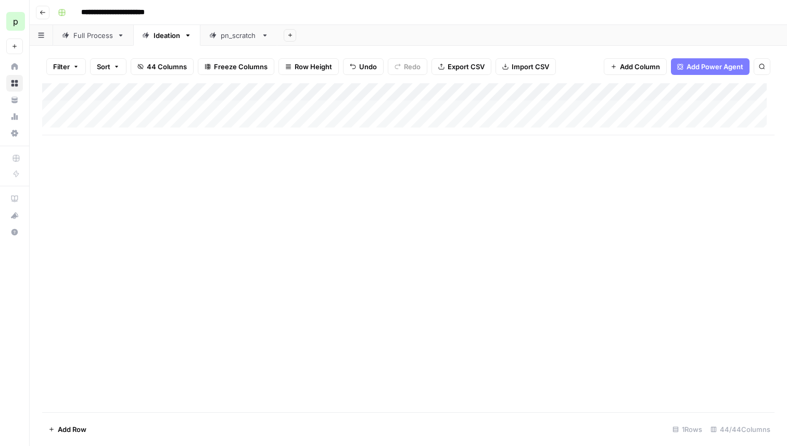
click at [90, 35] on div "Full Process" at bounding box center [93, 35] width 40 height 10
click at [178, 107] on div "Add Column" at bounding box center [408, 144] width 733 height 123
click at [172, 30] on div "Ideation" at bounding box center [167, 35] width 27 height 10
click at [190, 107] on div "Add Column" at bounding box center [408, 109] width 733 height 52
click at [99, 40] on link "Full Process" at bounding box center [93, 35] width 80 height 21
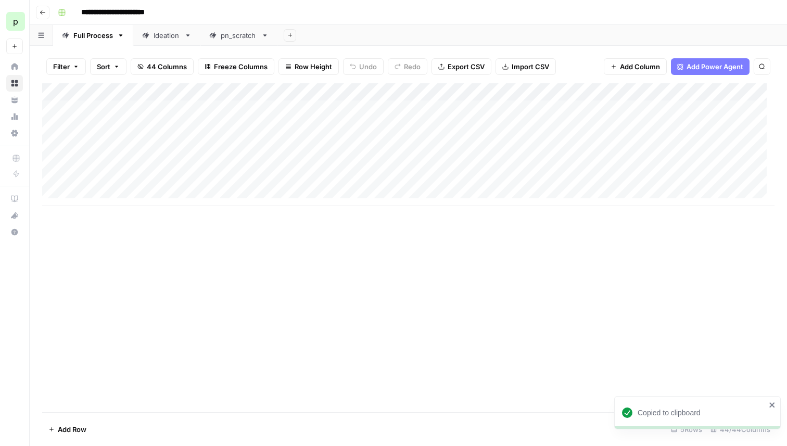
click at [167, 107] on div "Add Column" at bounding box center [408, 144] width 733 height 123
click at [168, 32] on div "Ideation" at bounding box center [167, 35] width 27 height 10
click at [181, 103] on div "Add Column" at bounding box center [408, 109] width 733 height 52
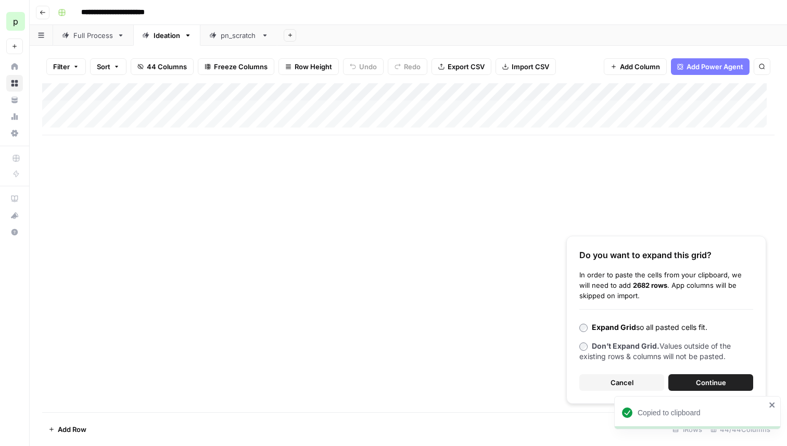
click at [626, 384] on span "Cancel" at bounding box center [622, 382] width 23 height 10
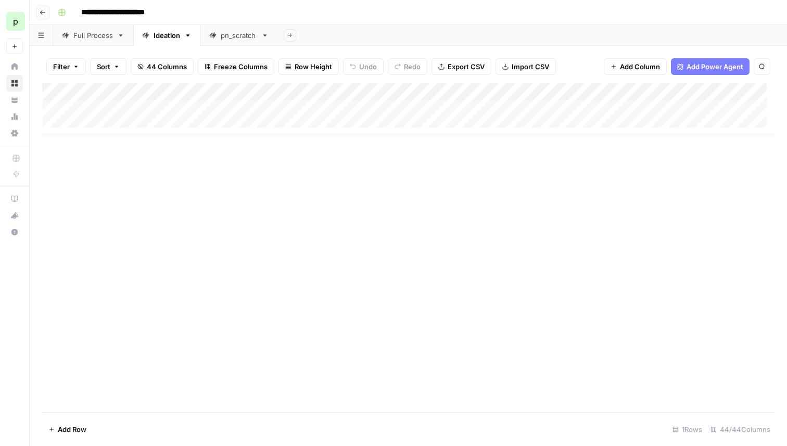
click at [88, 29] on link "Full Process" at bounding box center [93, 35] width 80 height 21
click at [190, 113] on div "Add Column" at bounding box center [408, 144] width 733 height 123
click at [238, 109] on div "Add Column" at bounding box center [408, 144] width 733 height 123
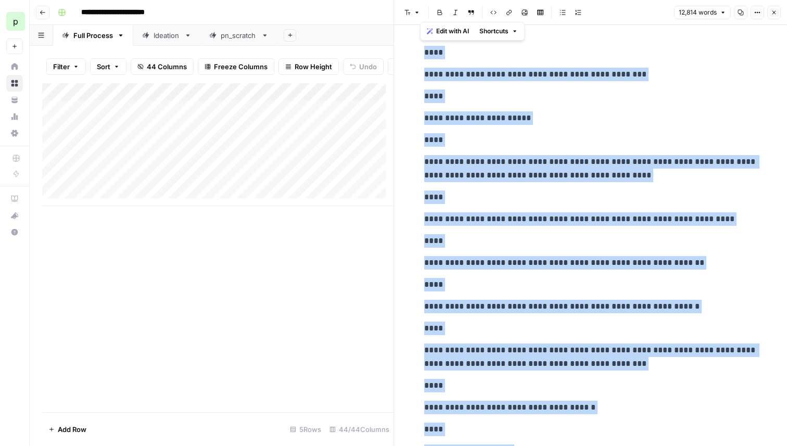
copy div "**********"
click at [772, 8] on button "Close" at bounding box center [774, 13] width 14 height 14
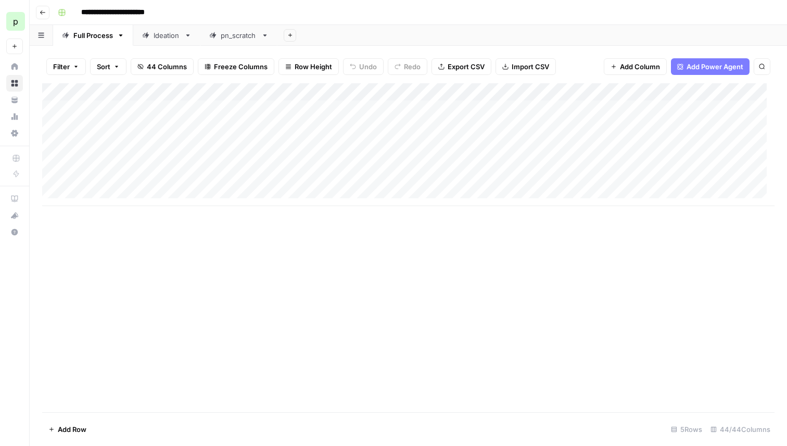
click at [149, 33] on icon at bounding box center [145, 35] width 7 height 7
click at [171, 107] on div "Add Column" at bounding box center [408, 109] width 733 height 52
click at [170, 109] on div "Add Column" at bounding box center [408, 109] width 733 height 52
click at [170, 109] on div at bounding box center [199, 108] width 95 height 19
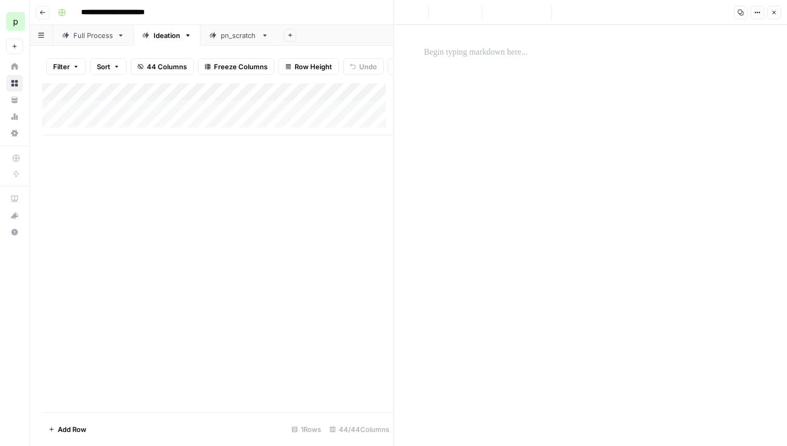
click at [505, 90] on div at bounding box center [591, 235] width 346 height 421
click at [481, 59] on p at bounding box center [590, 53] width 333 height 14
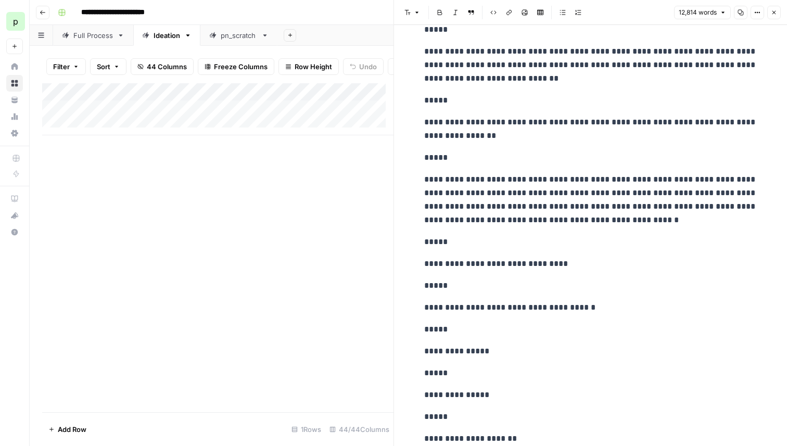
click at [771, 15] on icon "button" at bounding box center [774, 12] width 6 height 6
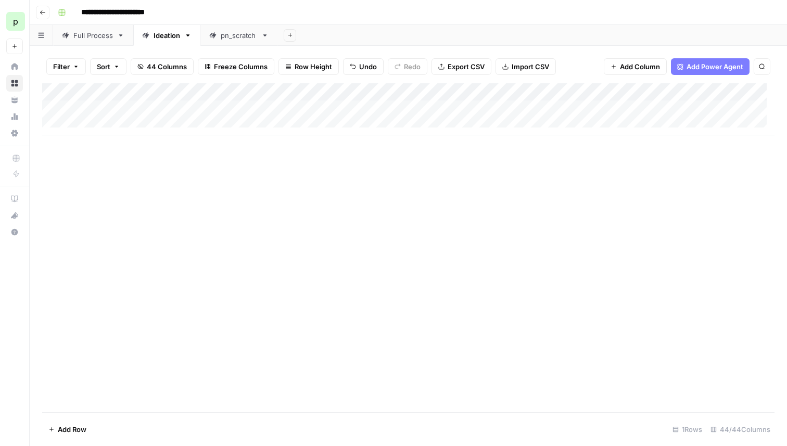
click at [80, 39] on div "Full Process" at bounding box center [93, 35] width 40 height 10
click at [313, 115] on div "Add Column" at bounding box center [408, 144] width 733 height 123
click at [169, 33] on div "Ideation" at bounding box center [167, 35] width 27 height 10
click at [271, 111] on div "Add Column" at bounding box center [408, 109] width 733 height 52
click at [581, 93] on div "Add Column" at bounding box center [408, 109] width 733 height 52
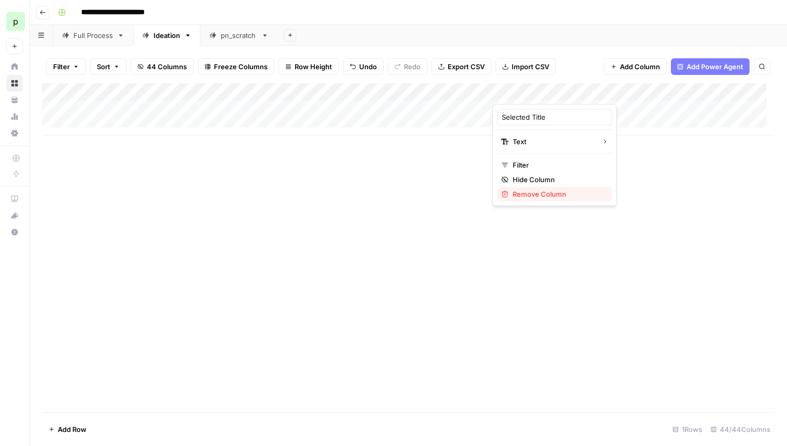
click at [543, 194] on span "Remove Column" at bounding box center [558, 194] width 91 height 10
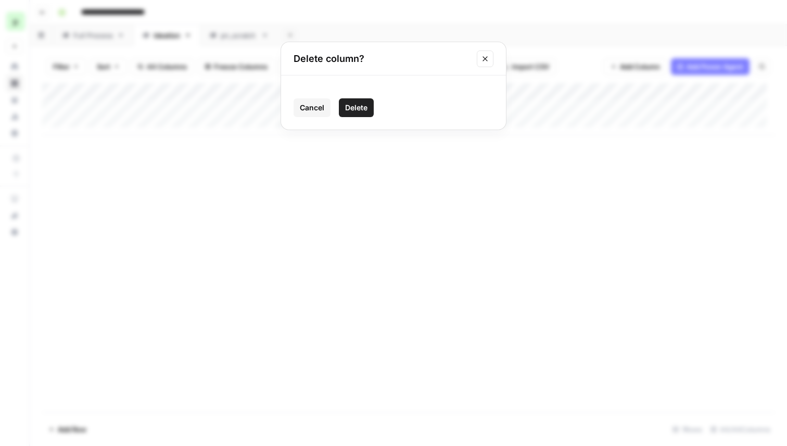
click at [358, 105] on span "Delete" at bounding box center [356, 108] width 22 height 10
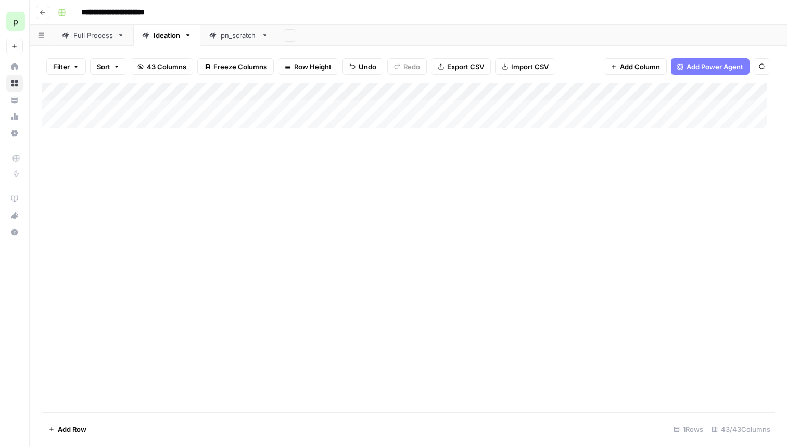
click at [553, 104] on div "Add Column" at bounding box center [408, 109] width 733 height 52
click at [622, 107] on div "Add Column" at bounding box center [408, 109] width 733 height 52
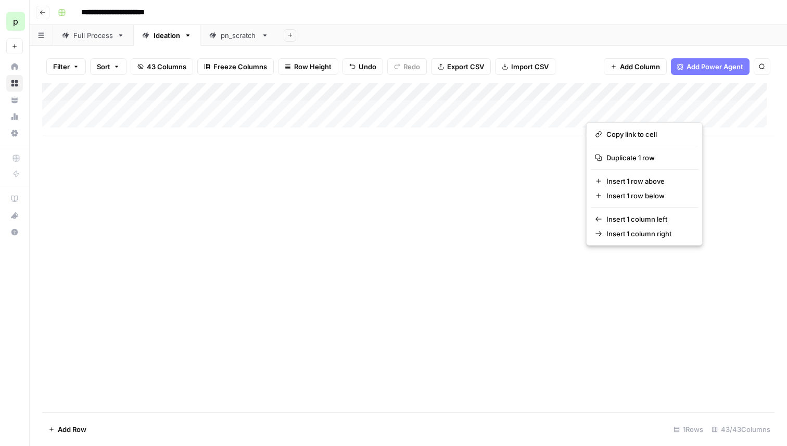
click at [550, 87] on div "Add Column" at bounding box center [408, 109] width 733 height 52
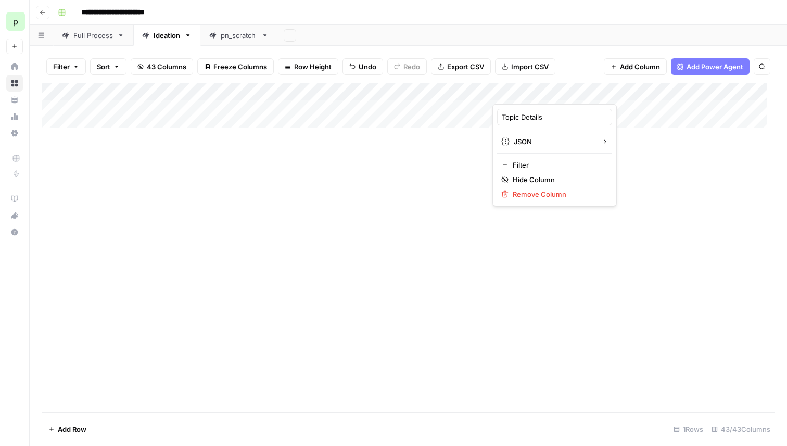
click at [629, 86] on div "Add Column" at bounding box center [408, 109] width 733 height 52
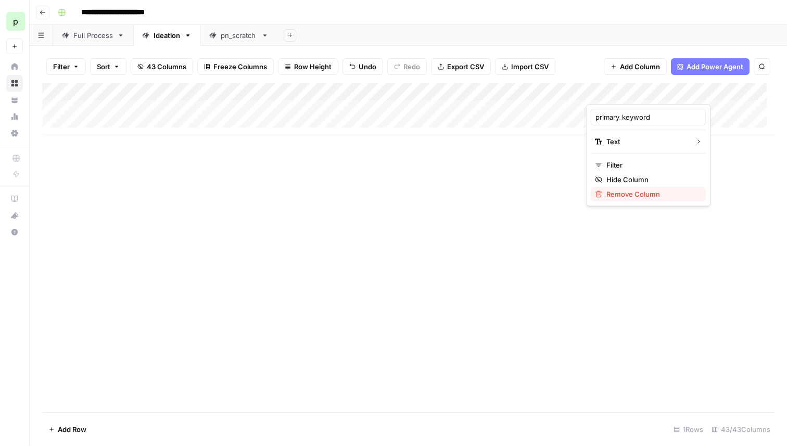
click at [613, 193] on span "Remove Column" at bounding box center [652, 194] width 91 height 10
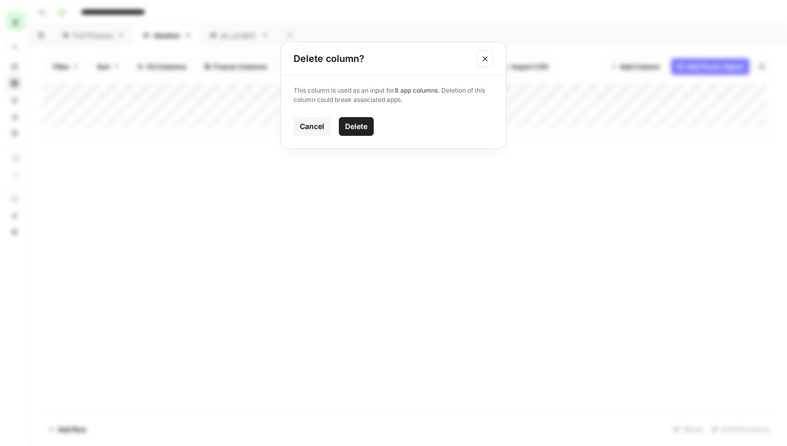
click at [363, 128] on span "Delete" at bounding box center [356, 126] width 22 height 10
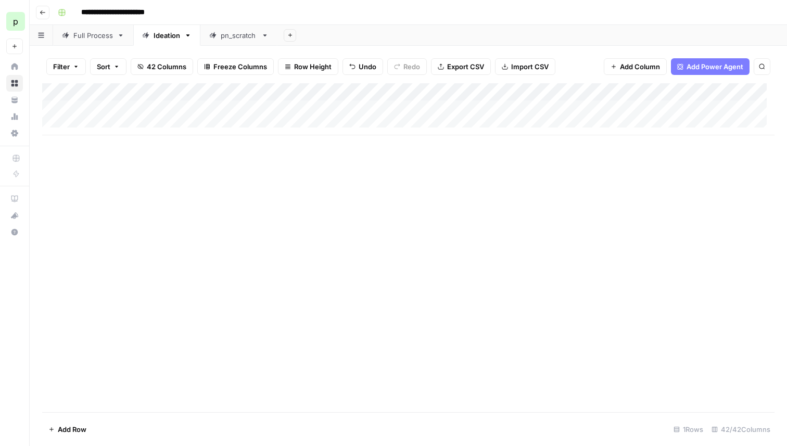
click at [541, 90] on div "Add Column" at bounding box center [408, 109] width 733 height 52
click at [664, 90] on div "Add Column" at bounding box center [408, 109] width 733 height 52
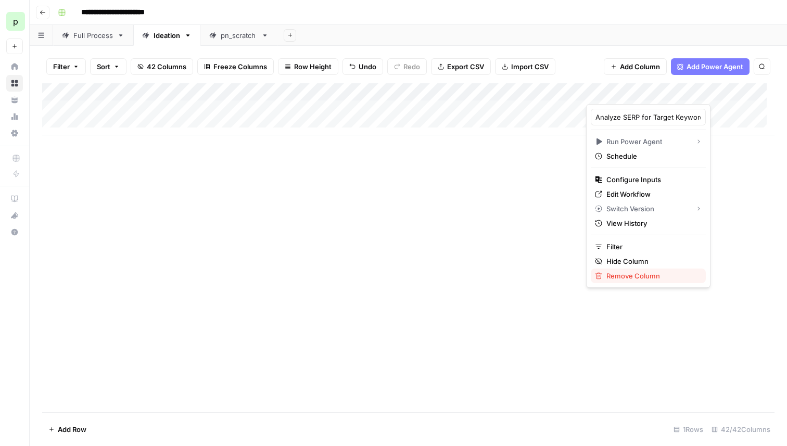
click at [630, 277] on span "Remove Column" at bounding box center [652, 276] width 91 height 10
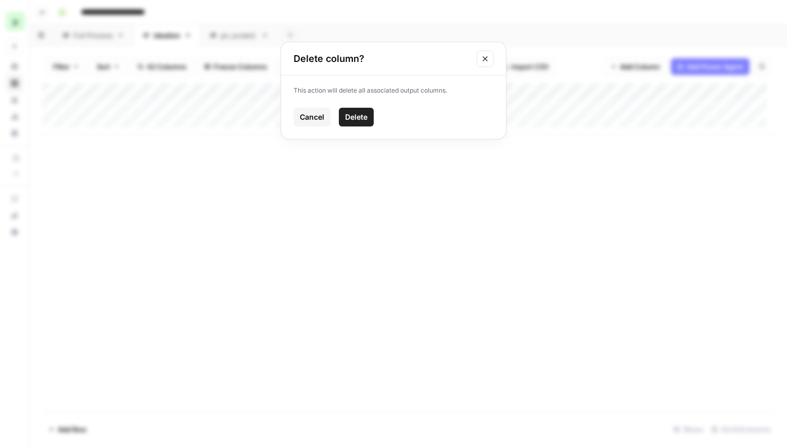
click at [360, 110] on button "Delete" at bounding box center [356, 117] width 35 height 19
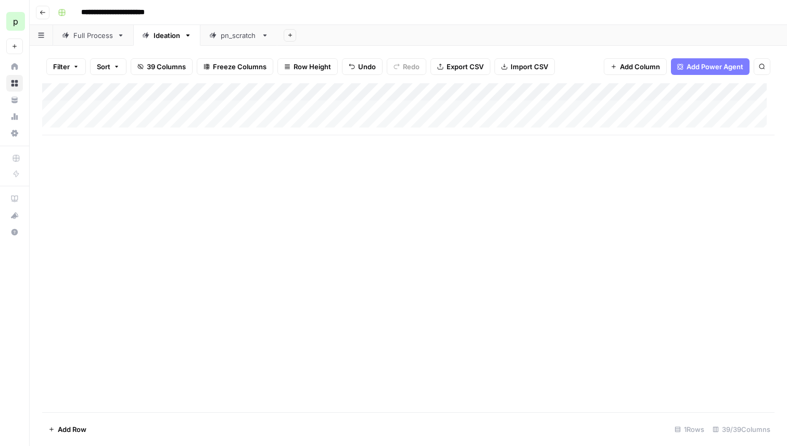
click at [538, 85] on div "Add Column" at bounding box center [408, 109] width 733 height 52
click at [520, 195] on span "Remove Column" at bounding box center [558, 194] width 91 height 10
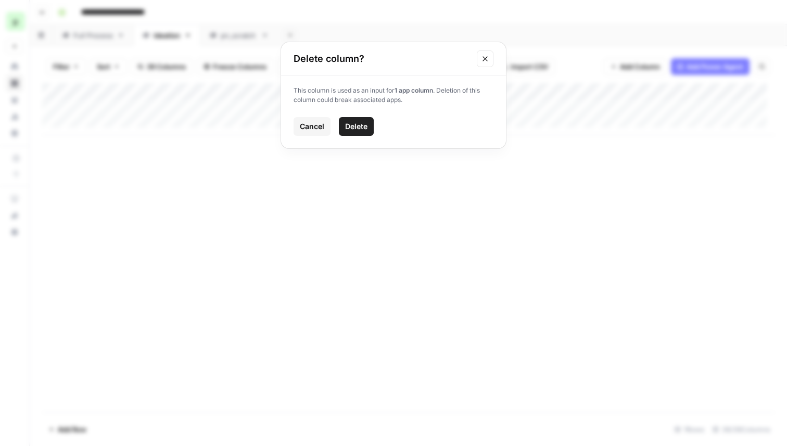
click at [366, 128] on span "Delete" at bounding box center [356, 126] width 22 height 10
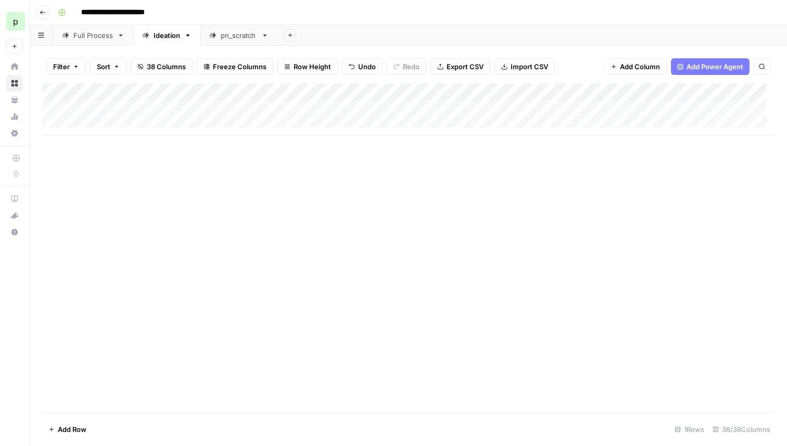
click at [524, 90] on div "Add Column" at bounding box center [408, 109] width 733 height 52
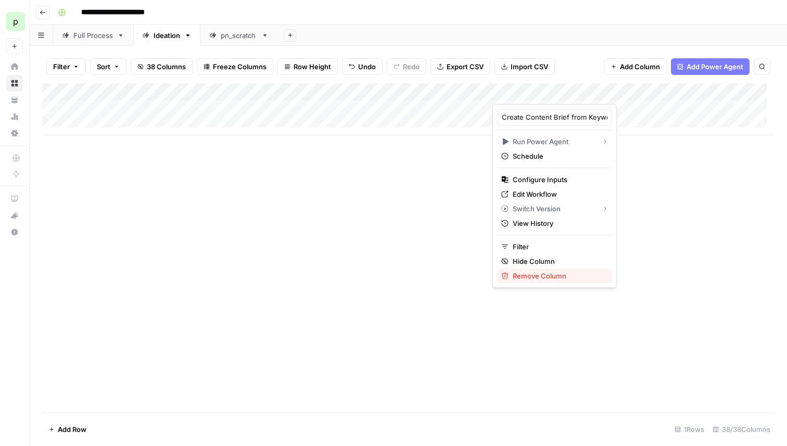
click at [545, 275] on span "Remove Column" at bounding box center [558, 276] width 91 height 10
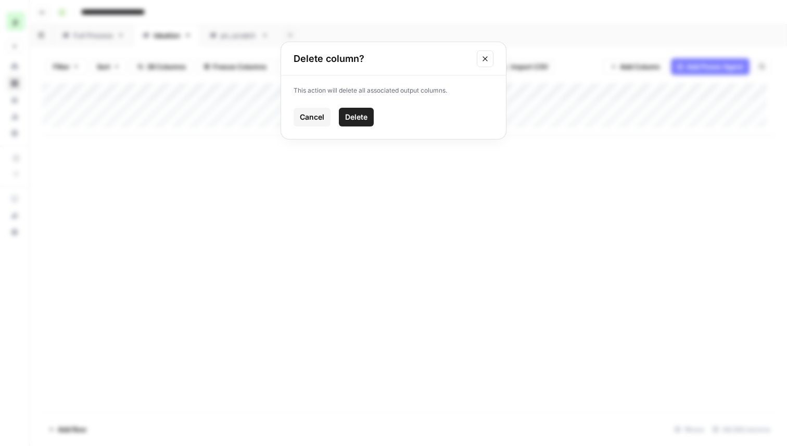
click at [364, 118] on span "Delete" at bounding box center [356, 117] width 22 height 10
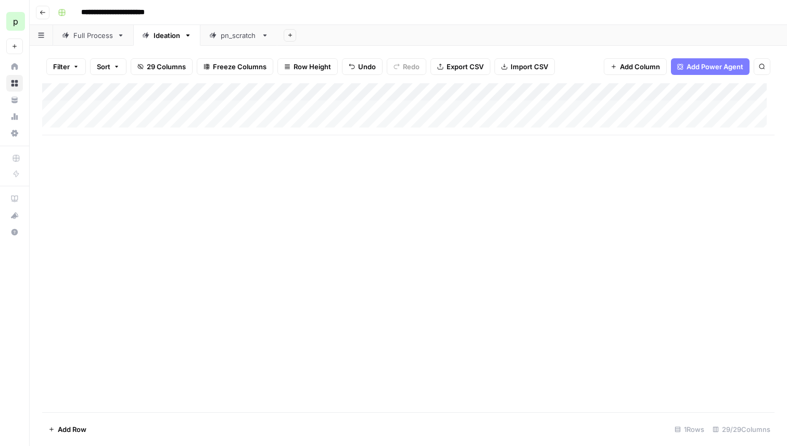
click at [556, 89] on div "Add Column" at bounding box center [408, 109] width 733 height 52
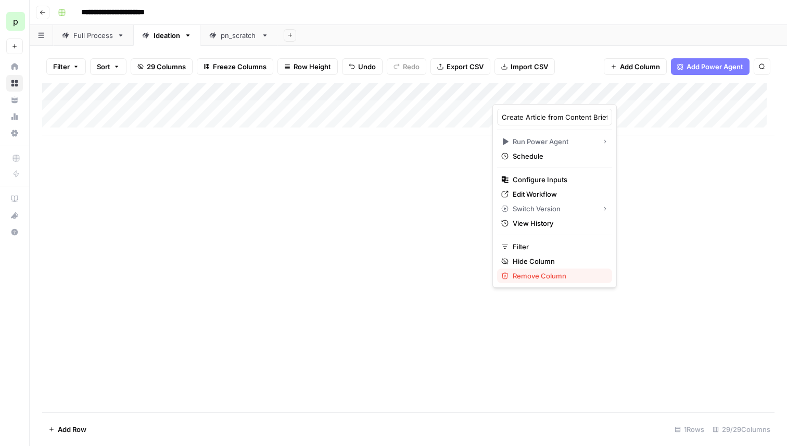
click at [535, 272] on span "Remove Column" at bounding box center [558, 276] width 91 height 10
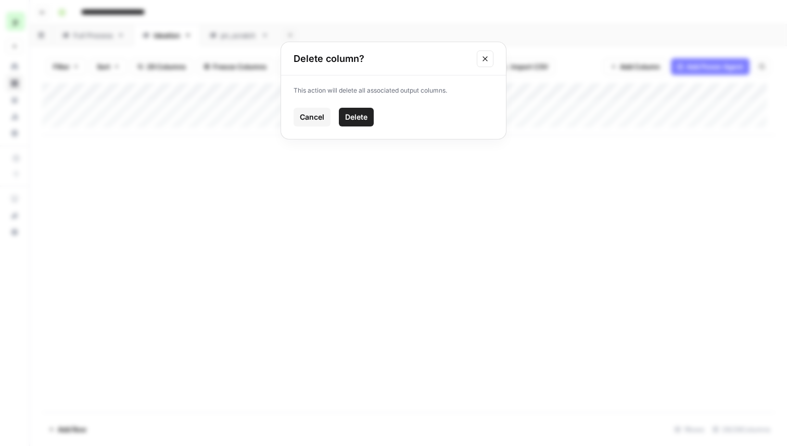
click at [364, 116] on span "Delete" at bounding box center [356, 117] width 22 height 10
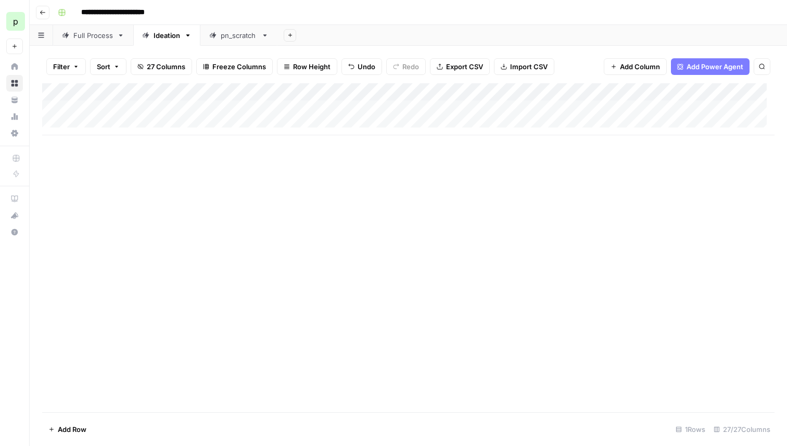
click at [541, 86] on div "Add Column" at bounding box center [408, 109] width 733 height 52
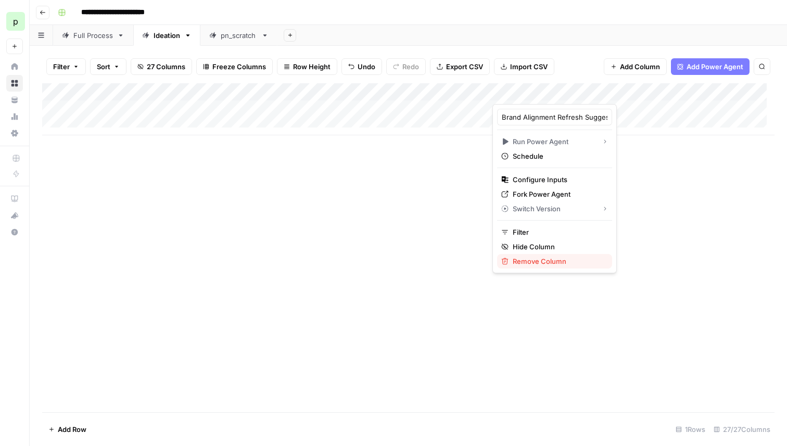
click at [552, 264] on span "Remove Column" at bounding box center [558, 261] width 91 height 10
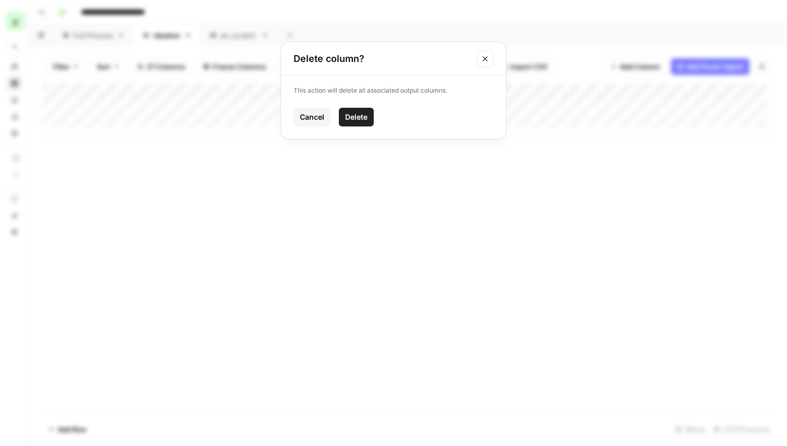
drag, startPoint x: 376, startPoint y: 112, endPoint x: 366, endPoint y: 114, distance: 9.9
click at [375, 112] on div "Cancel Delete" at bounding box center [394, 117] width 200 height 19
click at [363, 114] on span "Delete" at bounding box center [356, 117] width 22 height 10
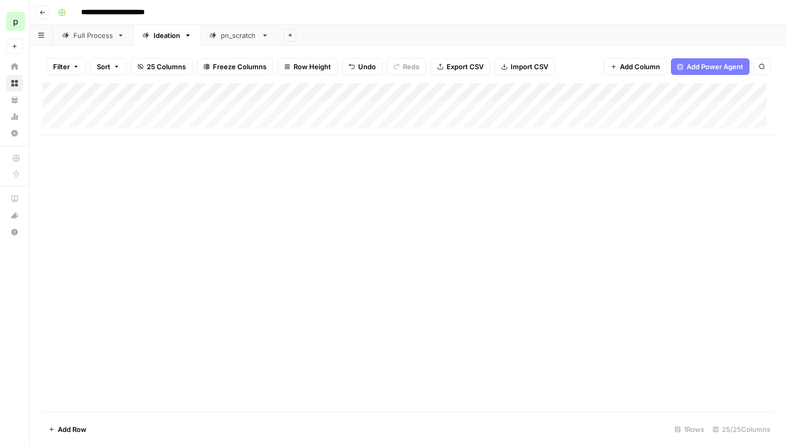
click at [206, 67] on icon "button" at bounding box center [208, 66] width 4 height 5
click at [209, 64] on icon "button" at bounding box center [207, 67] width 6 height 6
click at [69, 65] on span "Filter" at bounding box center [61, 66] width 17 height 10
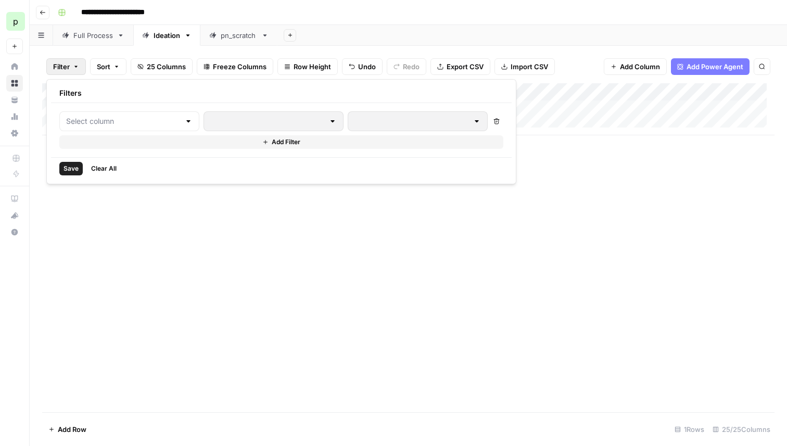
click at [69, 65] on span "Filter" at bounding box center [61, 66] width 17 height 10
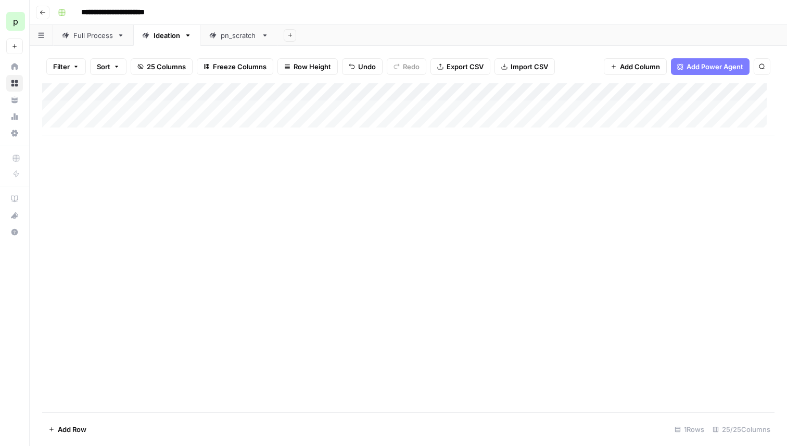
click at [98, 64] on span "Sort" at bounding box center [104, 66] width 14 height 10
click at [91, 120] on div "Add Column" at bounding box center [408, 109] width 733 height 52
click at [92, 142] on div "Add Column" at bounding box center [408, 118] width 733 height 70
click at [143, 217] on div "Add Column" at bounding box center [408, 247] width 733 height 329
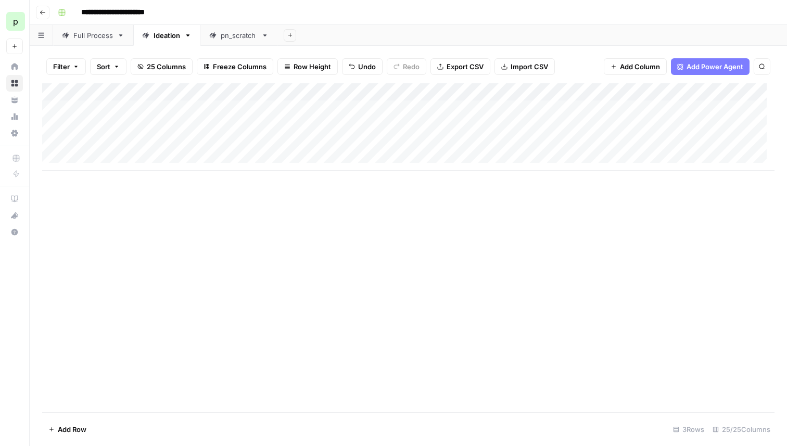
click at [104, 36] on div "Full Process" at bounding box center [93, 35] width 40 height 10
click at [438, 65] on icon "button" at bounding box center [441, 67] width 6 height 6
click at [121, 36] on icon "button" at bounding box center [120, 35] width 7 height 7
click at [147, 74] on span "Duplicate Sheet" at bounding box center [162, 70] width 50 height 10
click at [86, 103] on div "Add Column" at bounding box center [408, 100] width 733 height 34
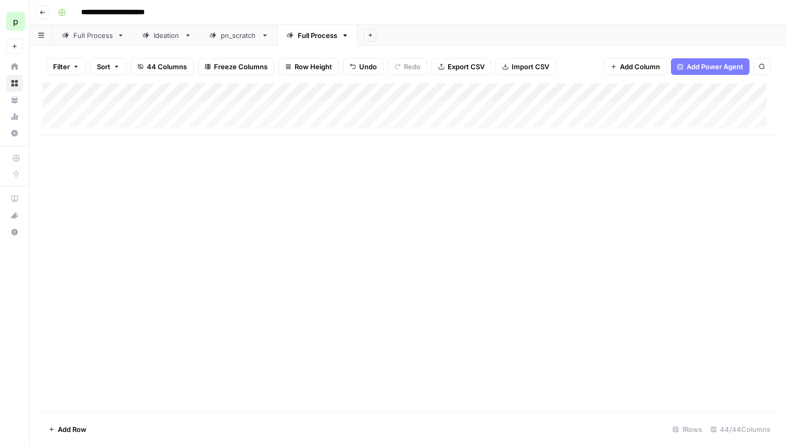
click at [337, 114] on div "Add Column" at bounding box center [408, 109] width 733 height 52
click at [461, 66] on span "Export CSV" at bounding box center [466, 66] width 37 height 10
